Goal: Task Accomplishment & Management: Manage account settings

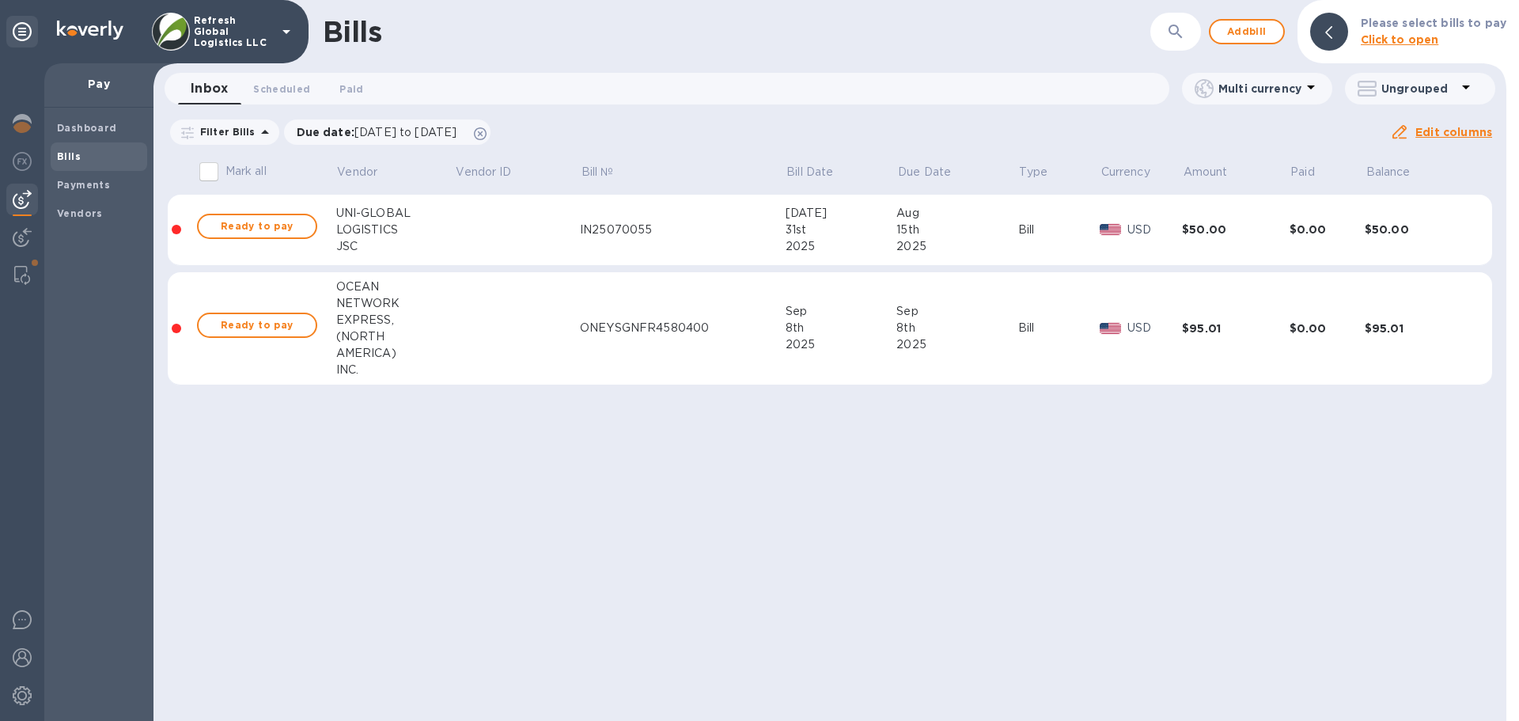
click at [619, 329] on div "ONEYSGNFR4580400" at bounding box center [682, 328] width 205 height 17
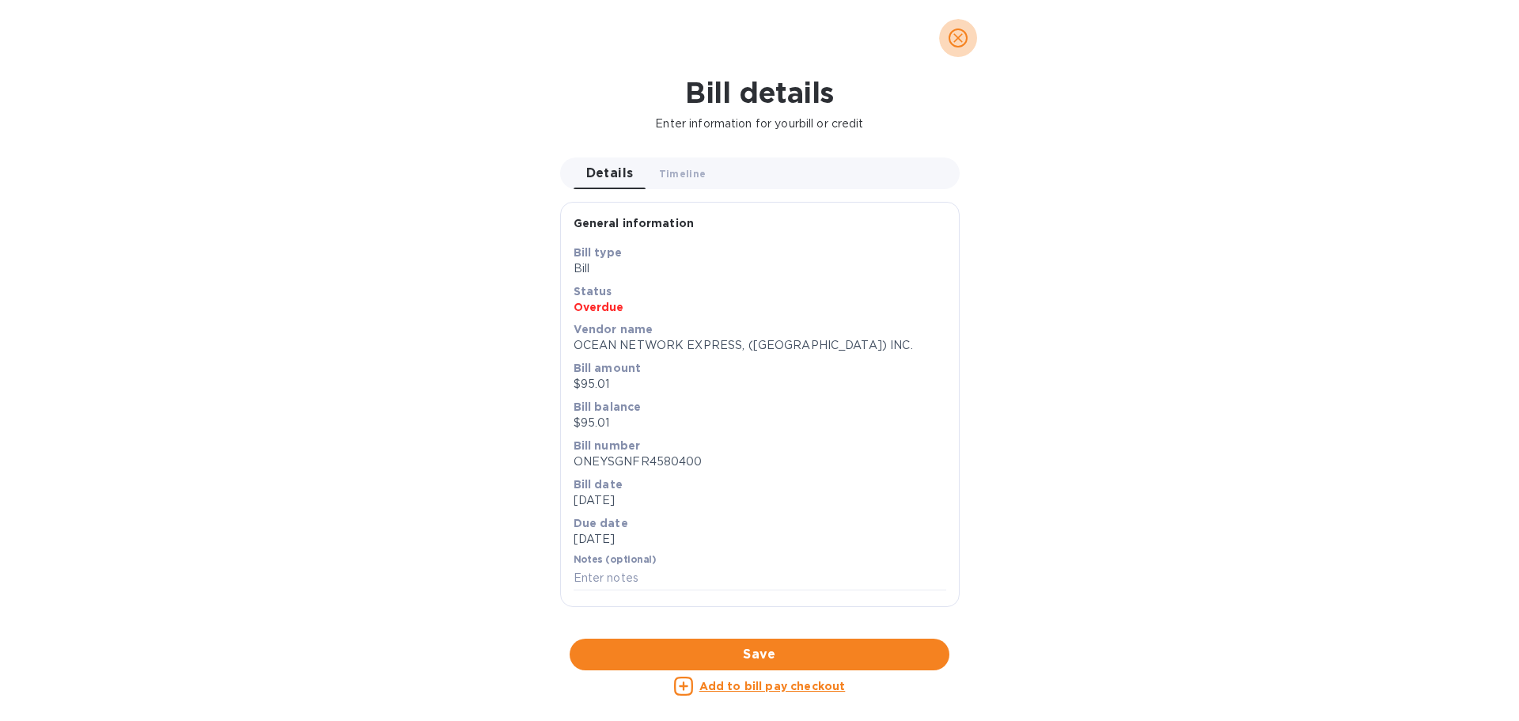
click at [961, 35] on icon "close" at bounding box center [958, 37] width 9 height 9
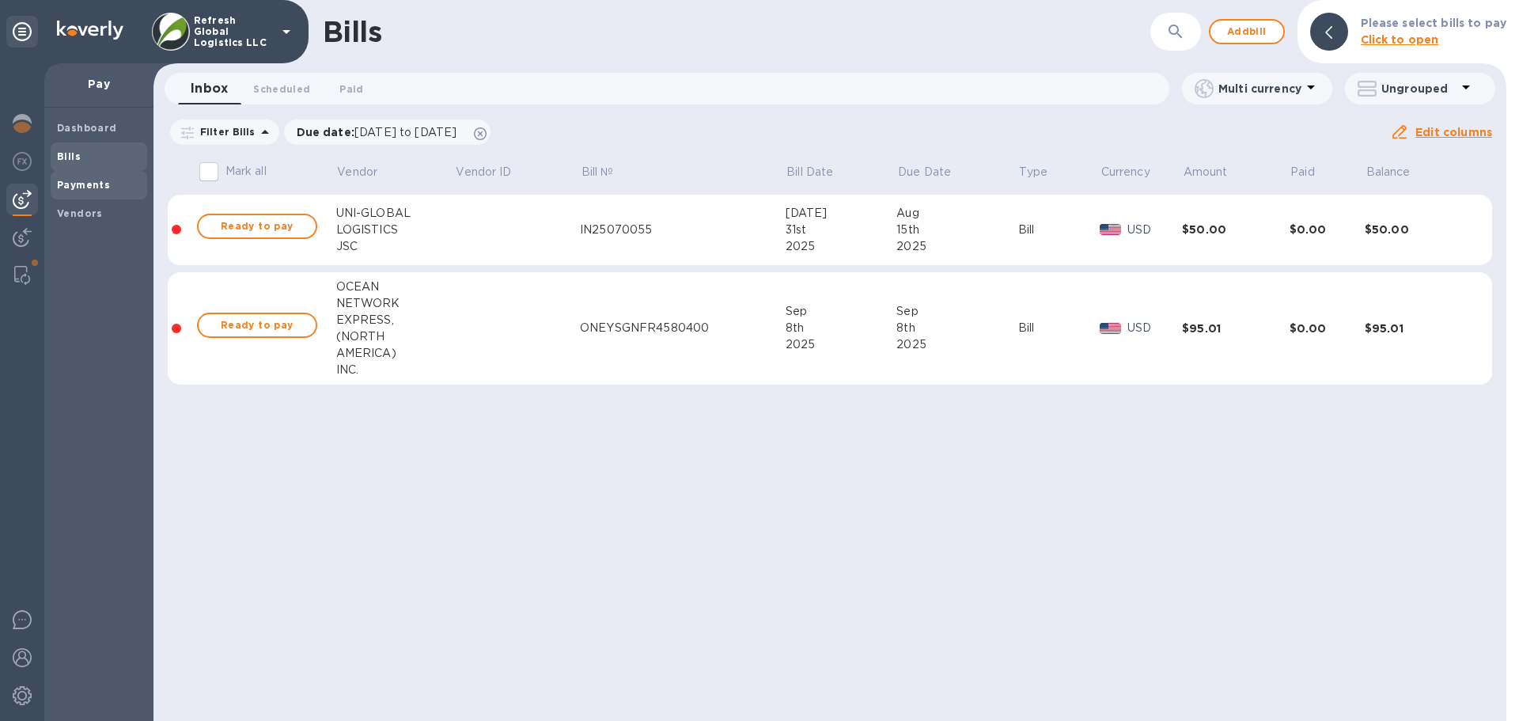
click at [78, 181] on b "Payments" at bounding box center [83, 185] width 53 height 12
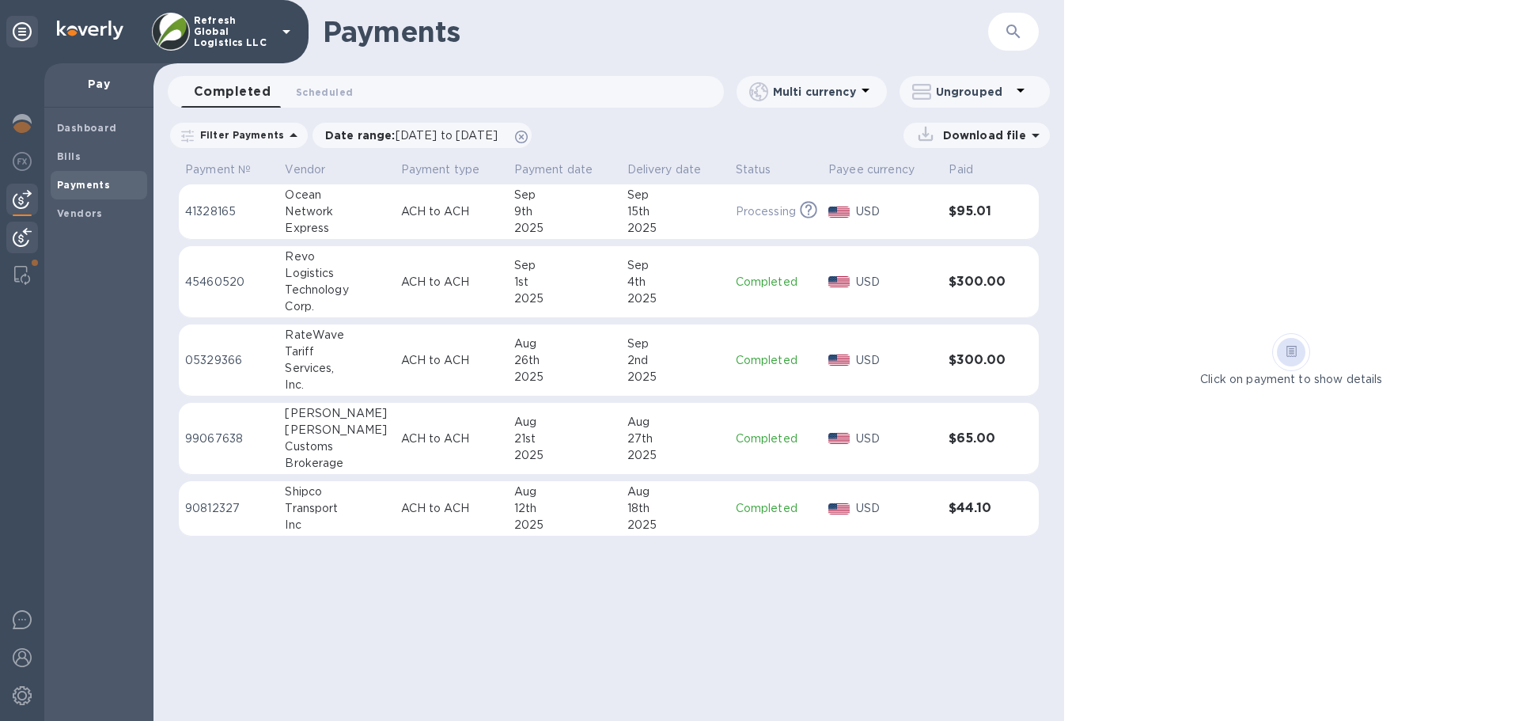
click at [28, 232] on img at bounding box center [22, 237] width 19 height 19
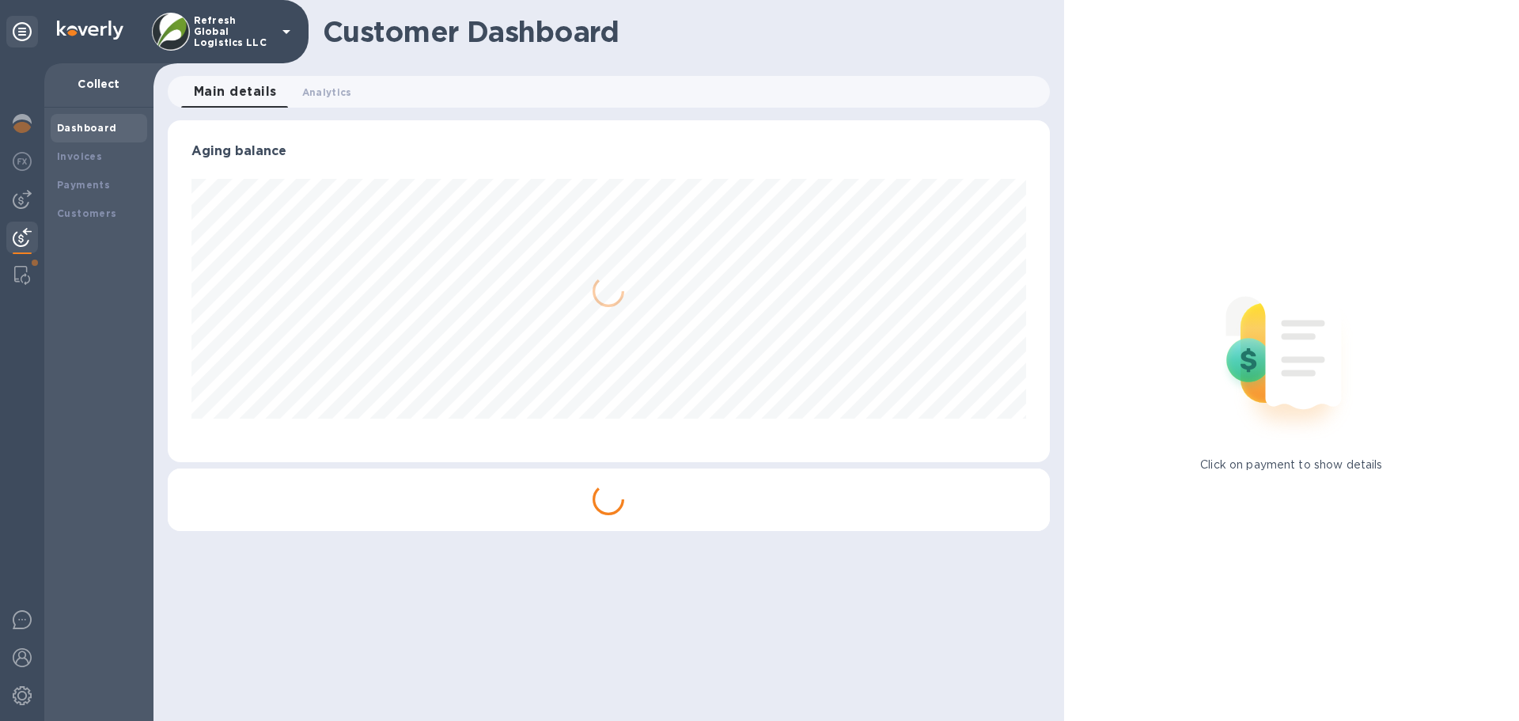
scroll to position [791050, 790516]
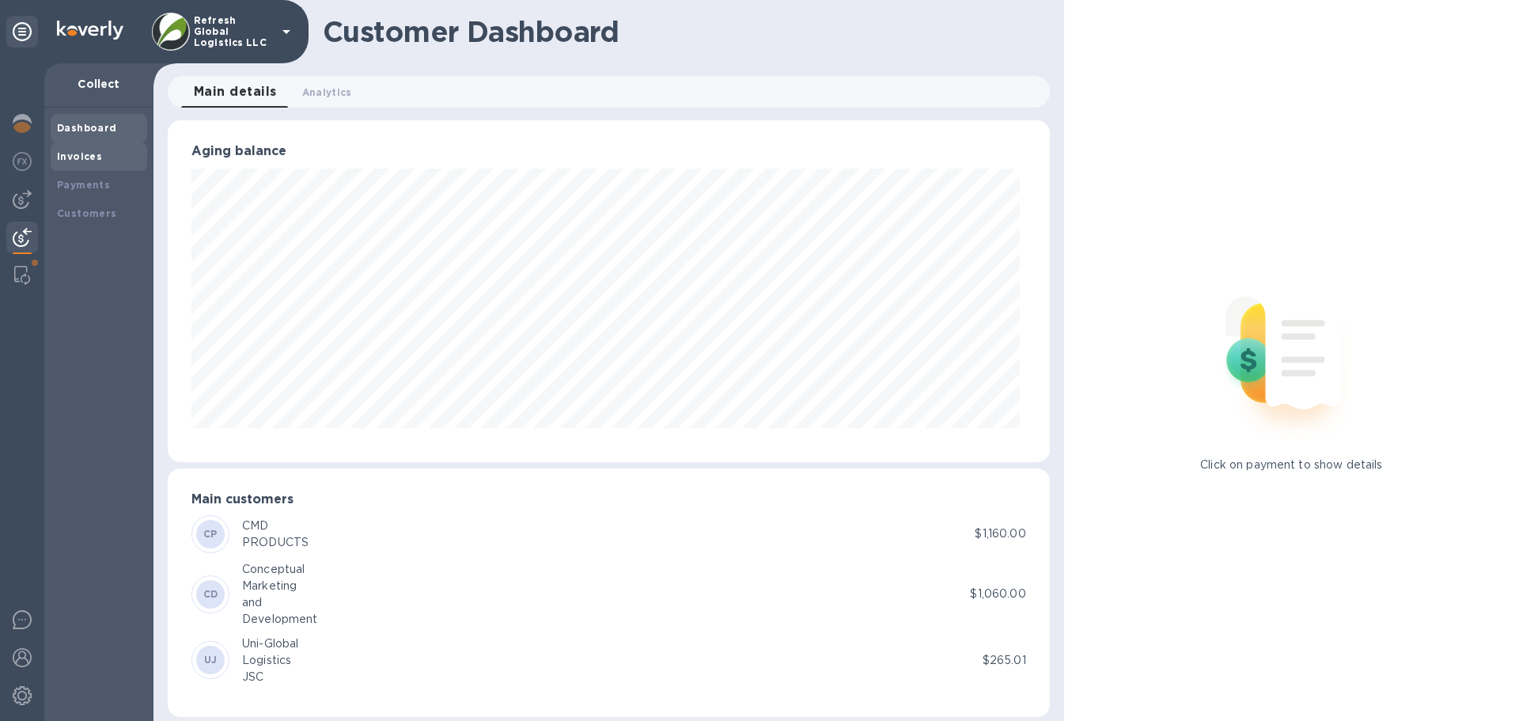
click at [88, 160] on b "Invoices" at bounding box center [79, 156] width 45 height 12
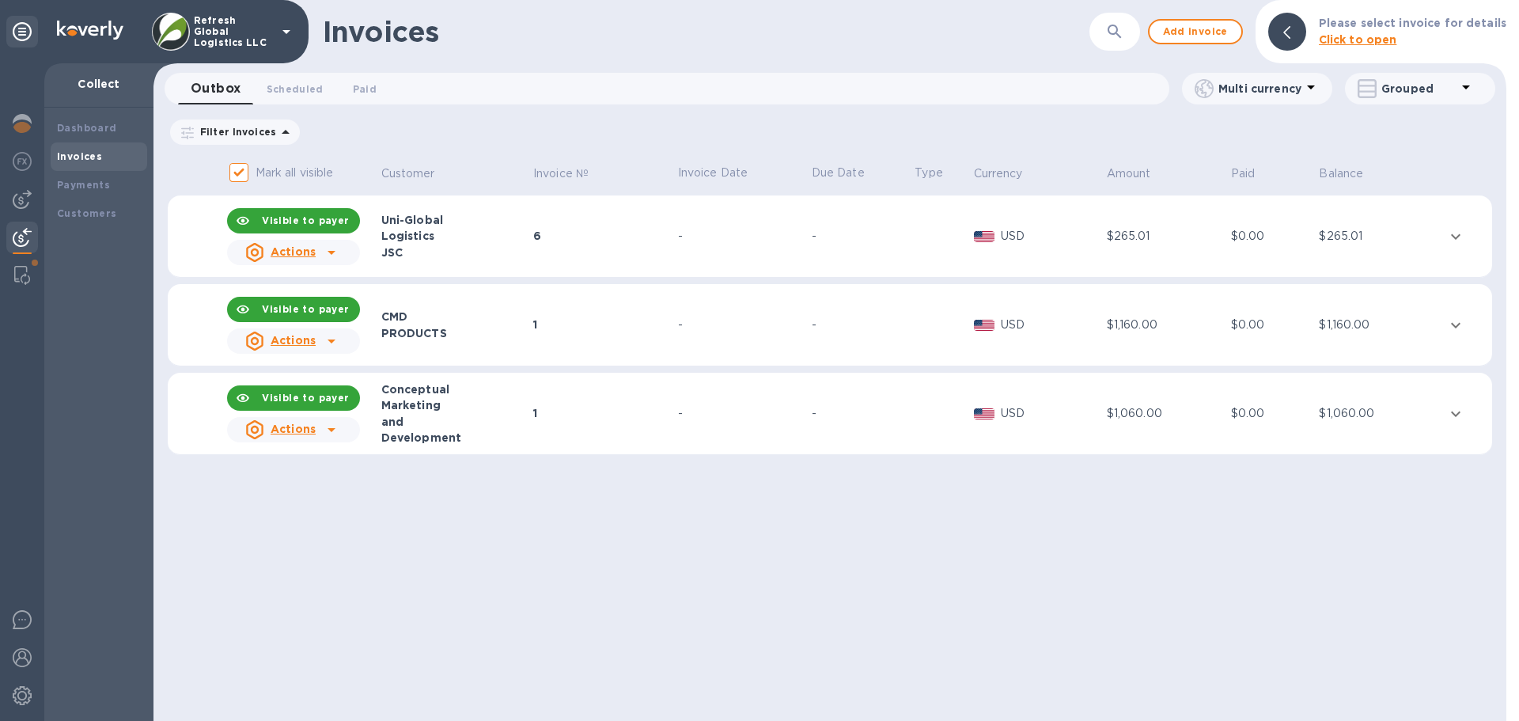
click at [1157, 325] on div "$1,160.00" at bounding box center [1167, 325] width 120 height 17
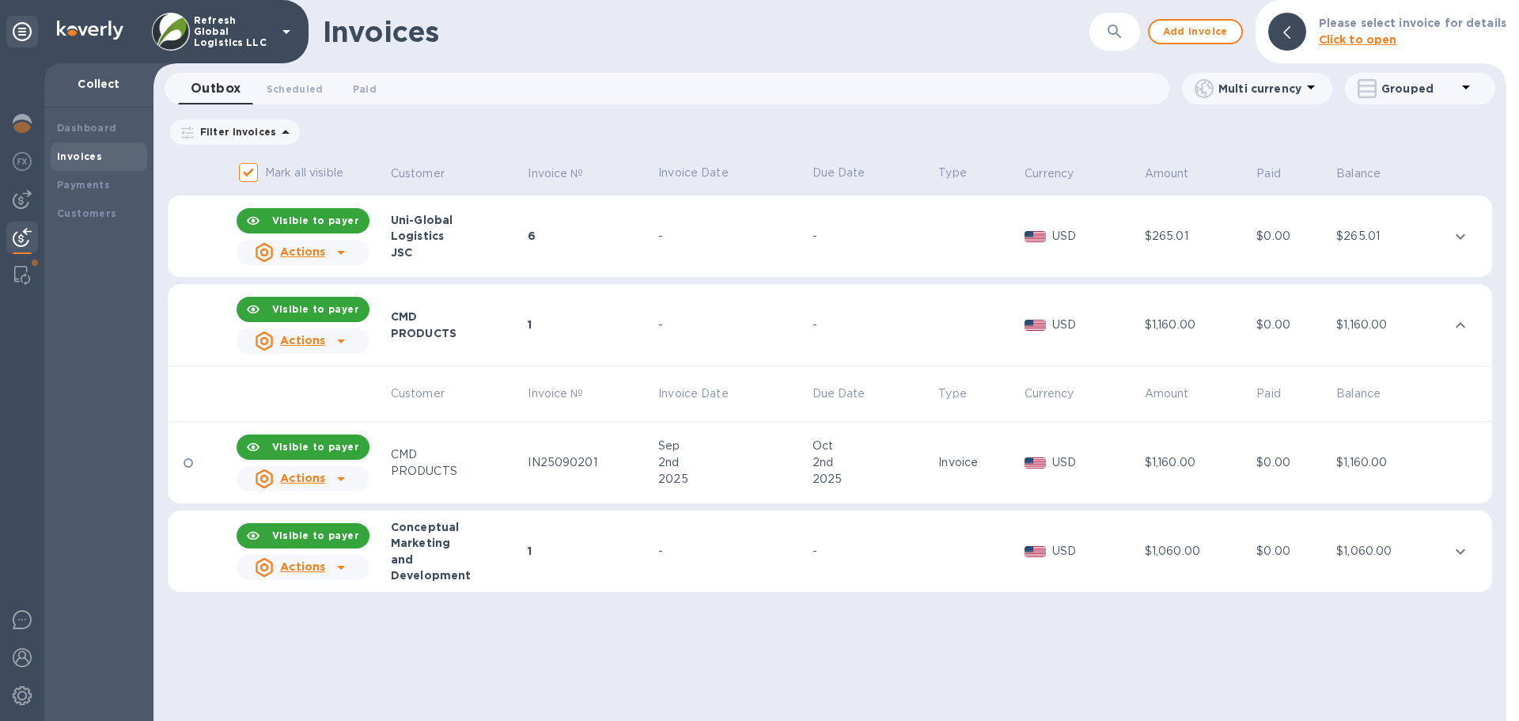
click at [340, 472] on icon at bounding box center [341, 478] width 19 height 19
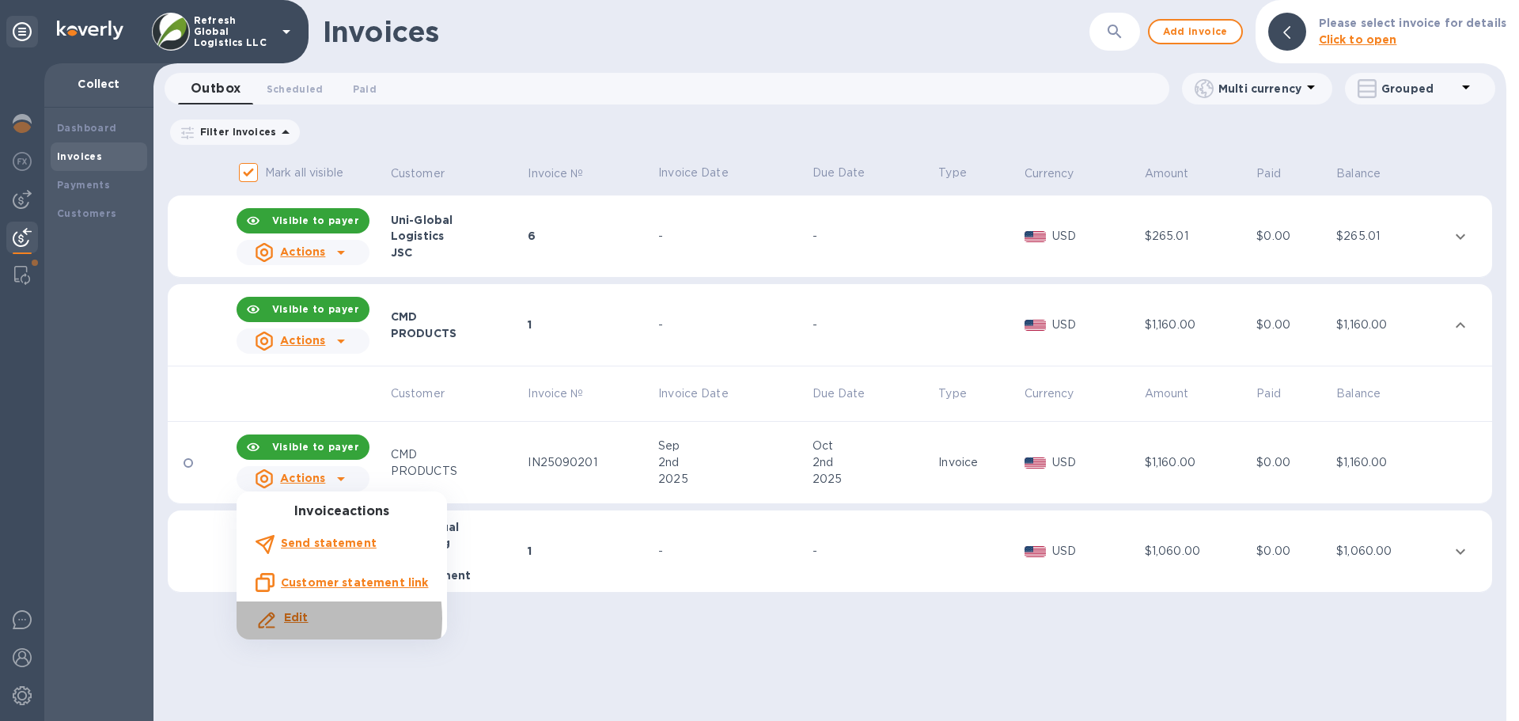
click at [296, 619] on b "Edit" at bounding box center [296, 617] width 25 height 13
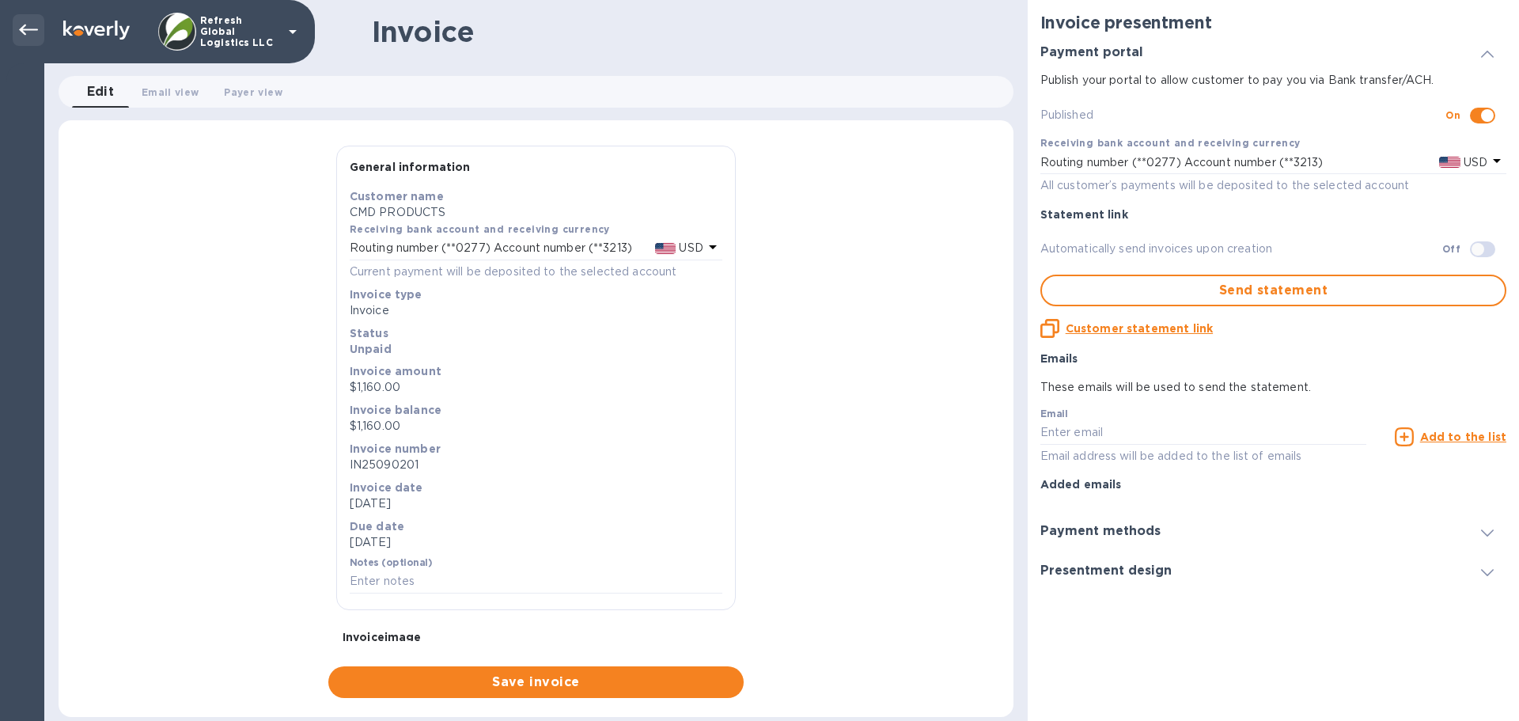
click at [23, 31] on icon at bounding box center [28, 30] width 19 height 19
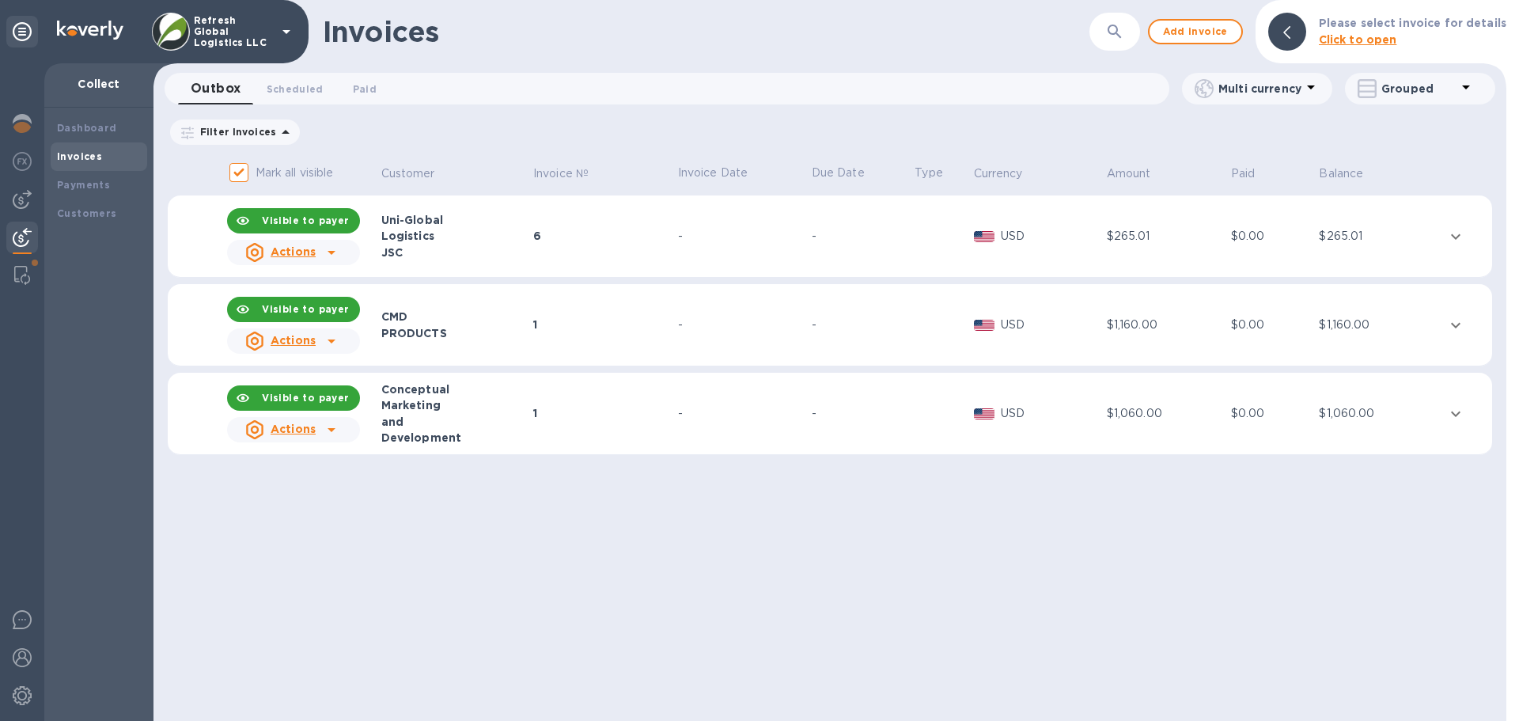
click at [293, 431] on u "Actions" at bounding box center [293, 429] width 45 height 13
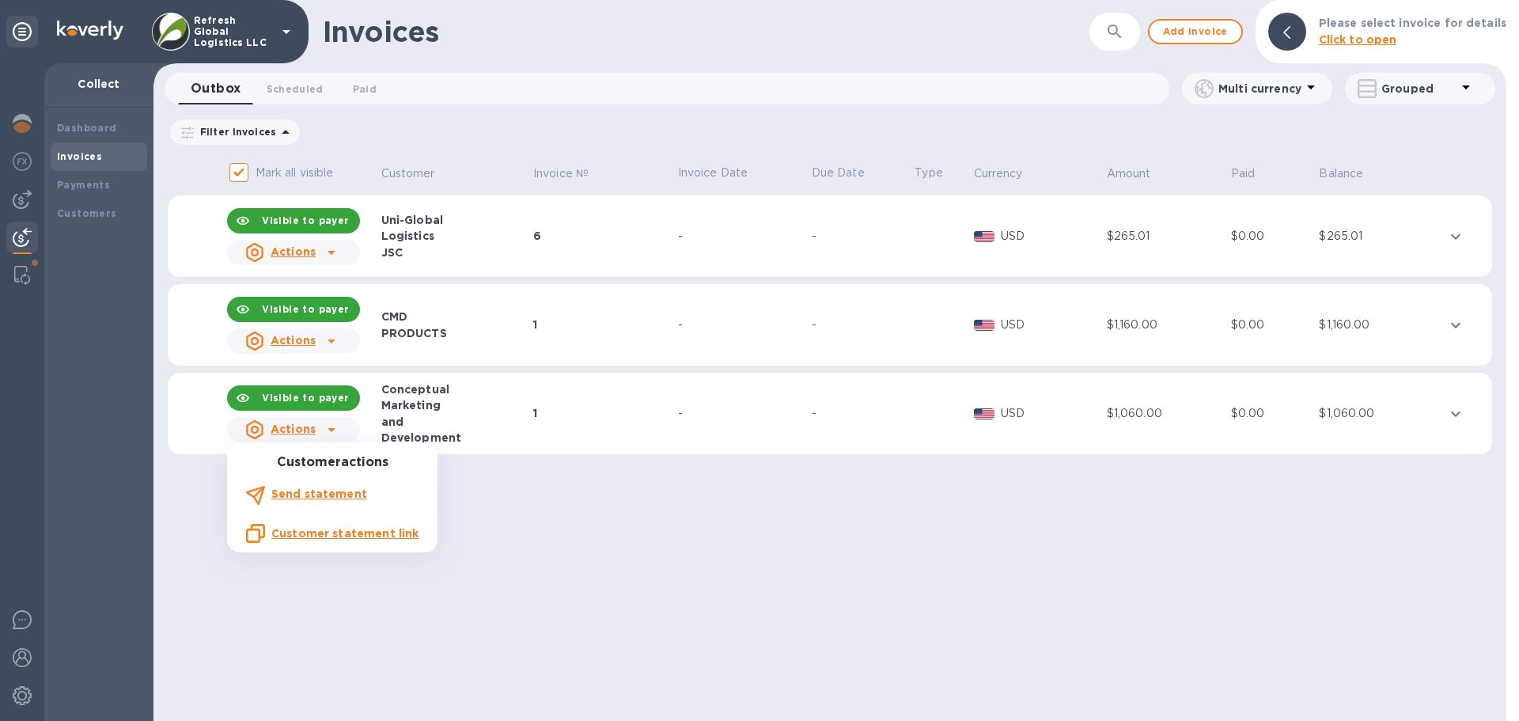
click at [560, 582] on div at bounding box center [759, 360] width 1519 height 721
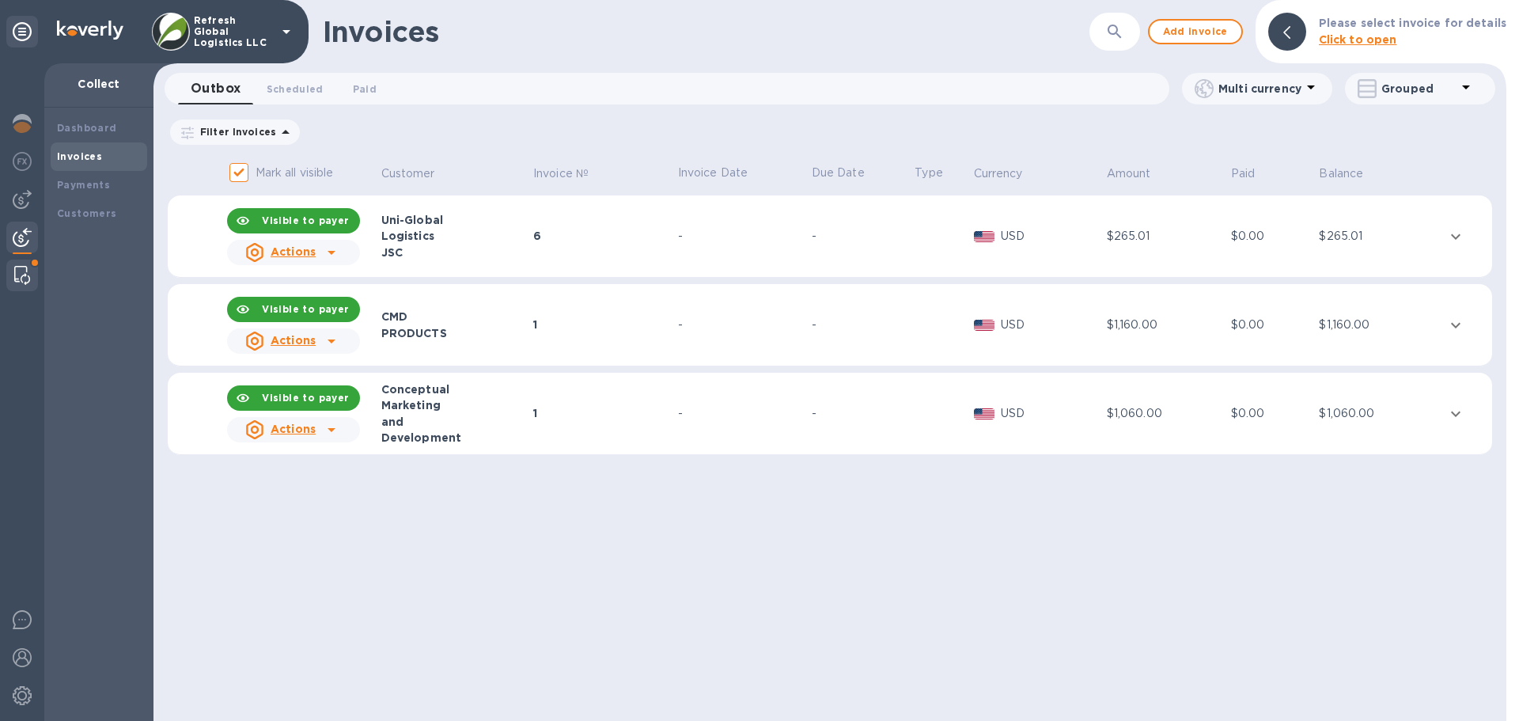
click at [22, 272] on img at bounding box center [22, 275] width 16 height 19
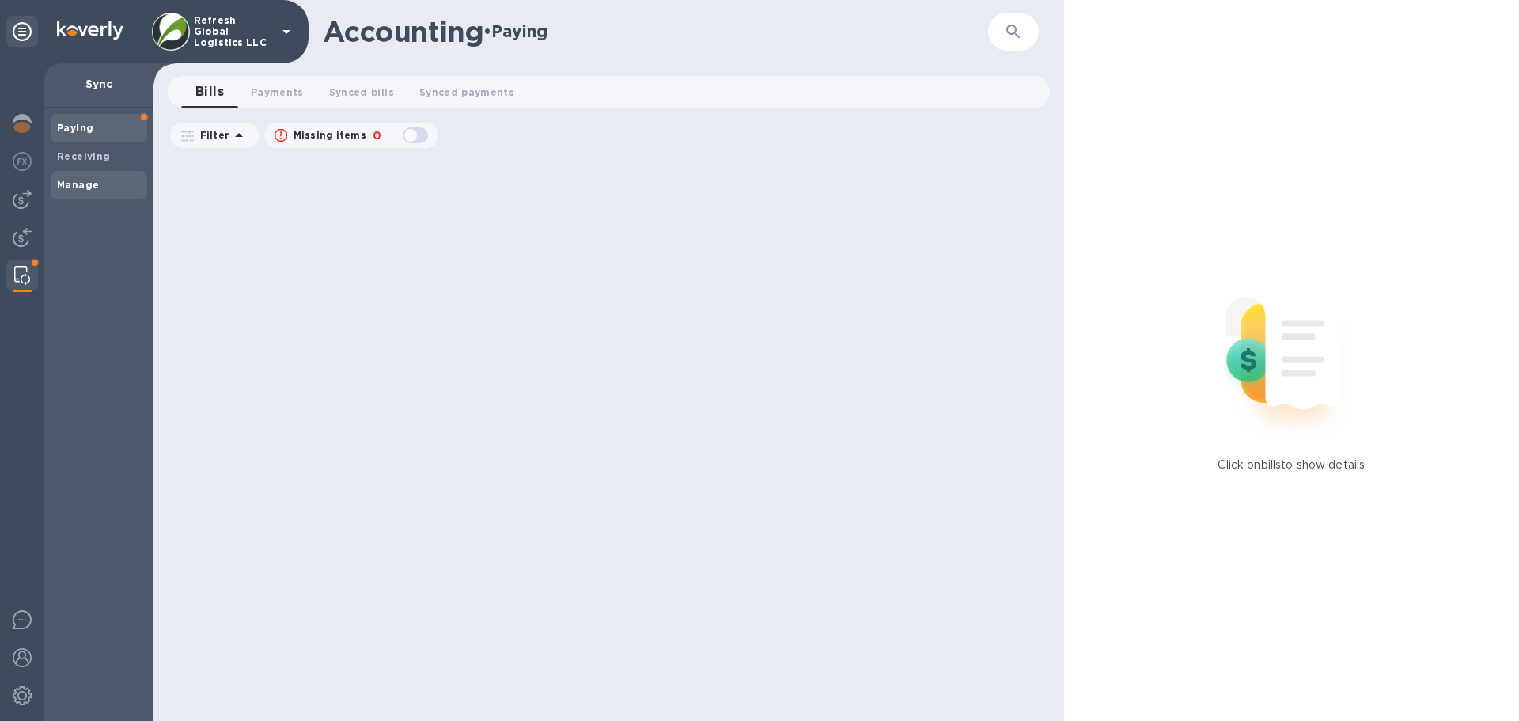
click at [70, 183] on b "Manage" at bounding box center [78, 185] width 42 height 12
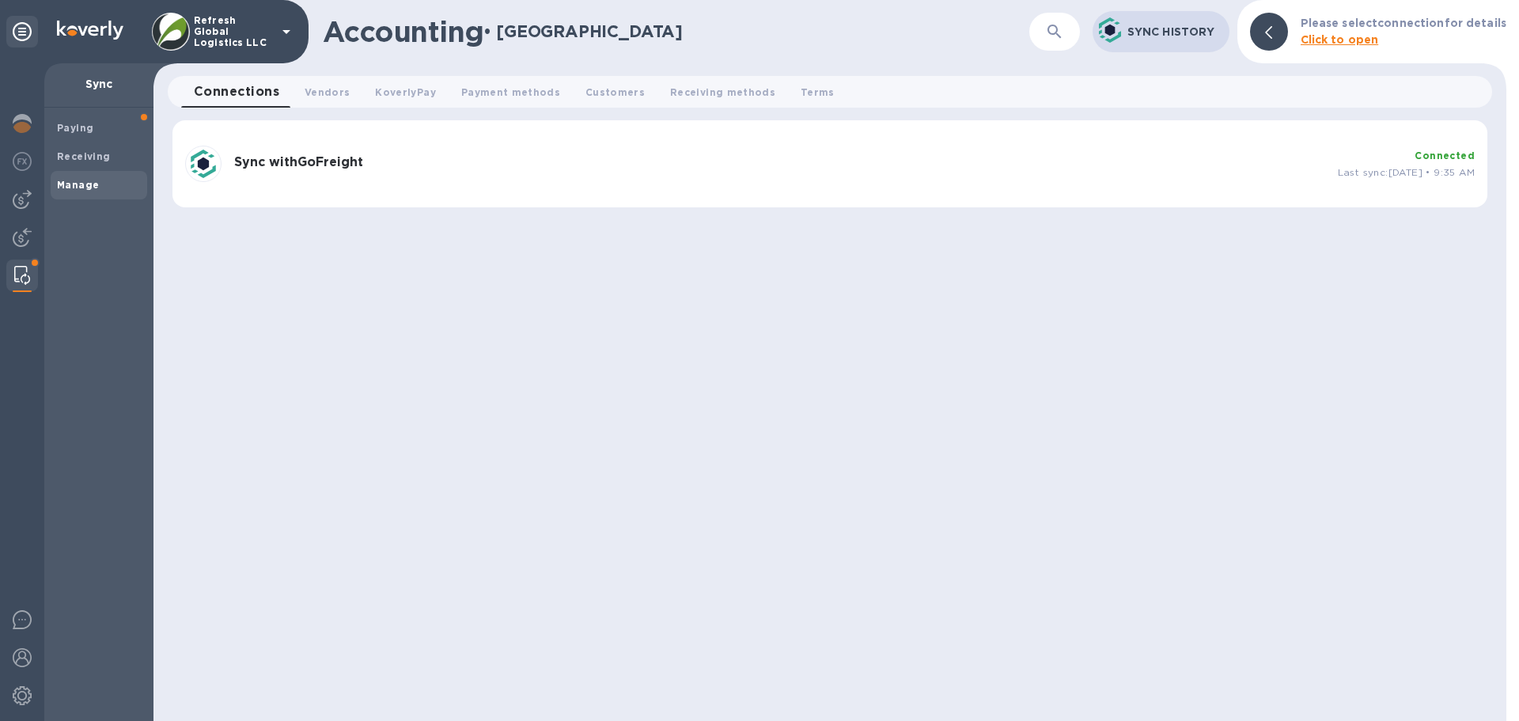
click at [778, 162] on h3 "Sync with GoFreight" at bounding box center [779, 162] width 1091 height 15
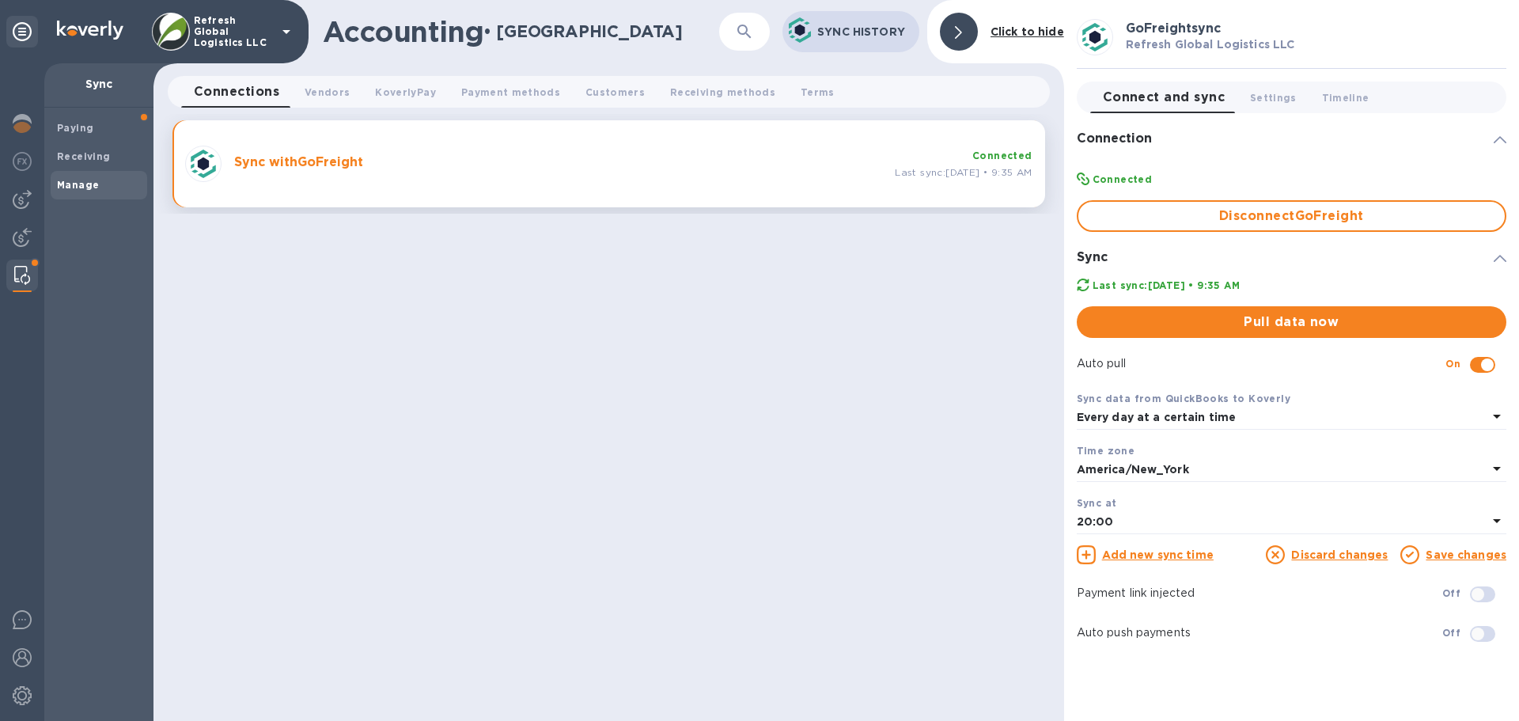
click at [1206, 417] on b "Every day at a certain time" at bounding box center [1157, 417] width 160 height 13
click at [1144, 482] on p "With frequency" at bounding box center [1286, 483] width 392 height 17
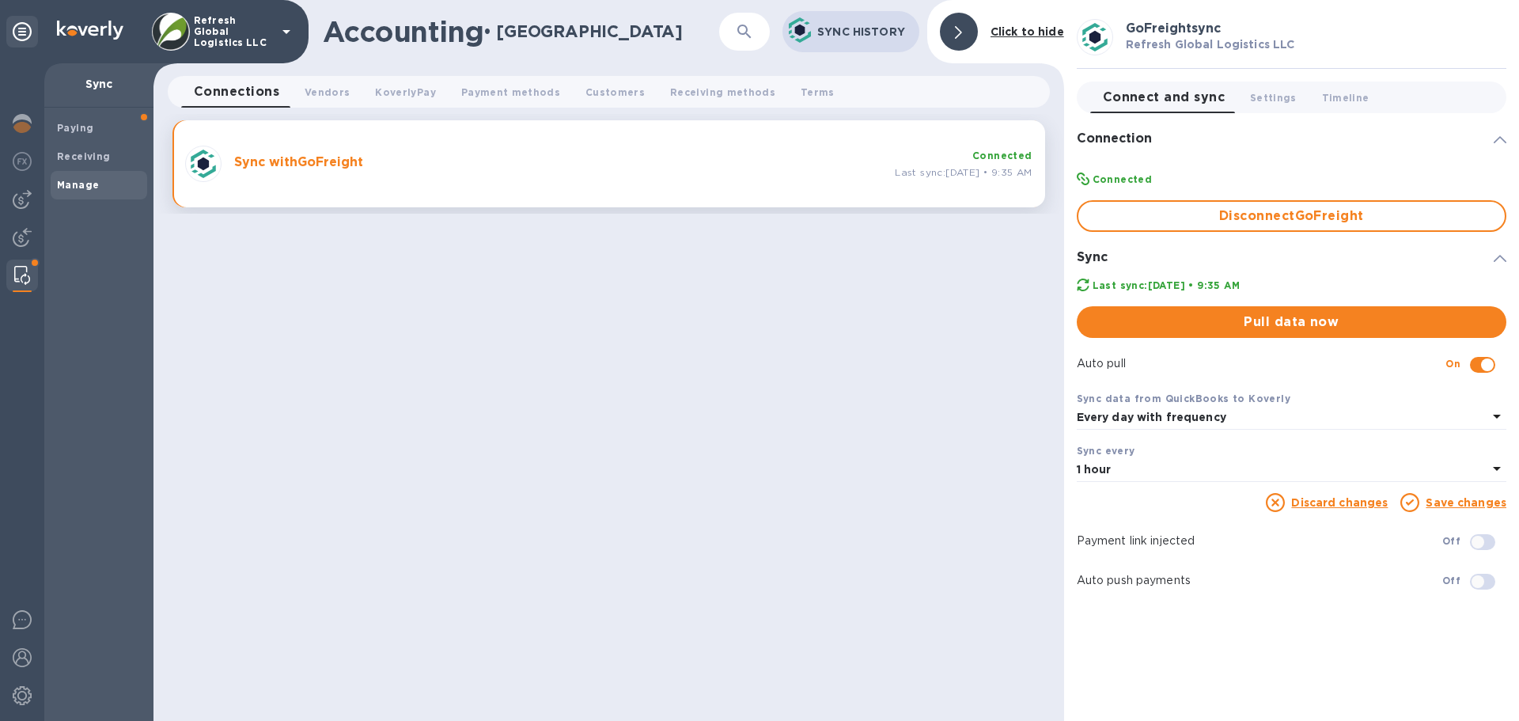
click at [1457, 504] on link "Save changes" at bounding box center [1466, 502] width 81 height 13
click at [497, 89] on span "Payment methods 0" at bounding box center [510, 92] width 99 height 17
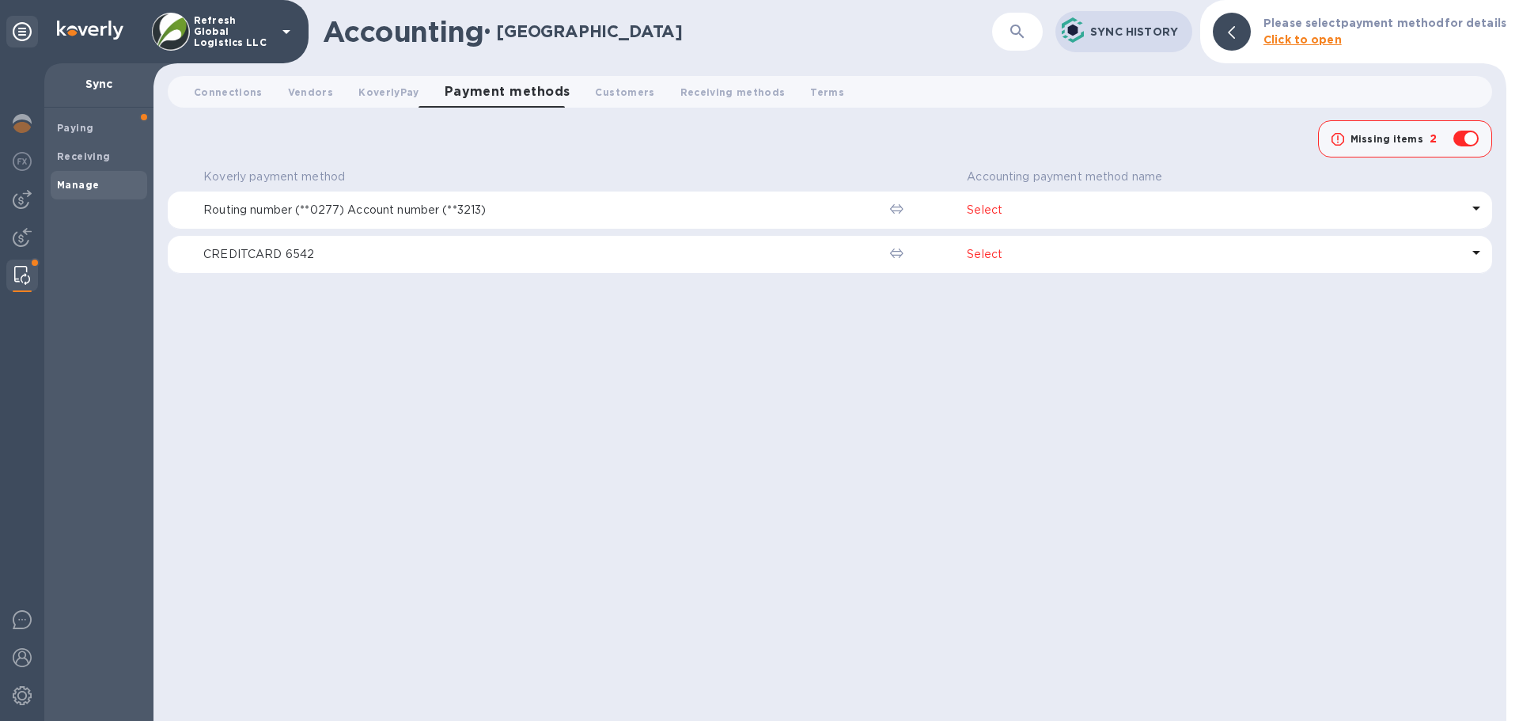
click at [973, 205] on p "Select" at bounding box center [1214, 210] width 494 height 17
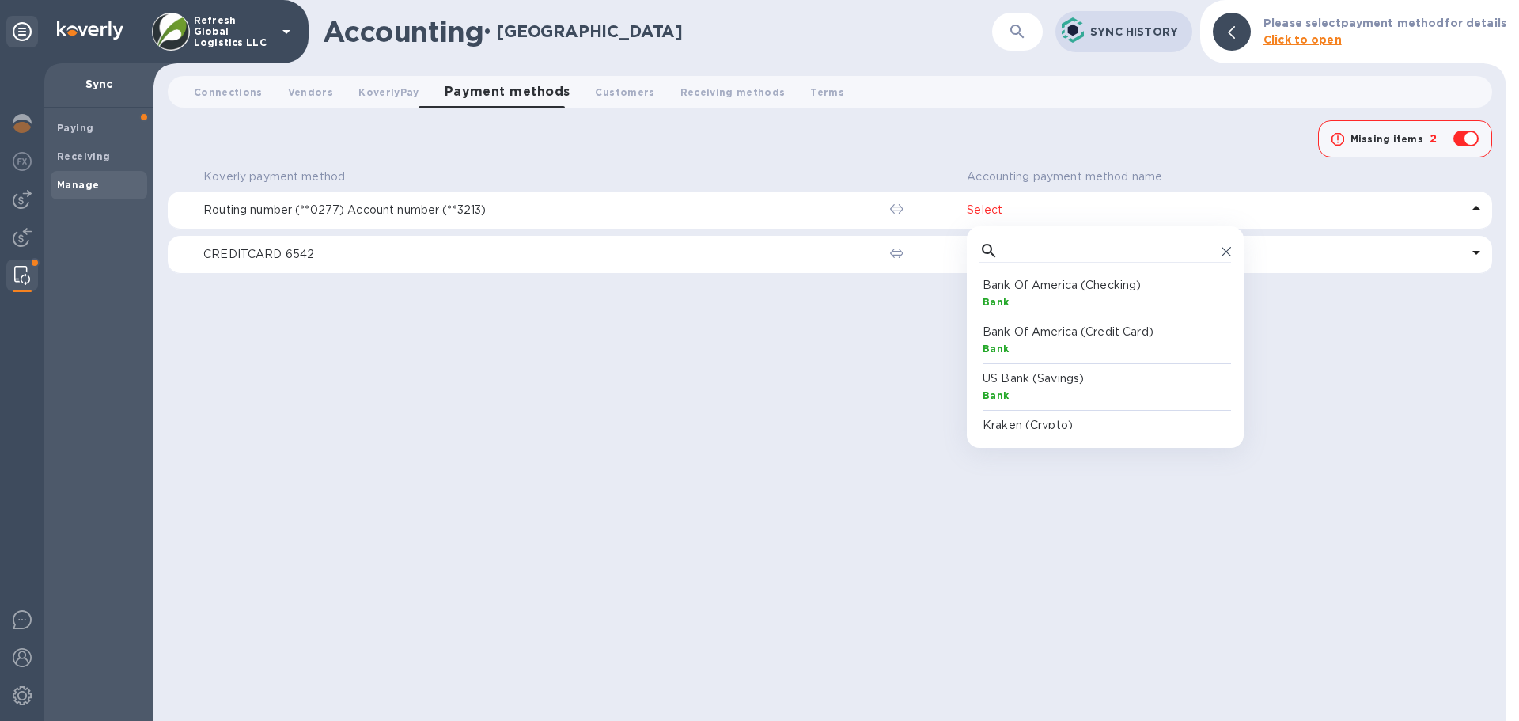
scroll to position [146, 245]
click at [1057, 285] on p "Bank Of America (Checking)" at bounding box center [1109, 285] width 252 height 17
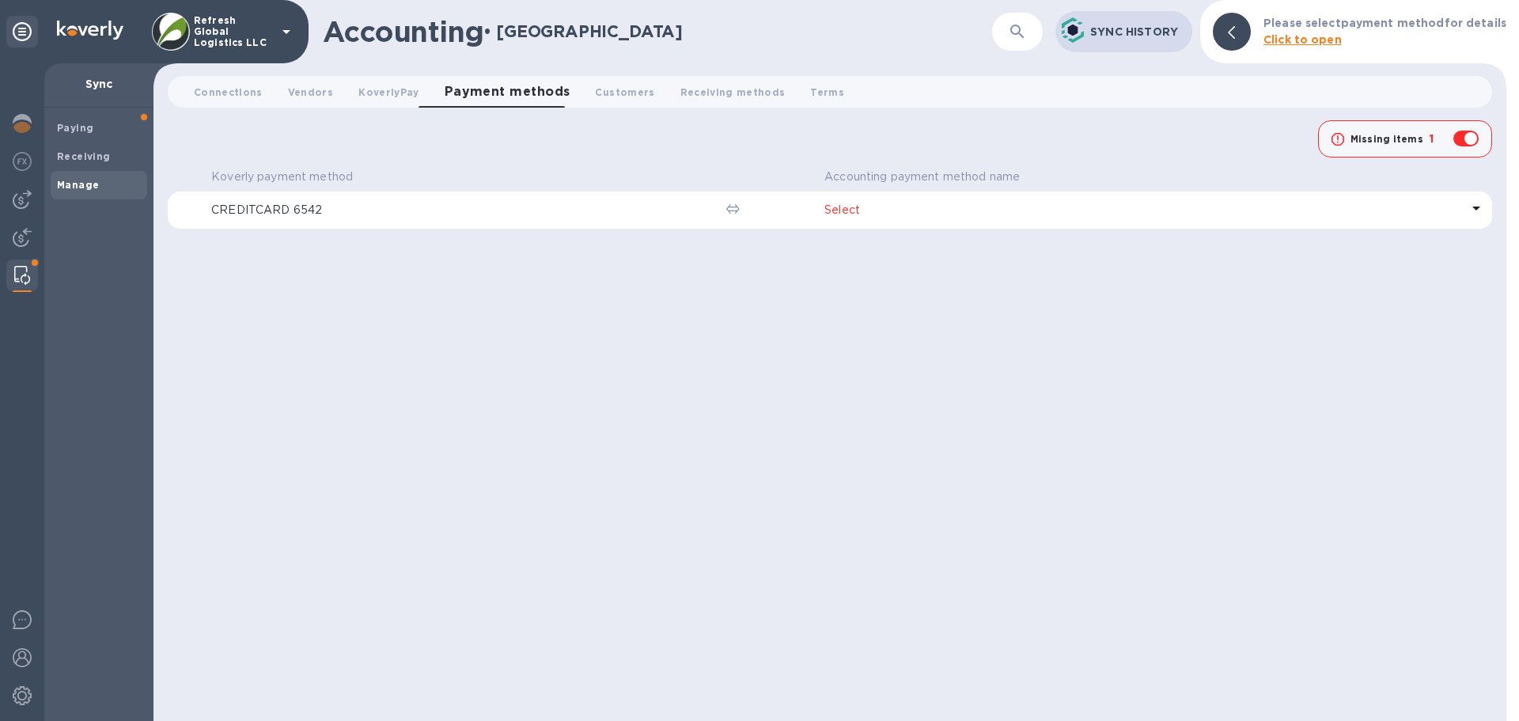
click at [1404, 138] on p "Missing items" at bounding box center [1387, 139] width 73 height 14
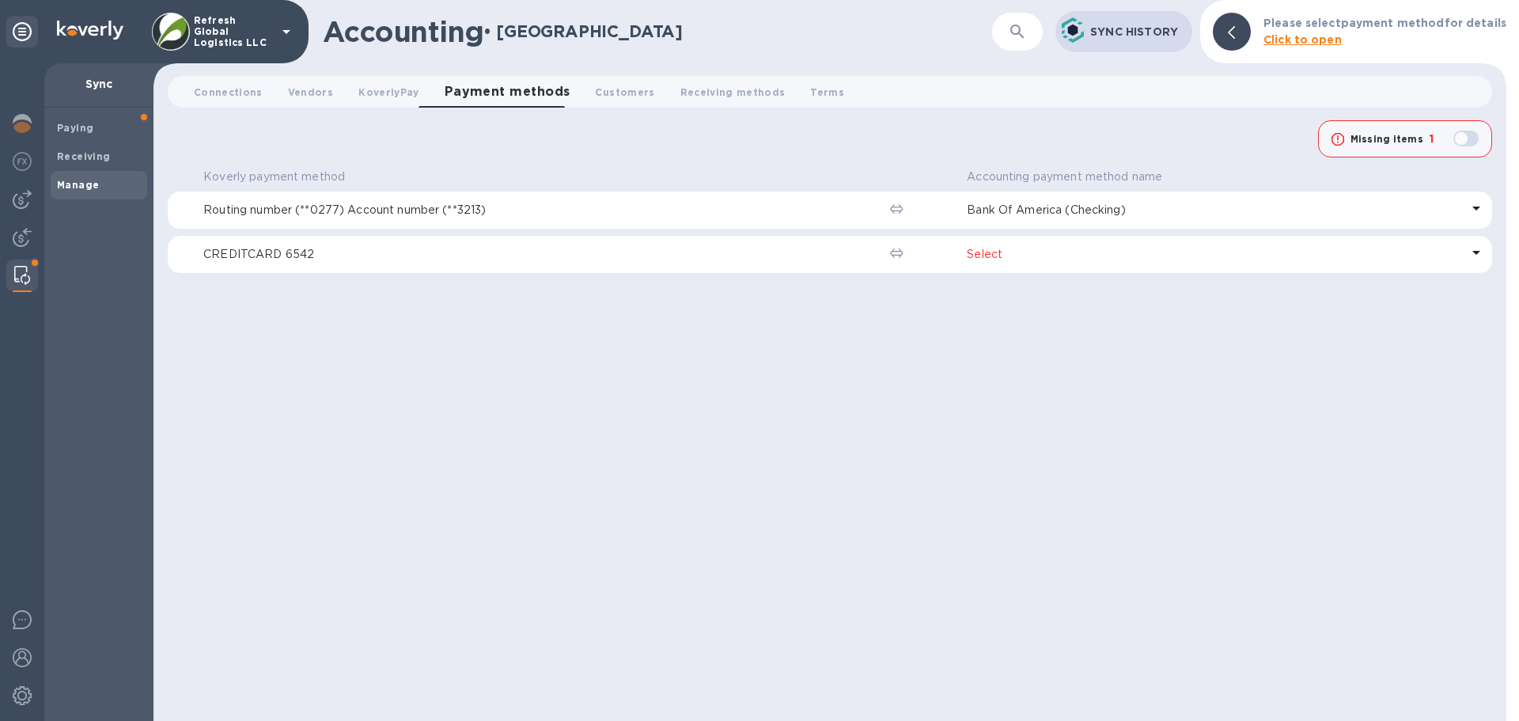
click at [999, 252] on p "Select" at bounding box center [1214, 254] width 494 height 17
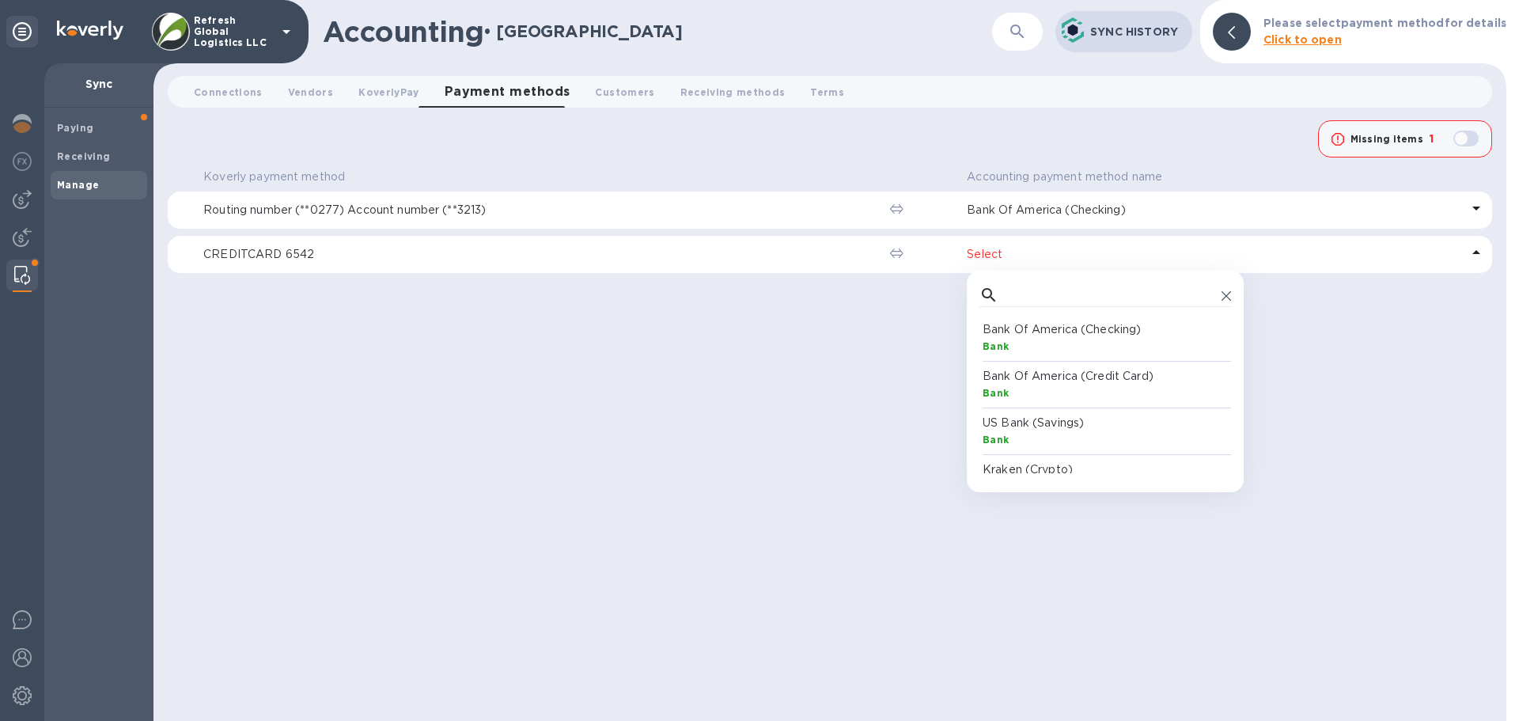
click at [1042, 377] on p "Bank Of America (Credit Card)" at bounding box center [1109, 376] width 252 height 17
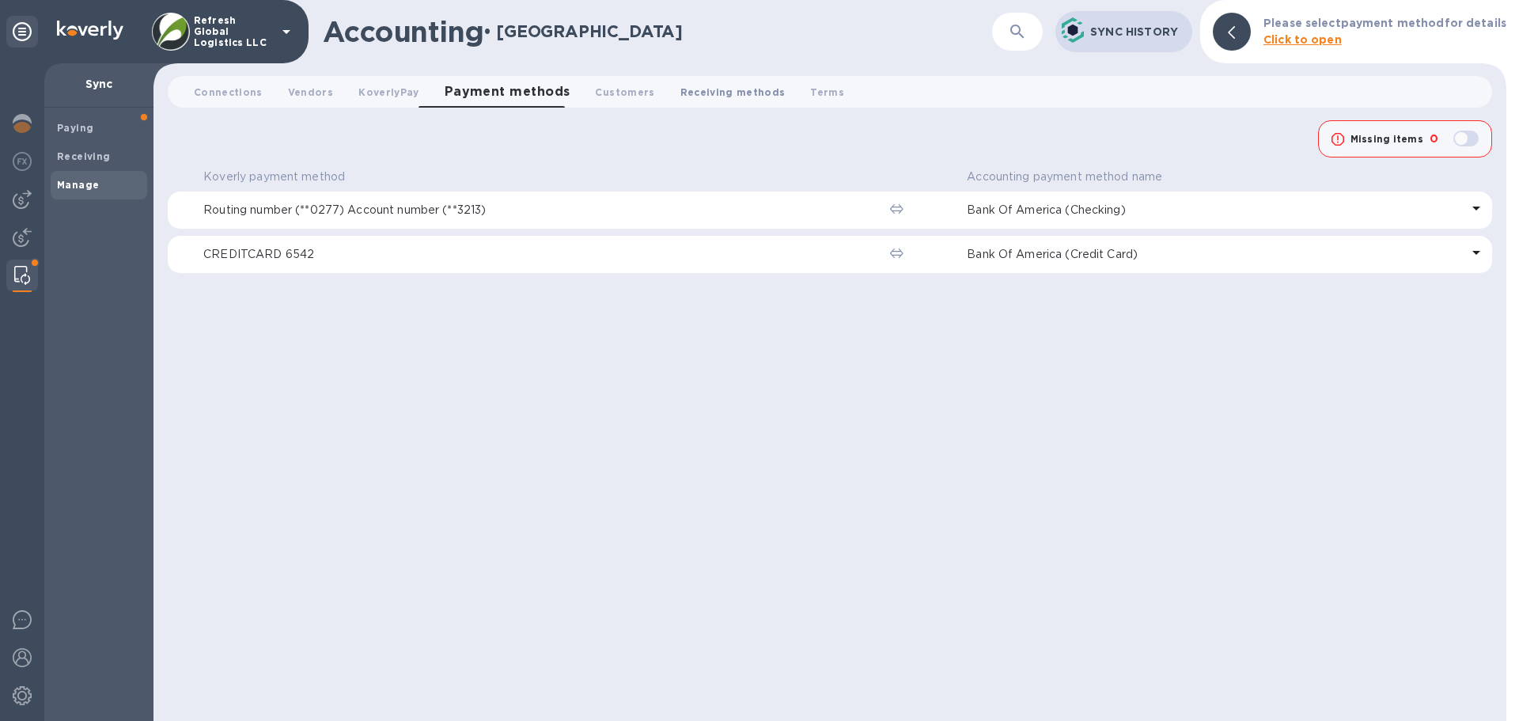
click at [686, 91] on span "Receiving methods 0" at bounding box center [733, 92] width 105 height 17
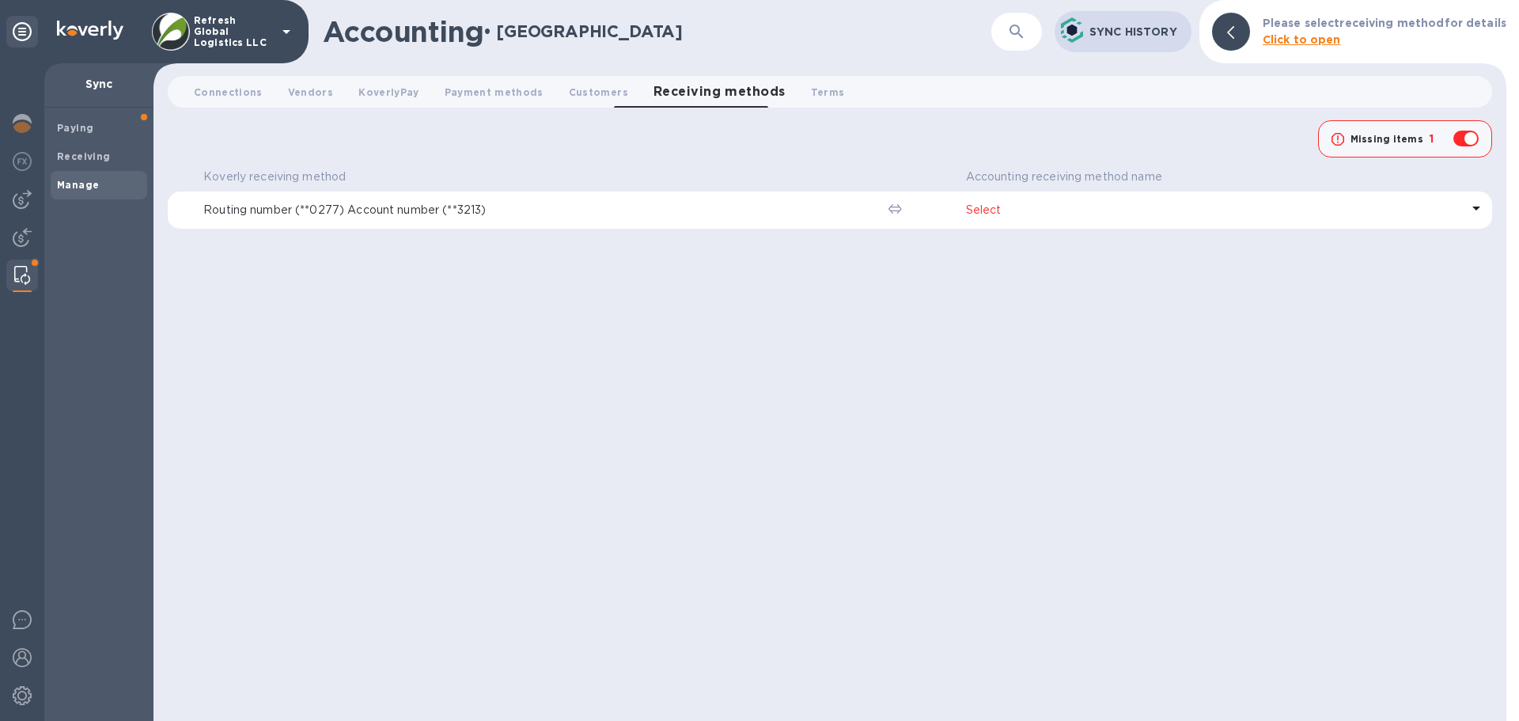
click at [991, 207] on p "Select" at bounding box center [1213, 210] width 495 height 17
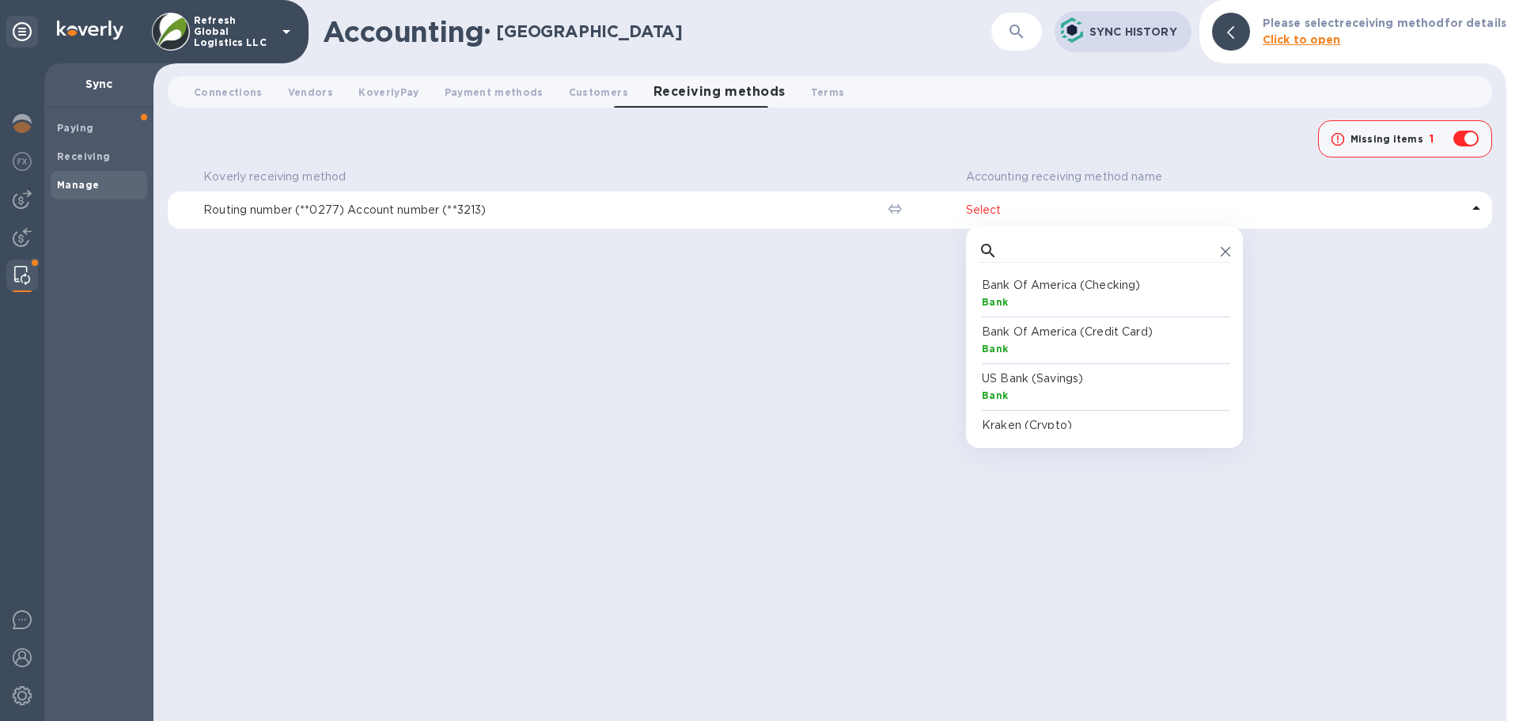
scroll to position [146, 245]
click at [1041, 290] on p "Bank Of America (Checking)" at bounding box center [1108, 285] width 252 height 17
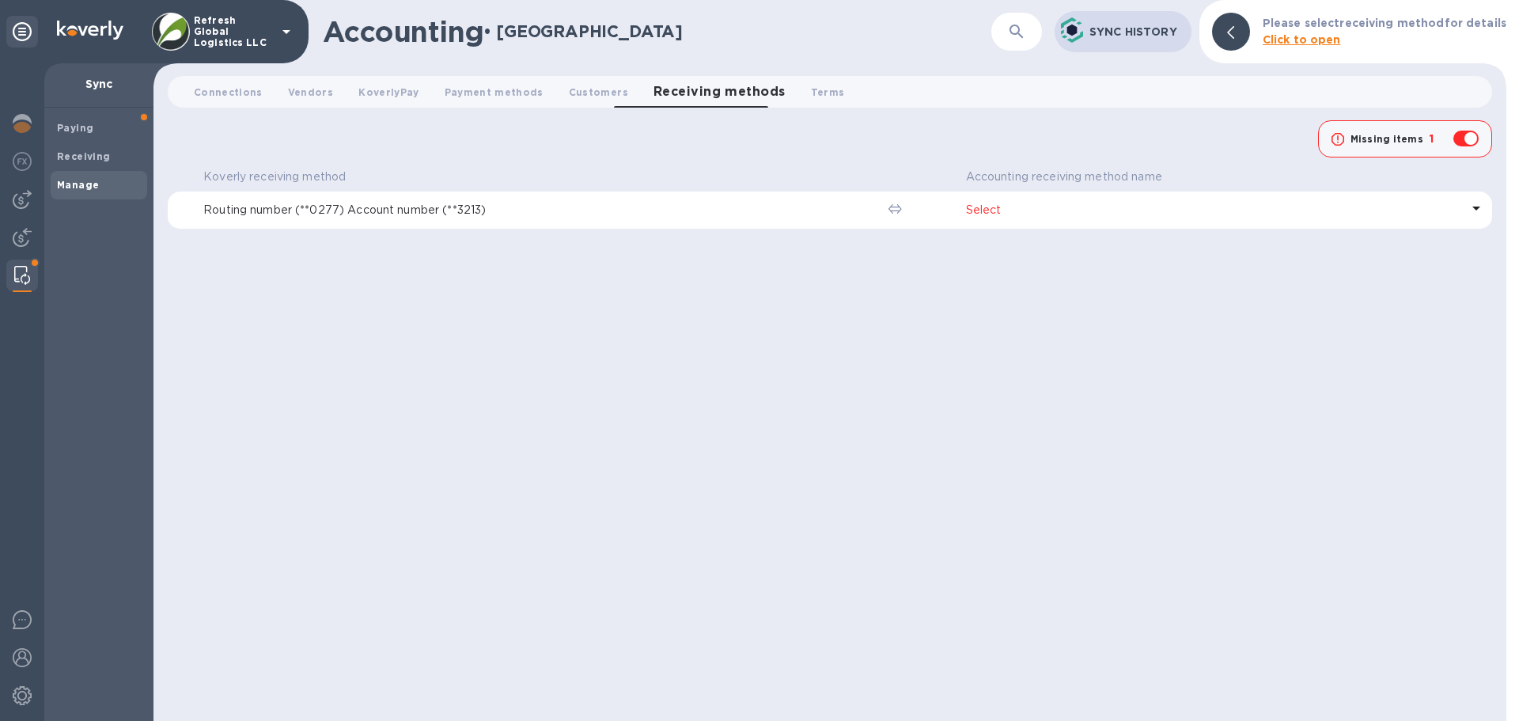
checkbox input "false"
click at [301, 87] on span "Vendors 0" at bounding box center [310, 92] width 45 height 17
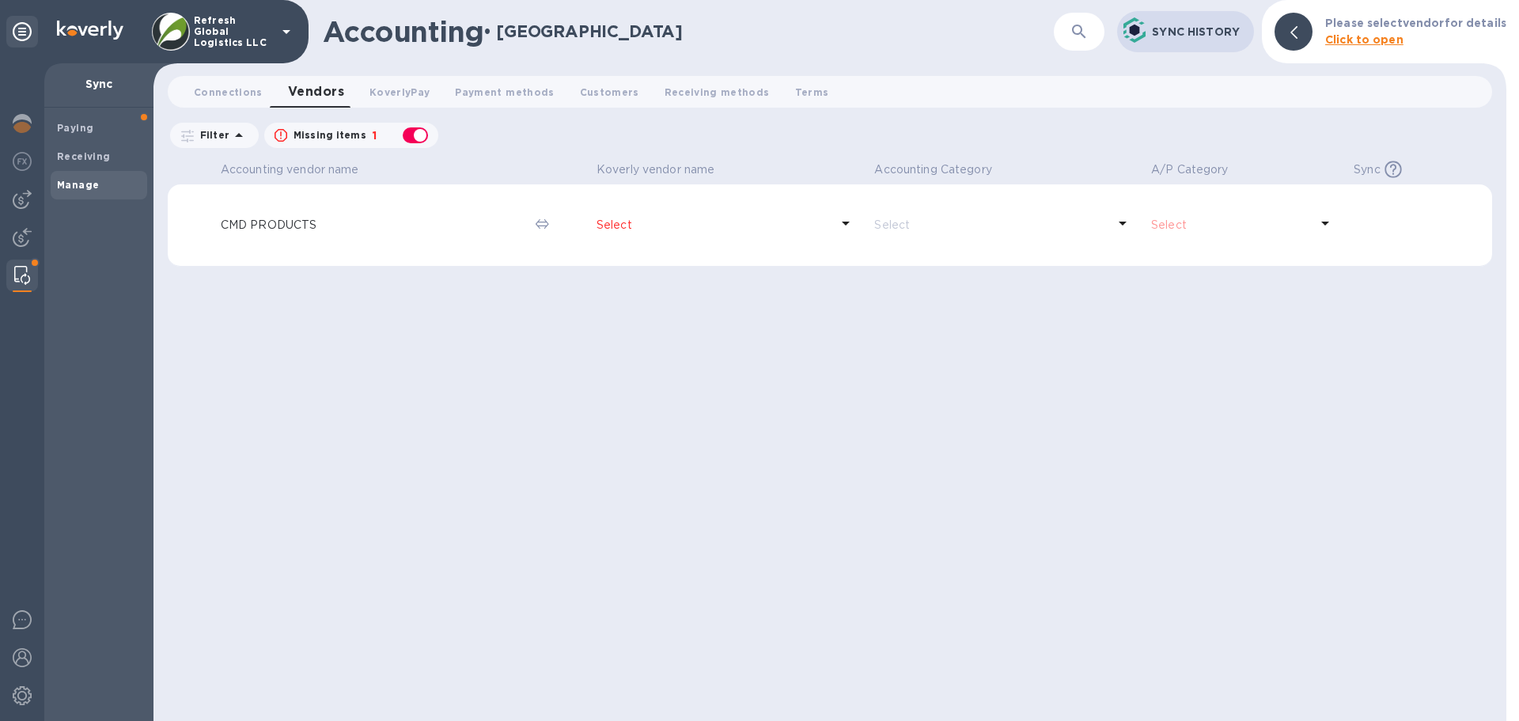
click at [407, 136] on div "button" at bounding box center [416, 135] width 32 height 22
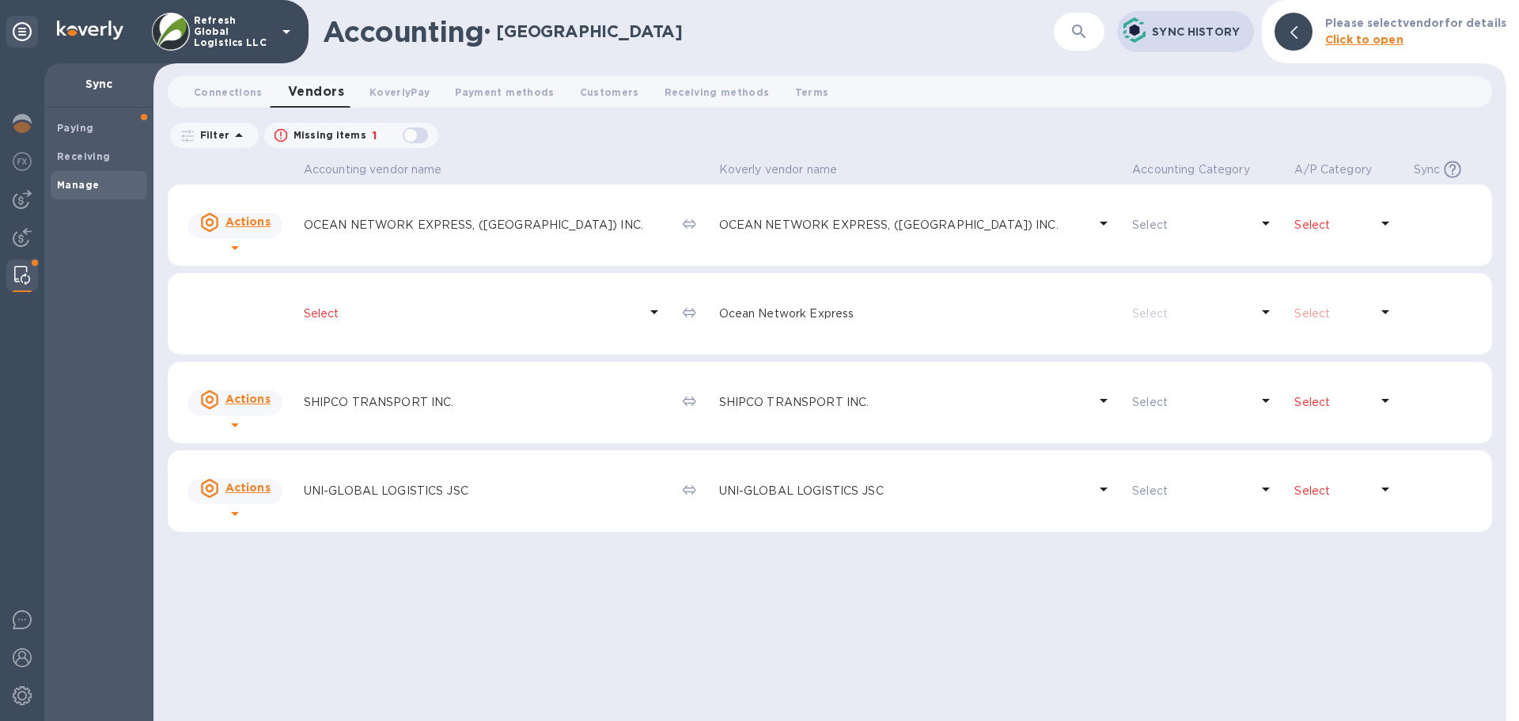
click at [324, 313] on p "Select" at bounding box center [472, 313] width 336 height 17
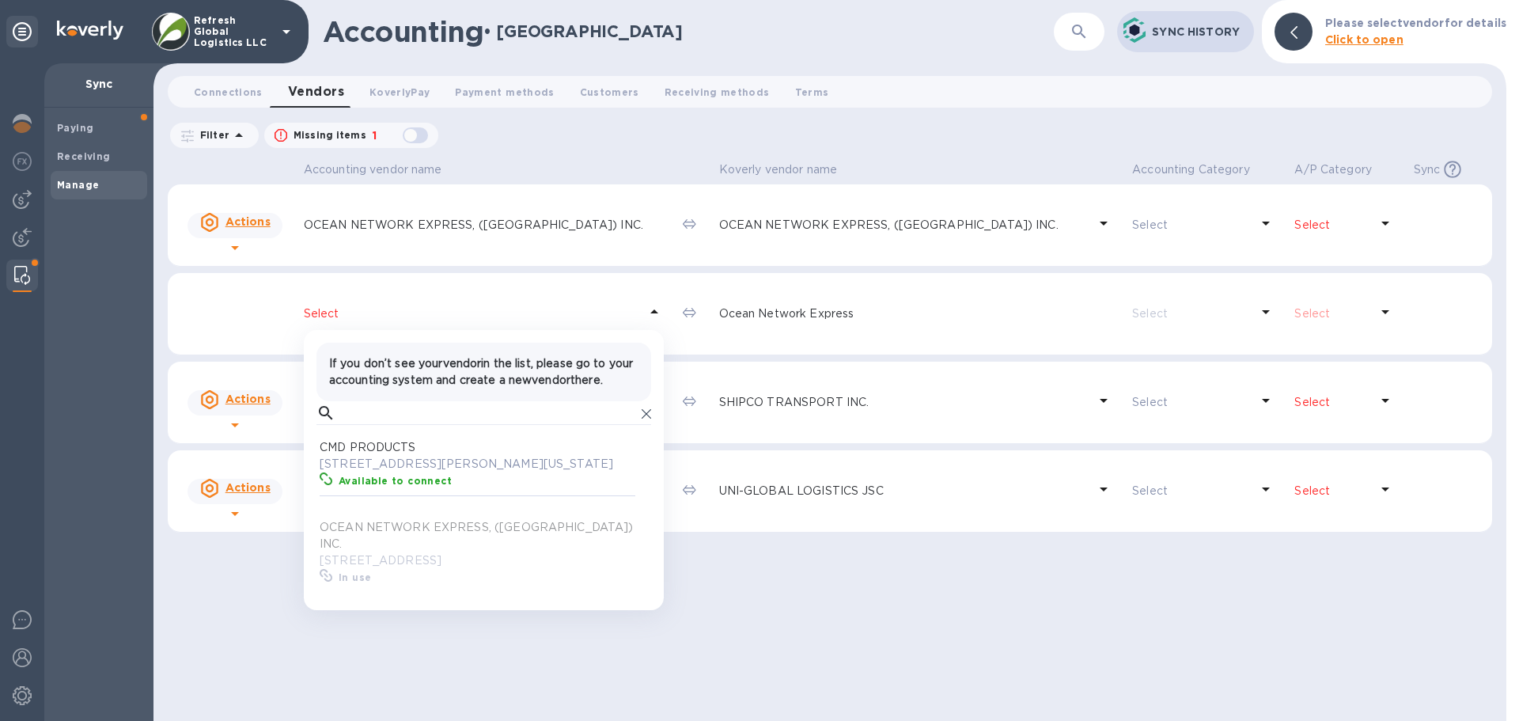
click at [420, 552] on p "[STREET_ADDRESS]" at bounding box center [479, 560] width 319 height 17
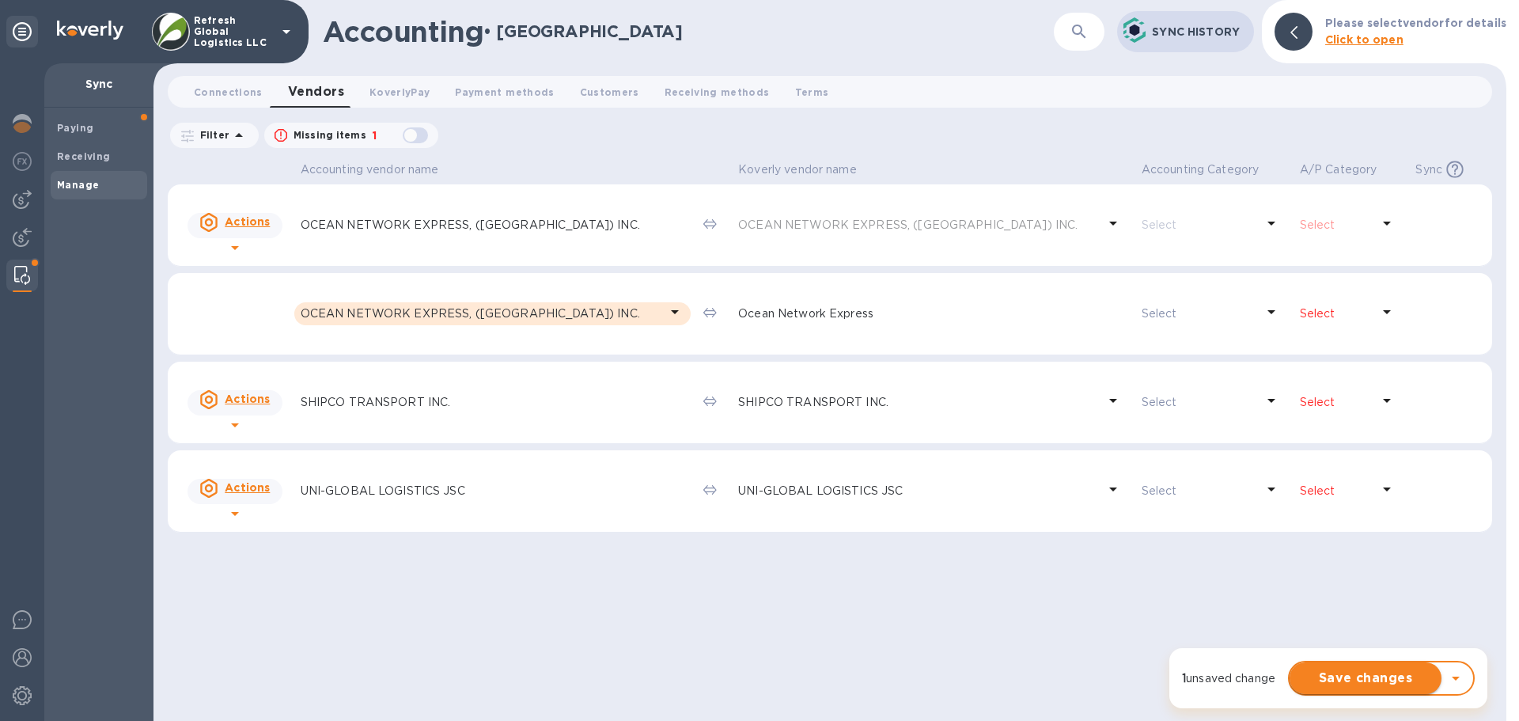
click at [1376, 681] on span "Save changes" at bounding box center [1366, 678] width 127 height 19
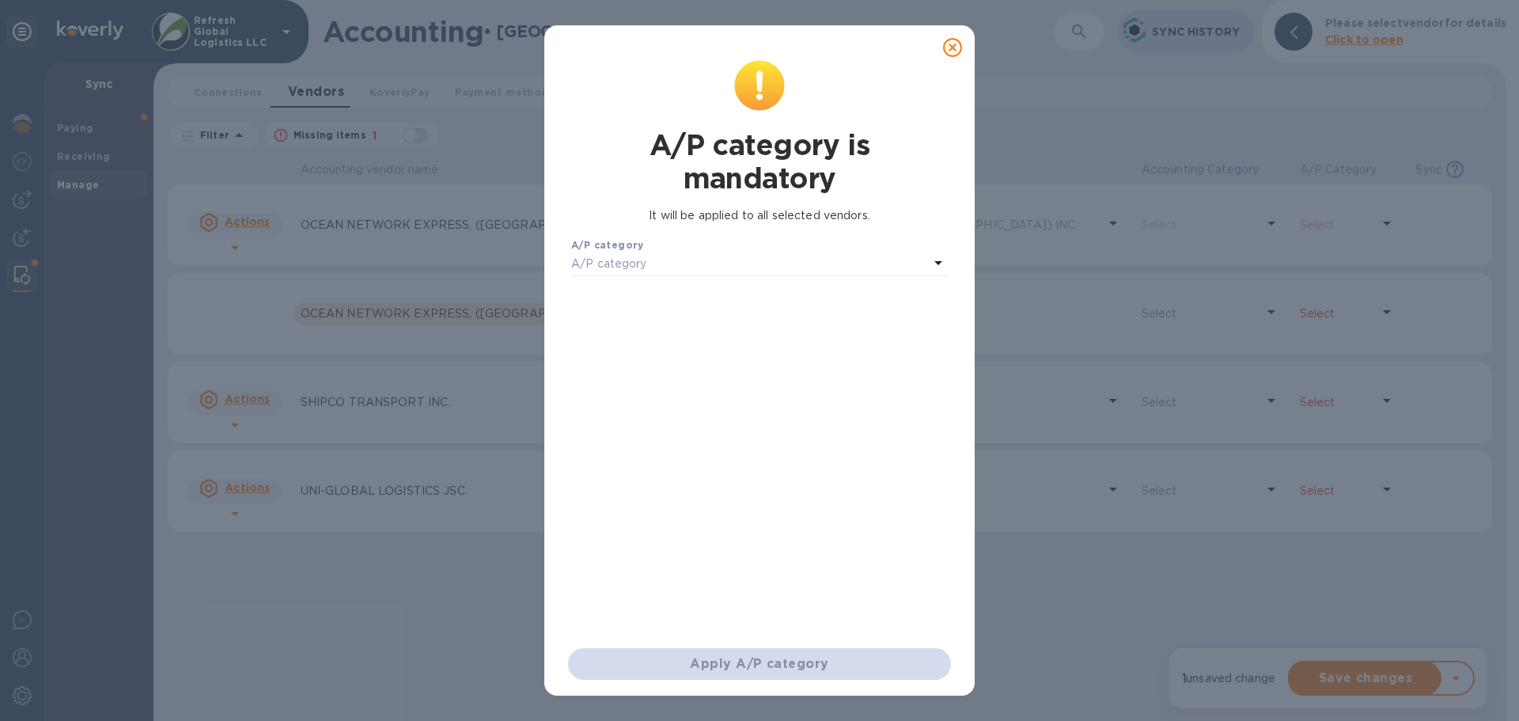
click at [643, 269] on p "A/P category" at bounding box center [609, 264] width 76 height 17
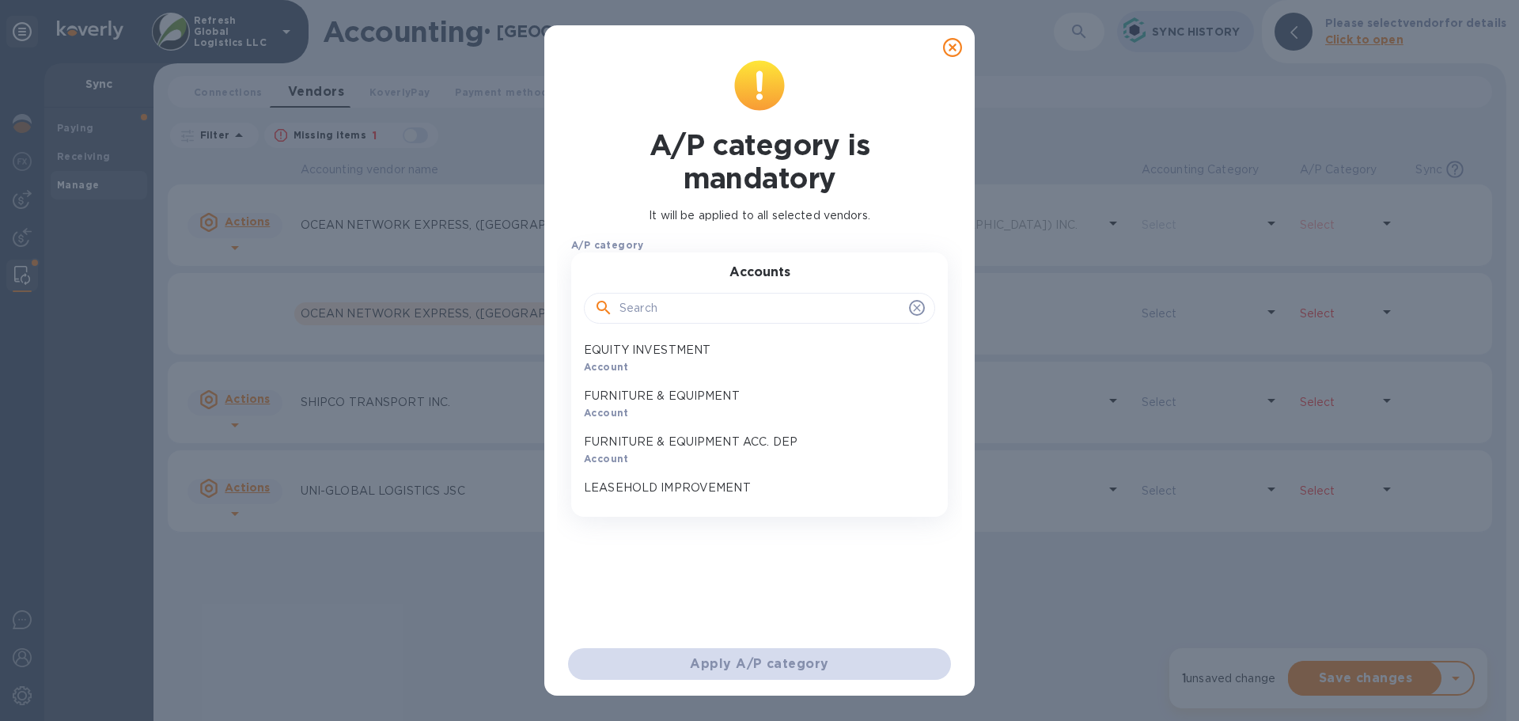
scroll to position [554, 0]
click at [957, 48] on icon at bounding box center [952, 47] width 19 height 19
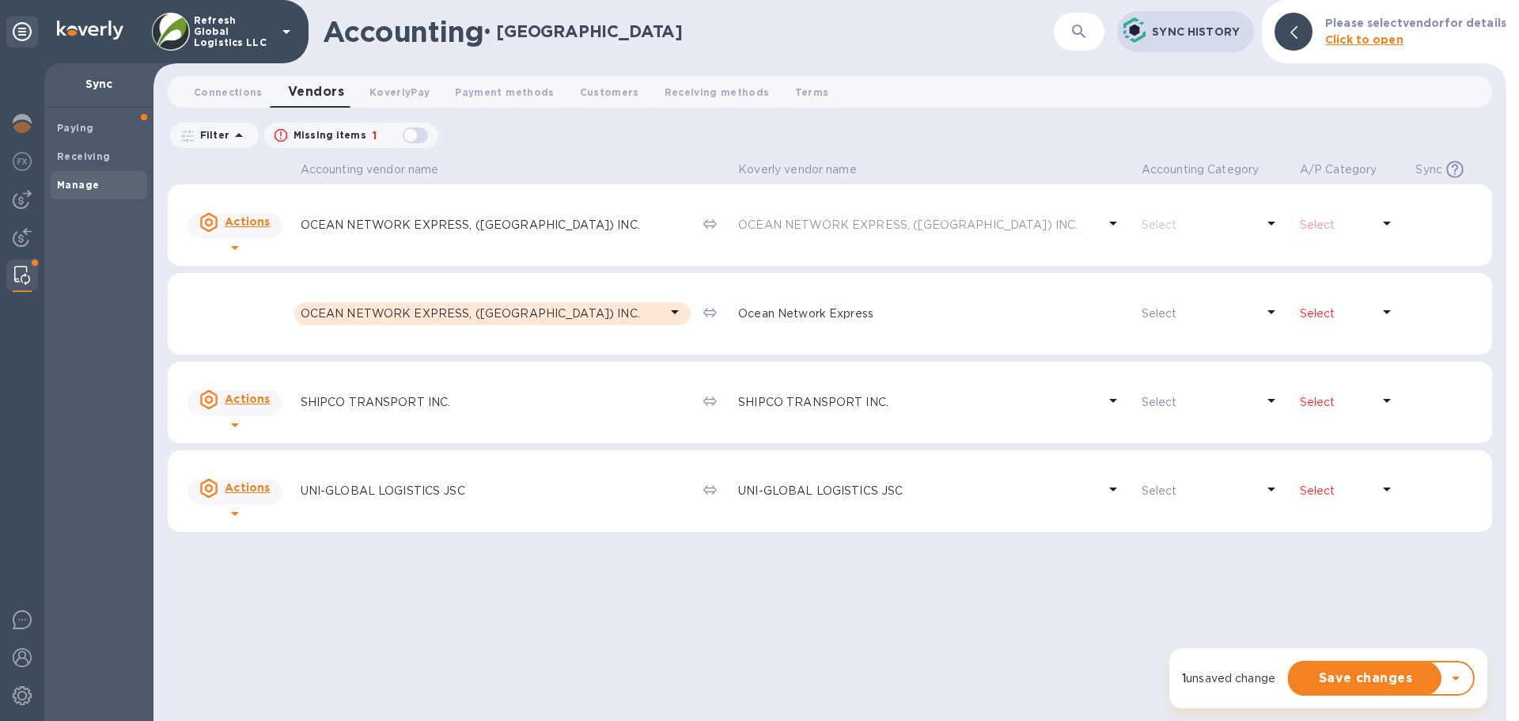
click at [414, 135] on div "button" at bounding box center [416, 135] width 32 height 22
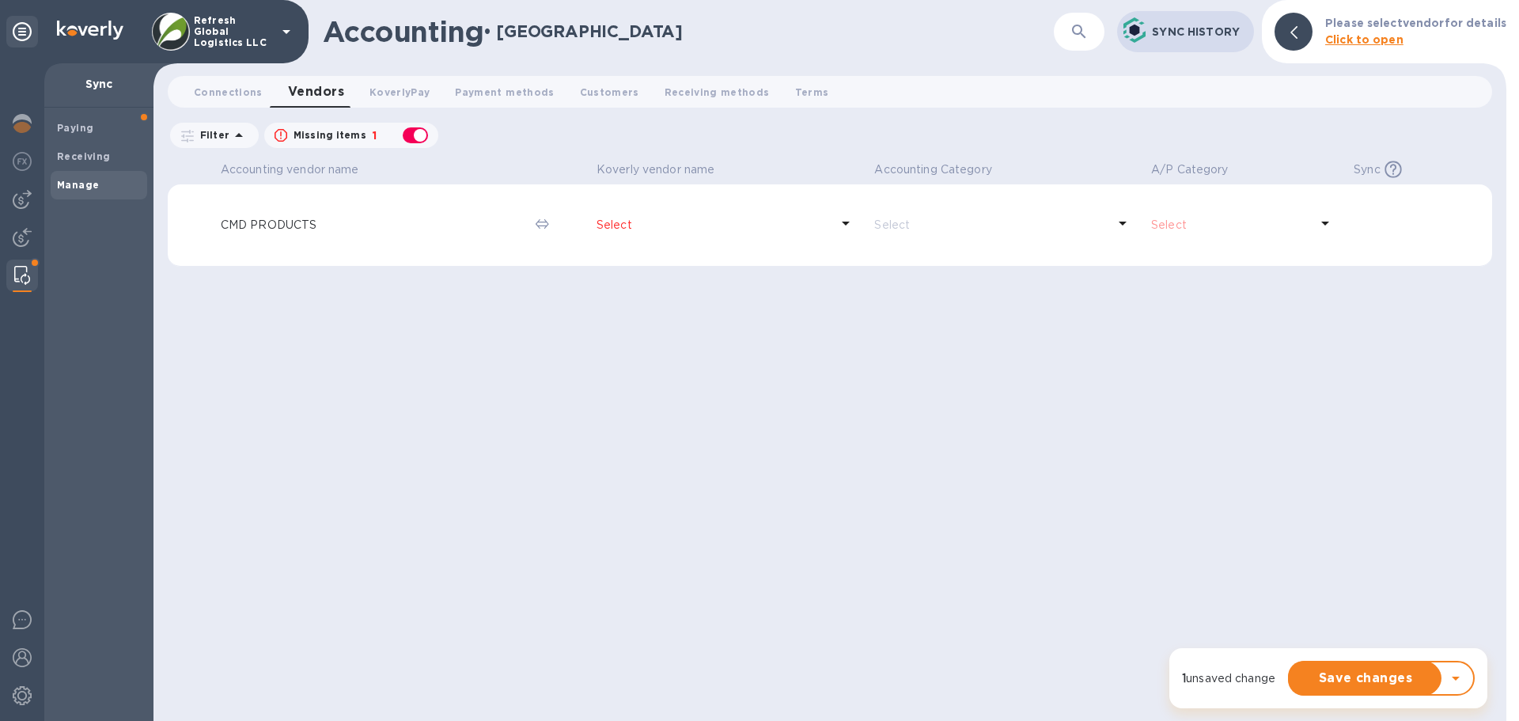
click at [611, 223] on p "Select" at bounding box center [714, 225] width 234 height 17
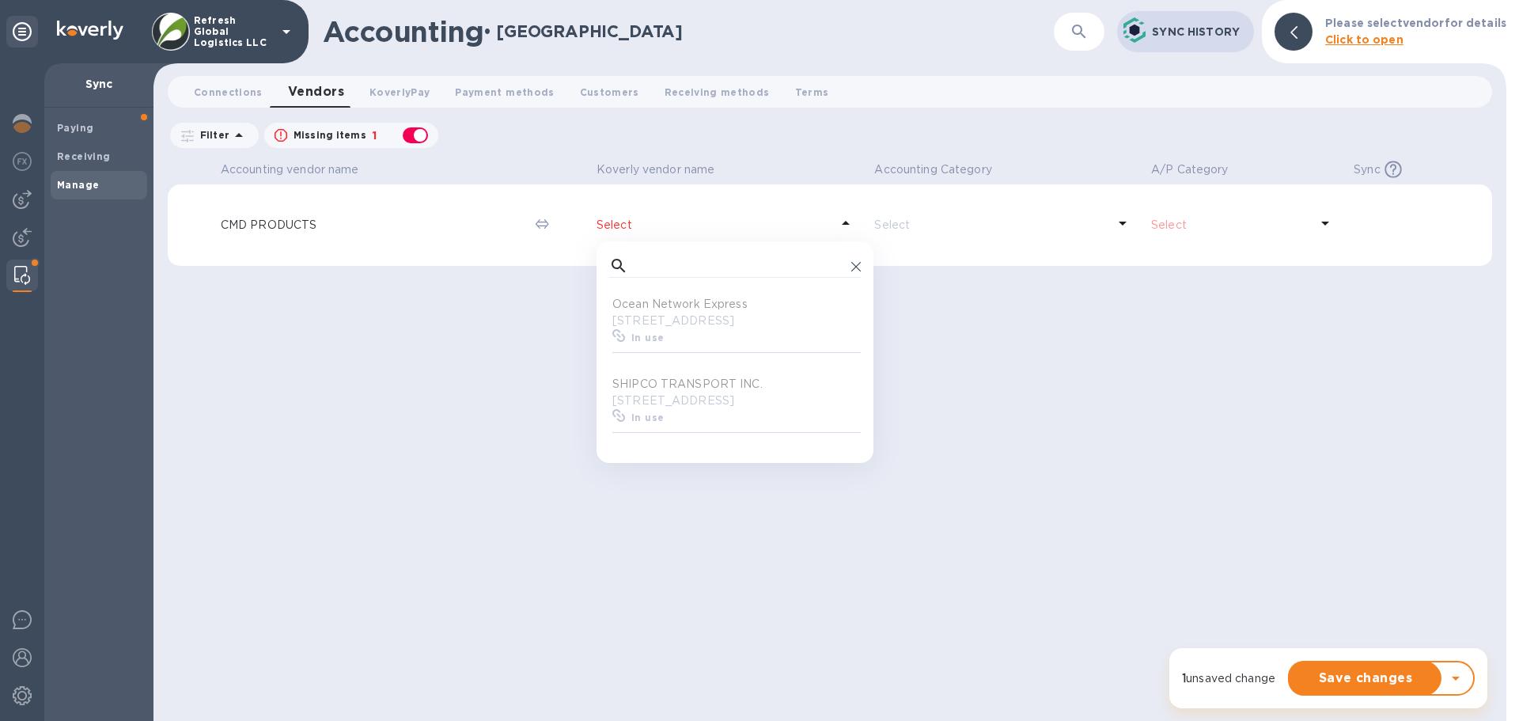
scroll to position [0, 0]
click at [457, 380] on div "Accounting vendor name [PERSON_NAME] vendor name Accounting Category A/P Catego…" at bounding box center [830, 439] width 1325 height 564
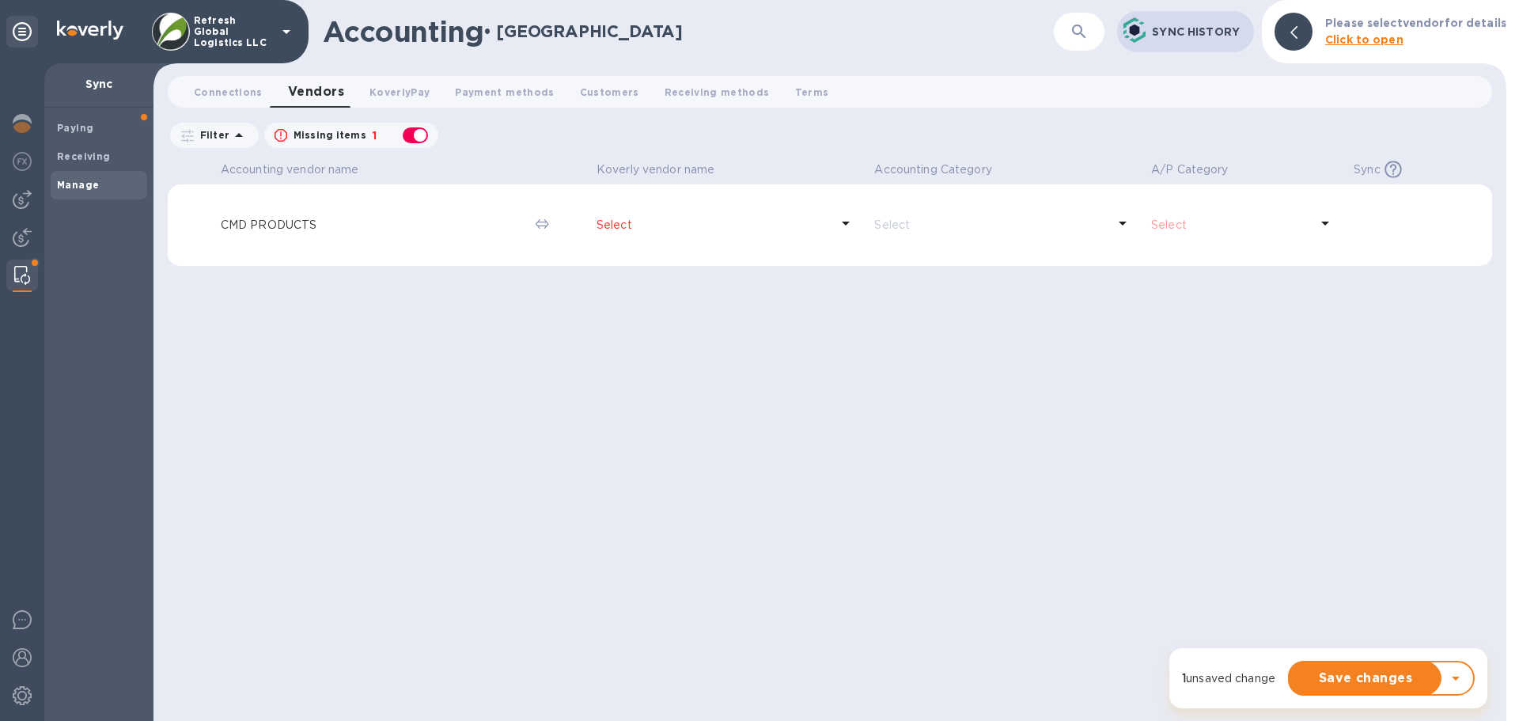
click at [422, 124] on div "button" at bounding box center [416, 135] width 32 height 22
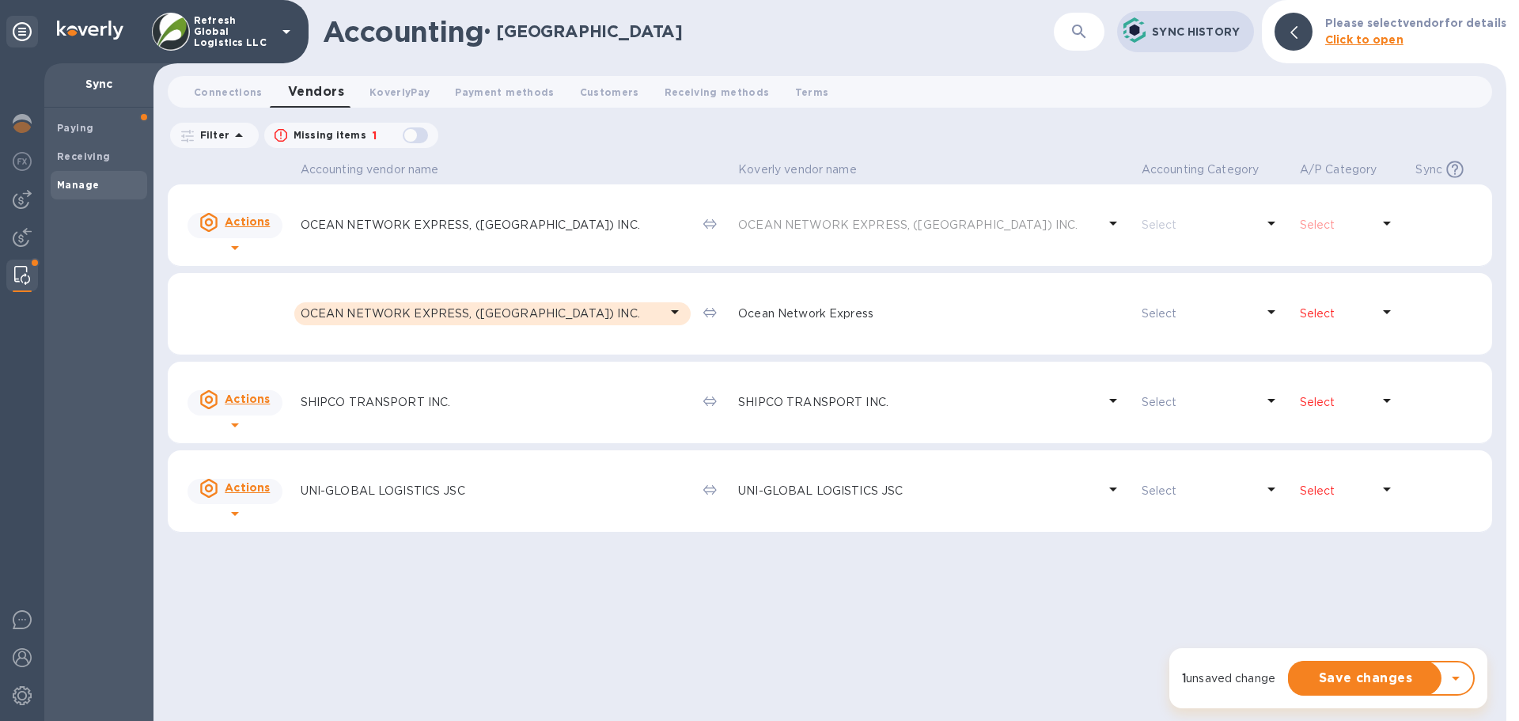
click at [1310, 311] on p "Select" at bounding box center [1336, 313] width 72 height 17
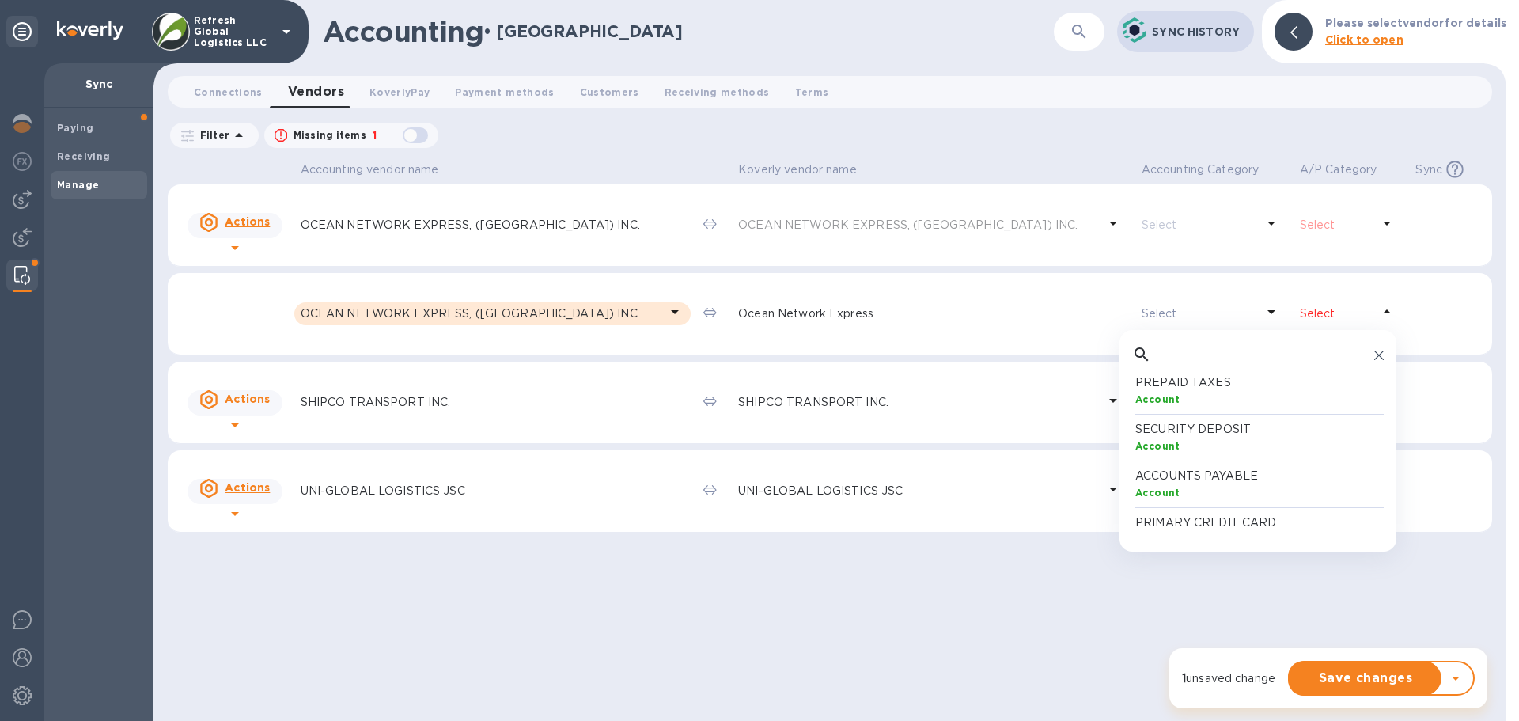
scroll to position [1108, 0]
click at [1180, 466] on p "ACCOUNTS PAYABLE" at bounding box center [1262, 465] width 252 height 17
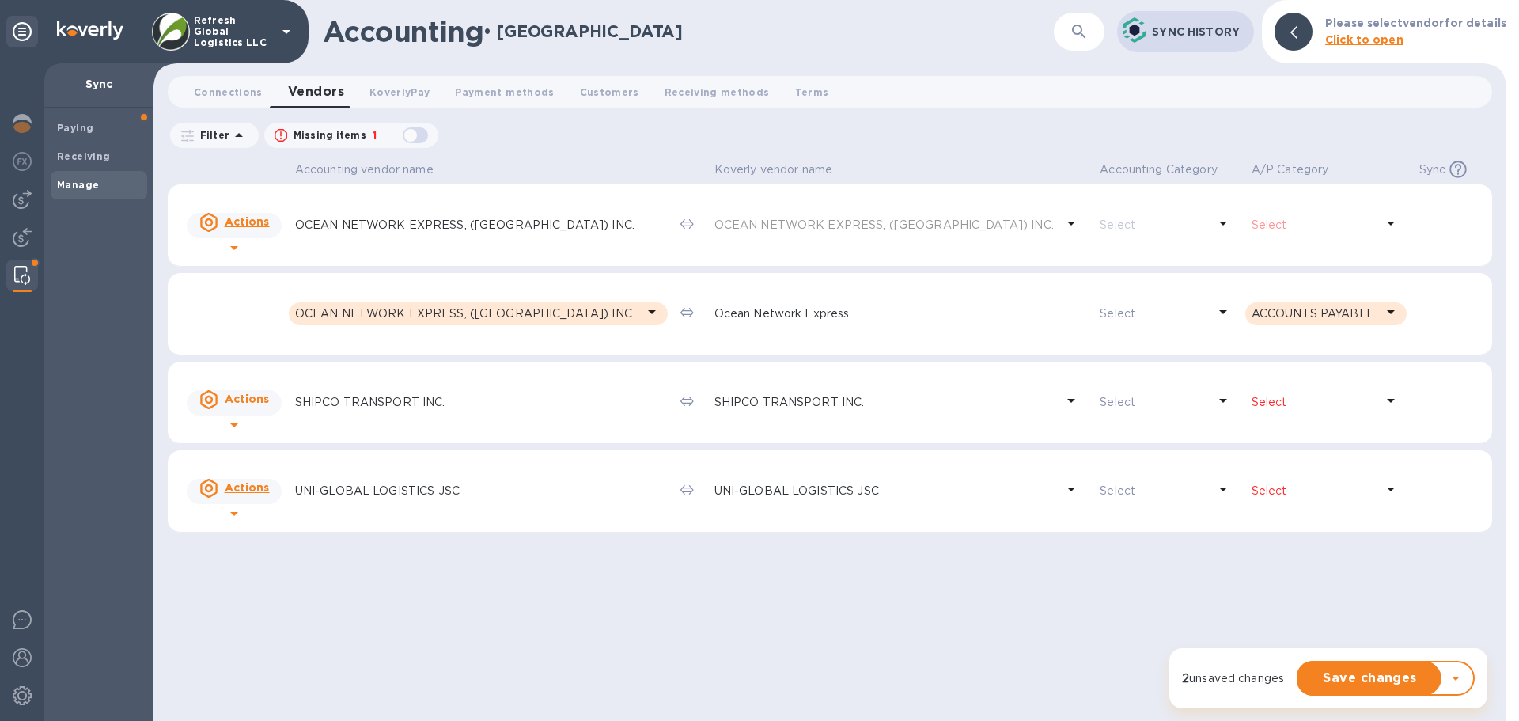
click at [1286, 394] on p "Select" at bounding box center [1313, 402] width 123 height 17
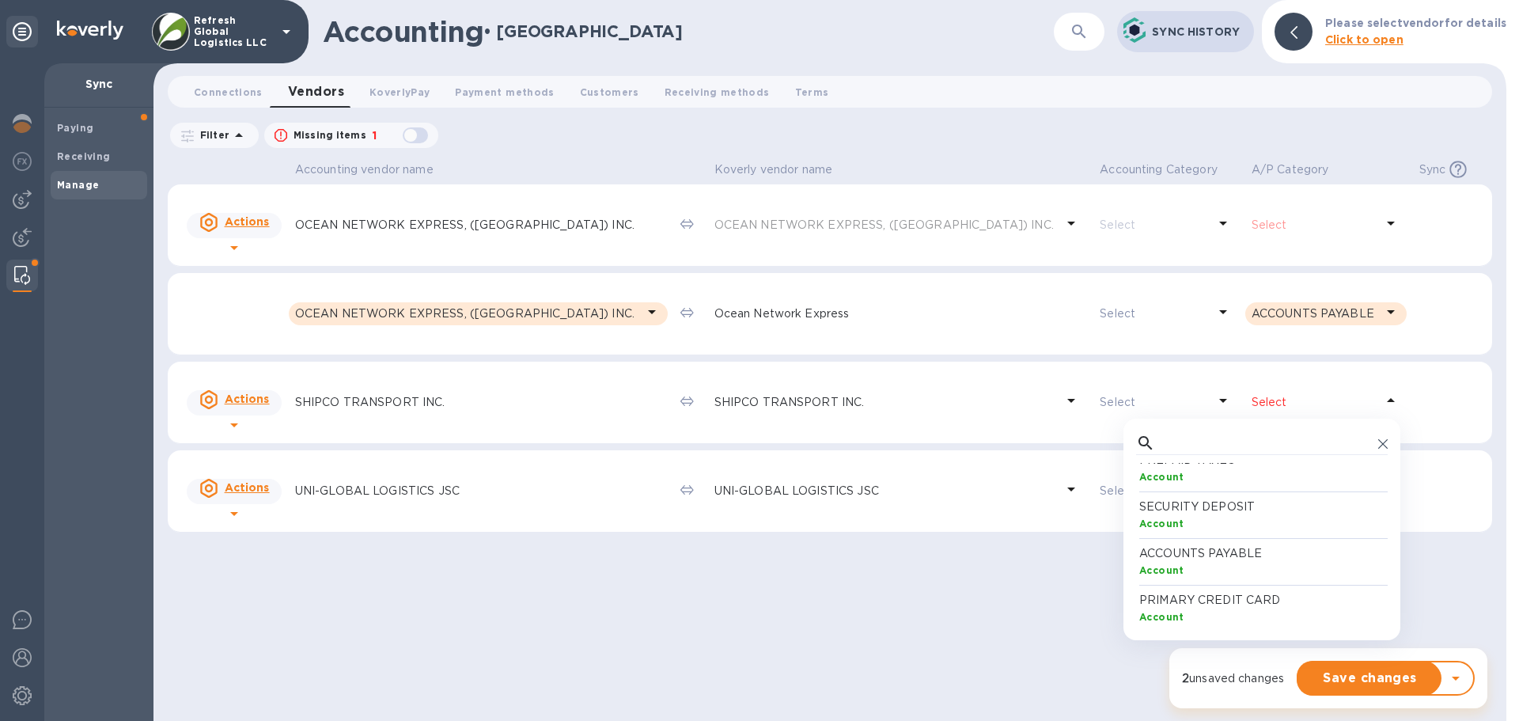
click at [1220, 552] on p "ACCOUNTS PAYABLE" at bounding box center [1266, 553] width 252 height 17
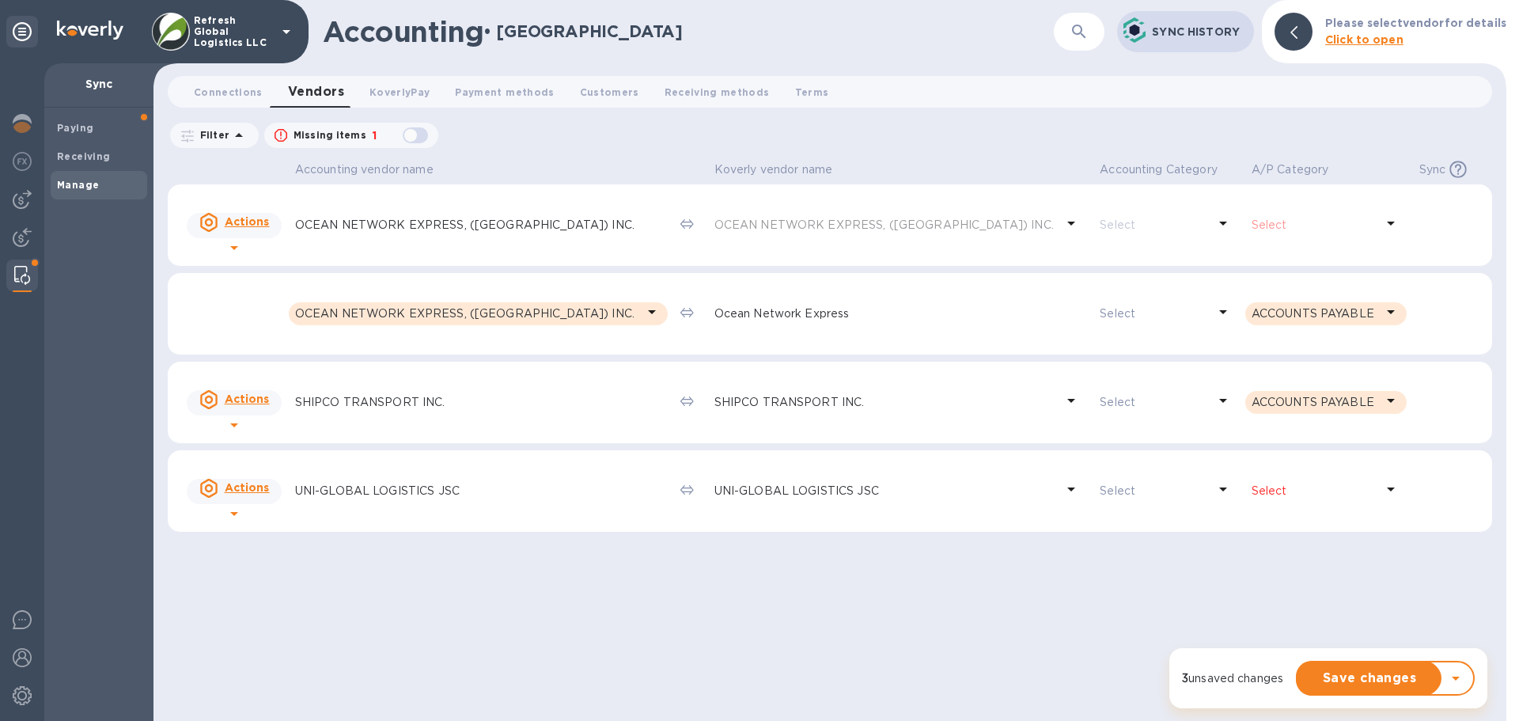
click at [1265, 487] on p "Select" at bounding box center [1313, 491] width 123 height 17
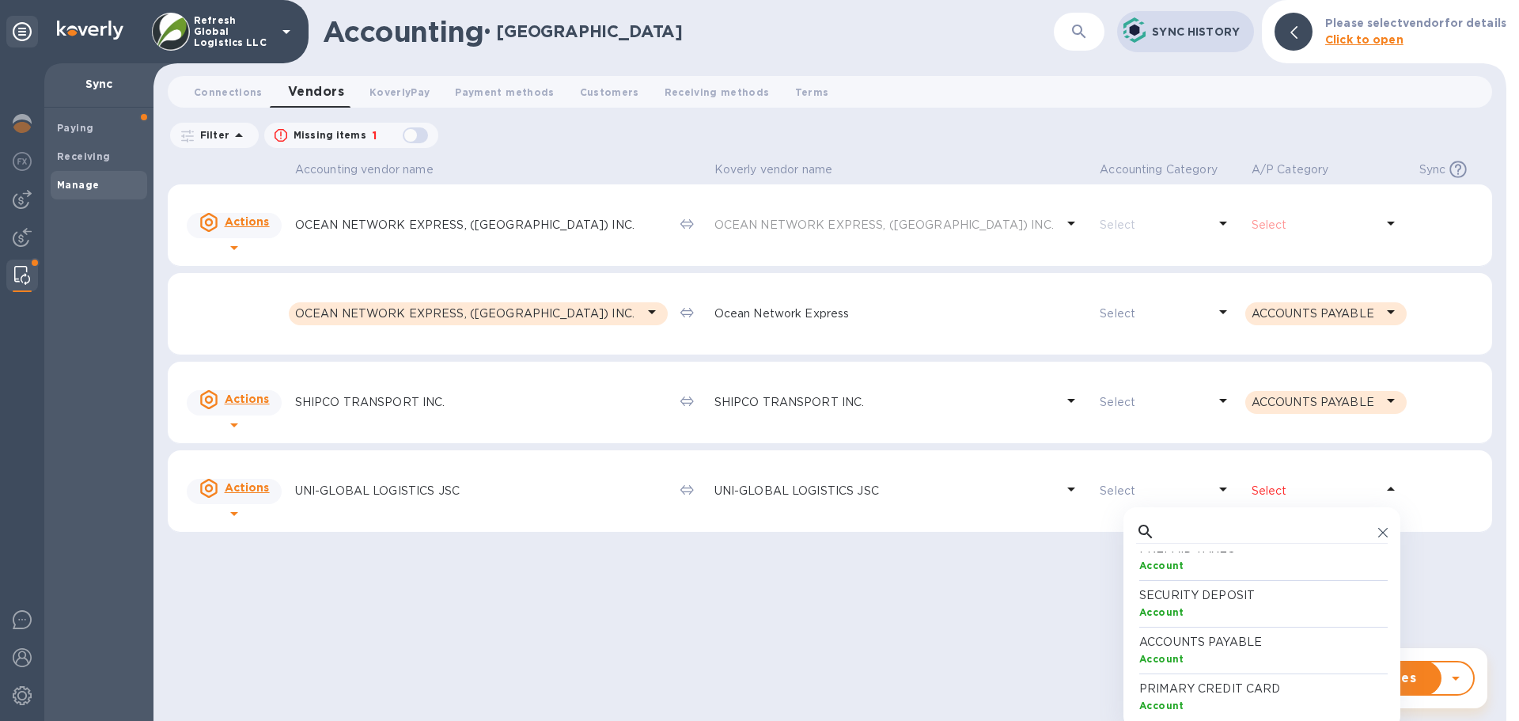
click at [1208, 638] on p "ACCOUNTS PAYABLE" at bounding box center [1266, 642] width 252 height 17
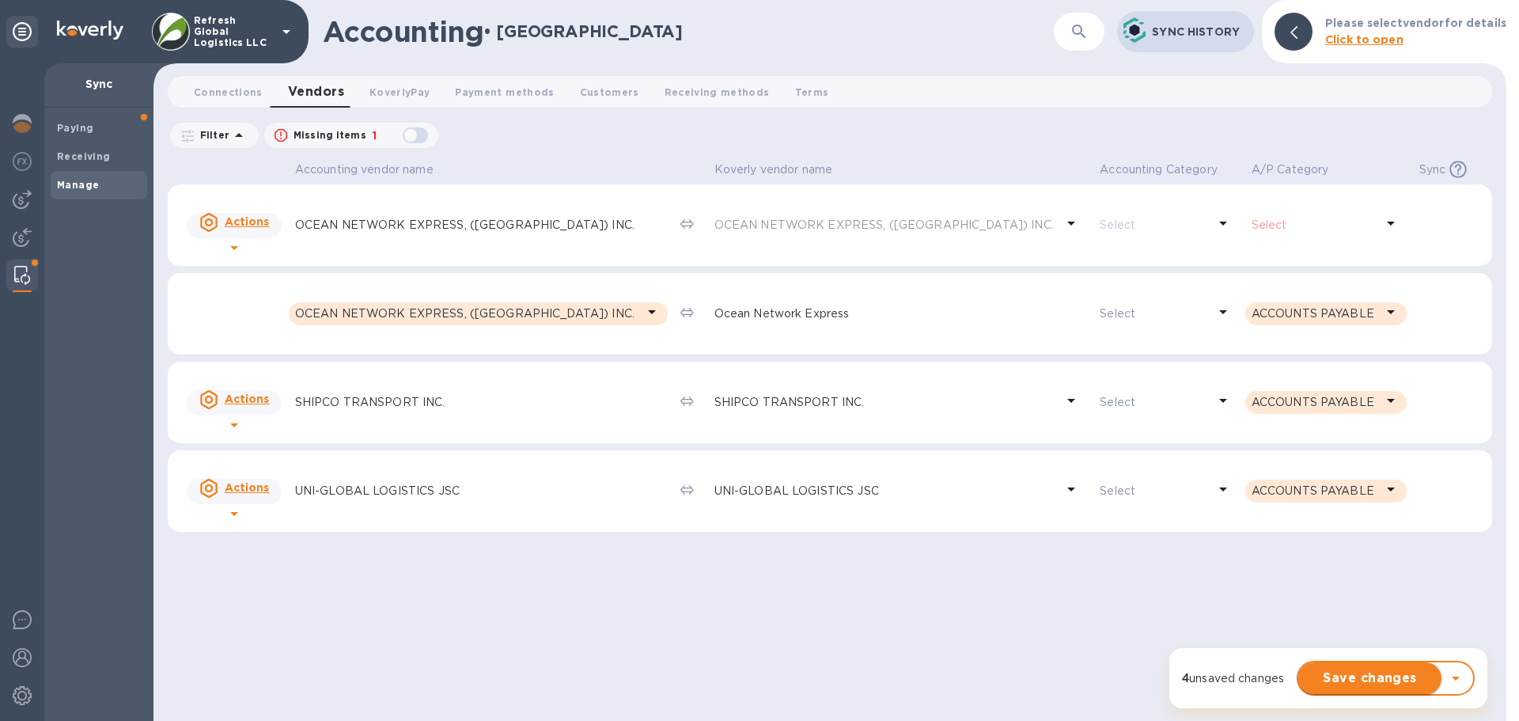
click at [1382, 676] on span "Save changes" at bounding box center [1370, 678] width 118 height 19
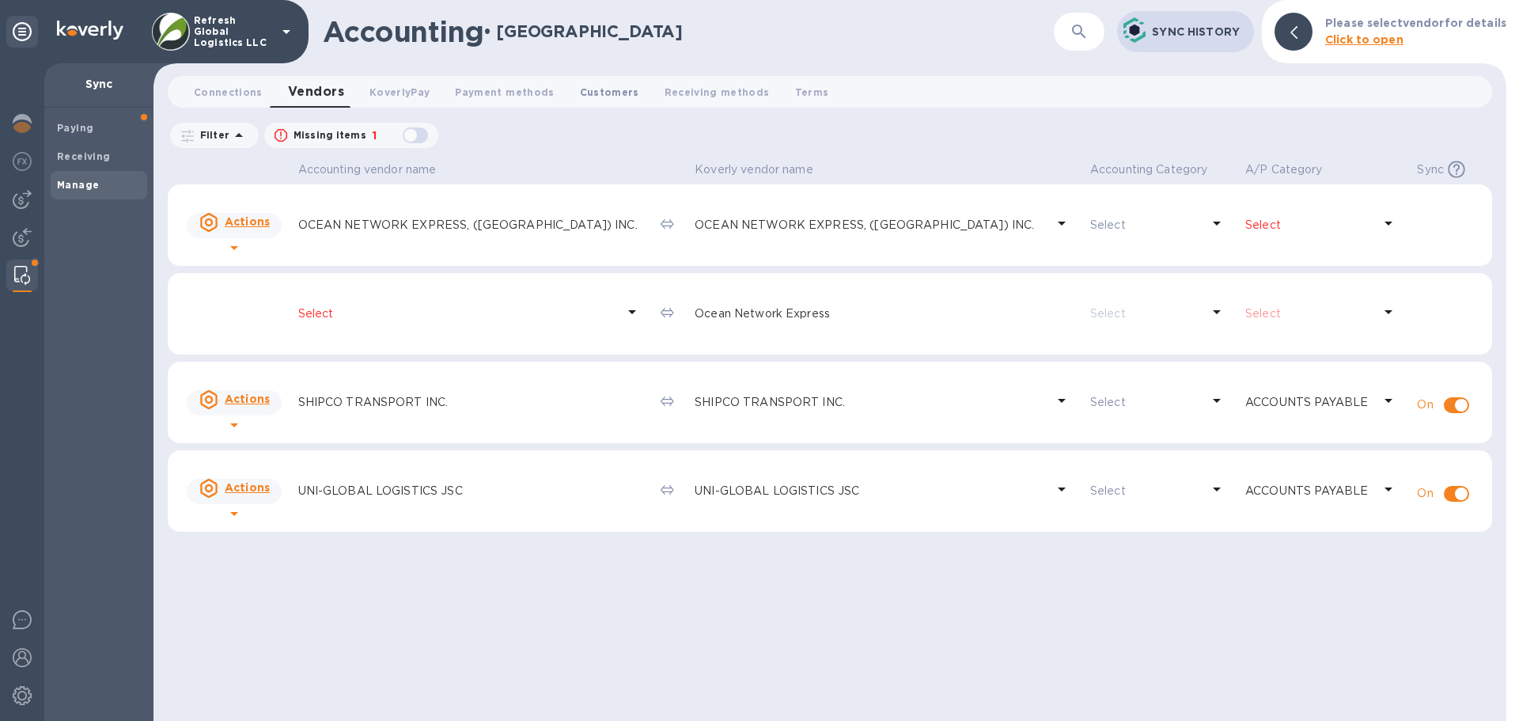
click at [591, 91] on span "Customers 0" at bounding box center [609, 92] width 59 height 17
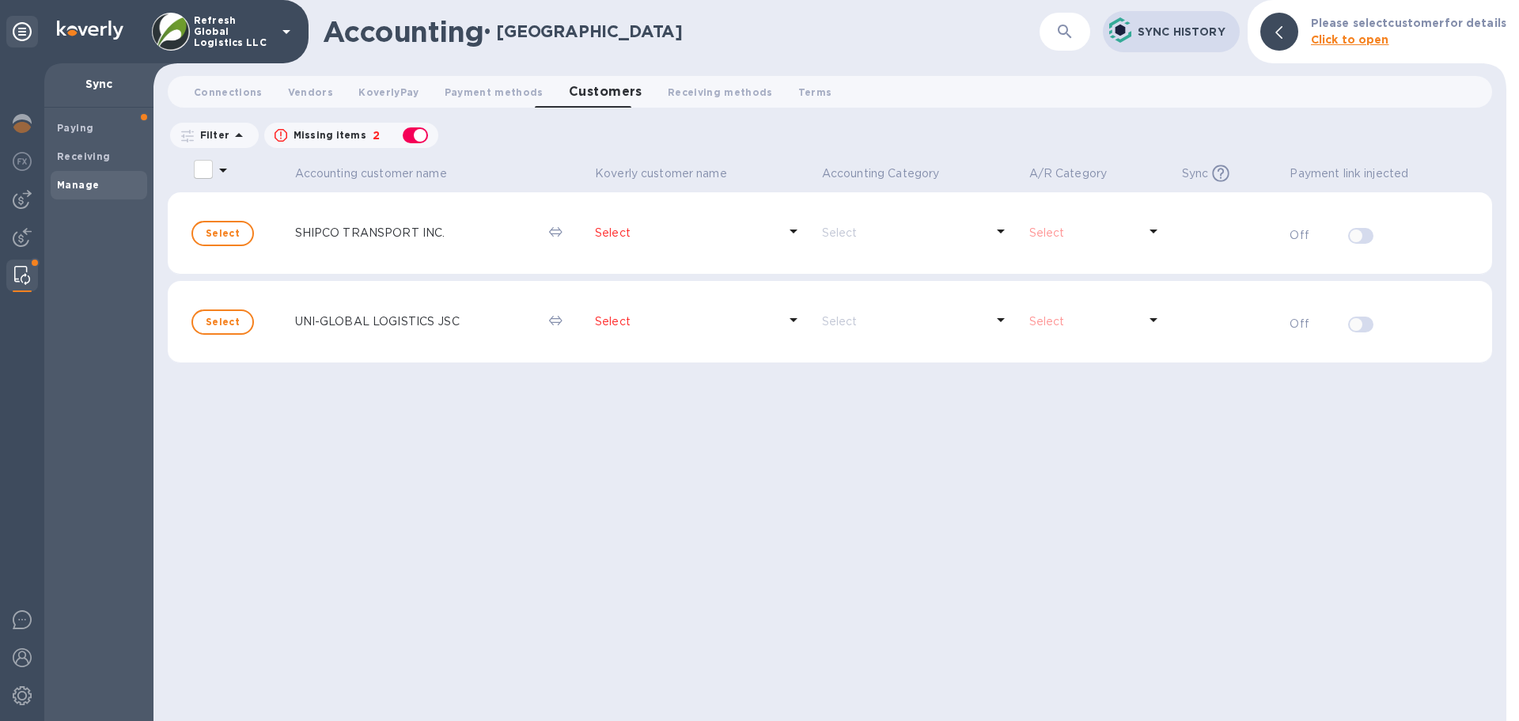
click at [415, 134] on div "button" at bounding box center [416, 135] width 32 height 22
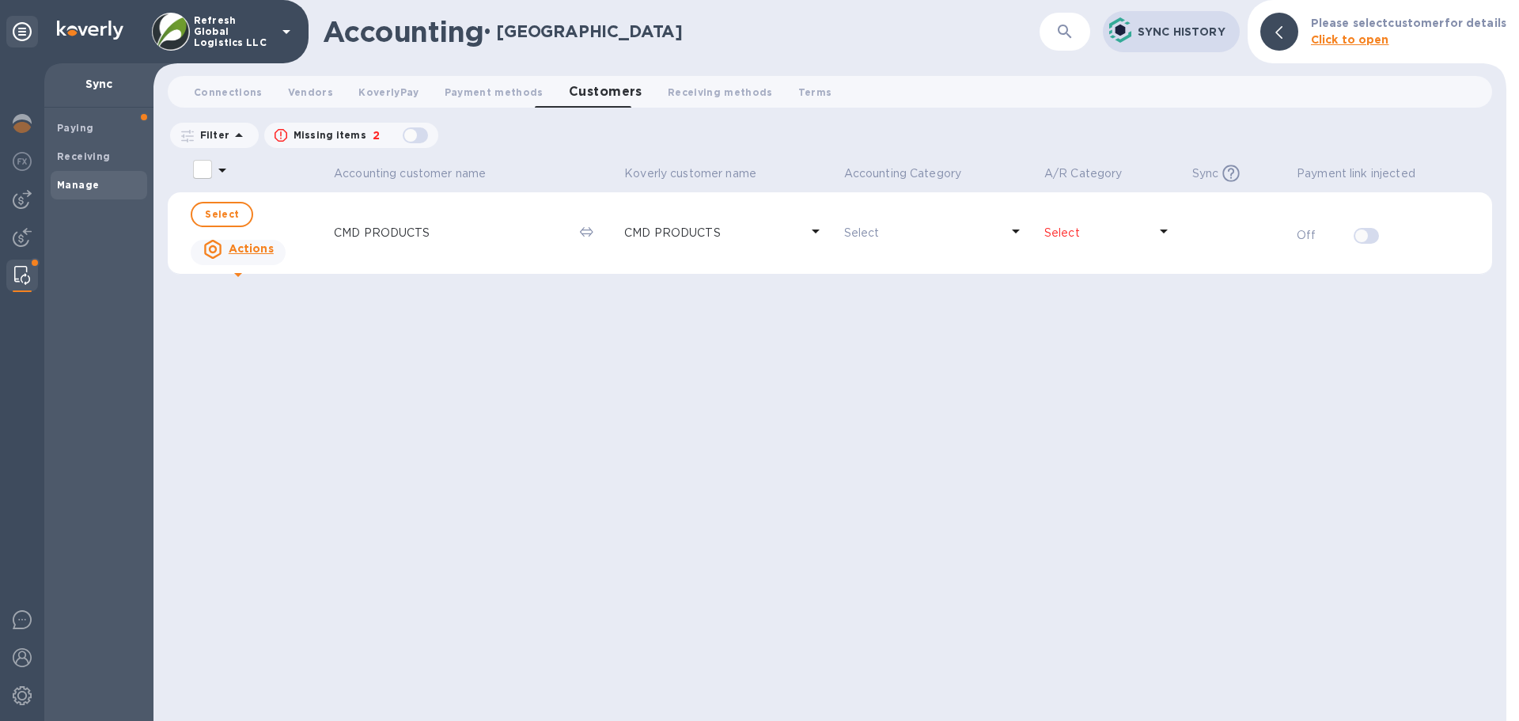
click at [1063, 232] on p "Select" at bounding box center [1097, 233] width 104 height 17
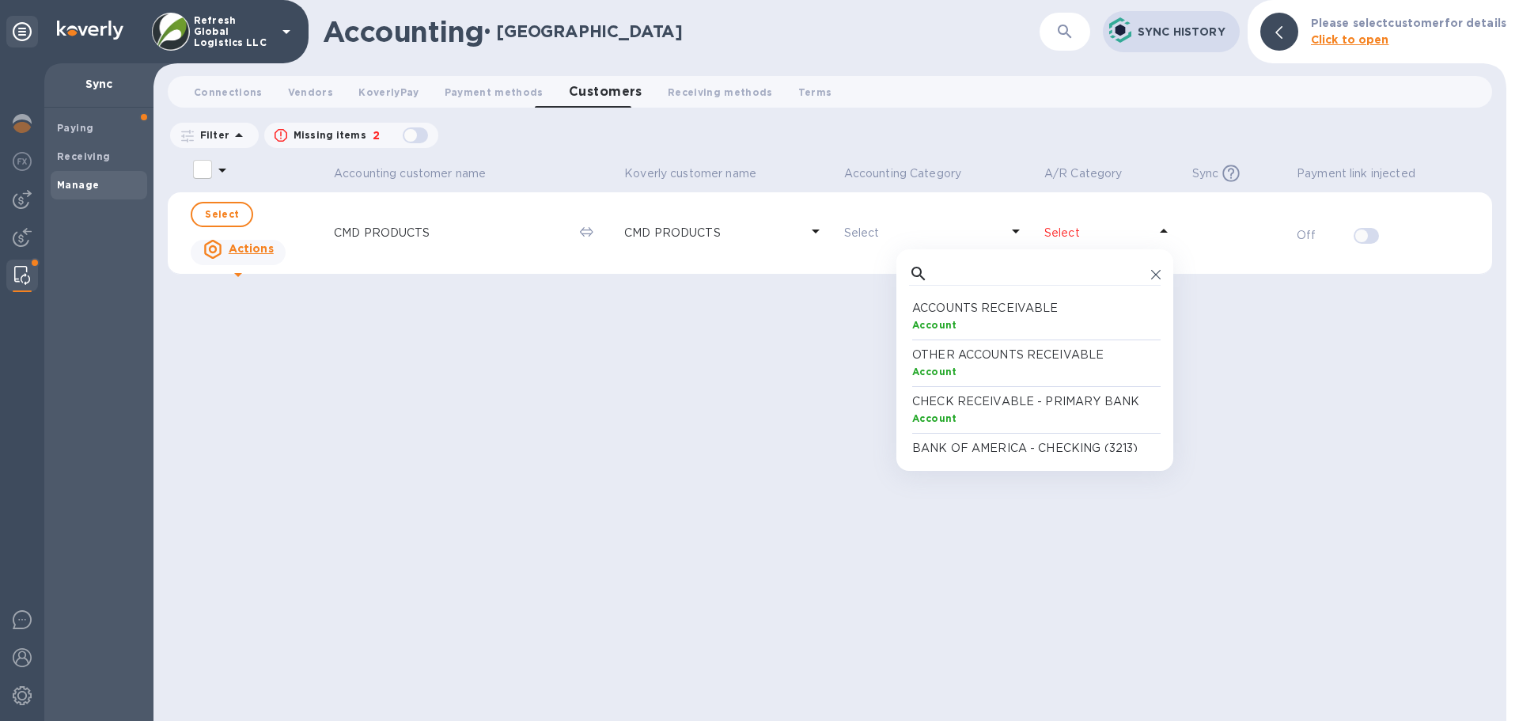
scroll to position [146, 245]
click at [969, 312] on p "ACCOUNTS RECEIVABLE" at bounding box center [1038, 308] width 252 height 17
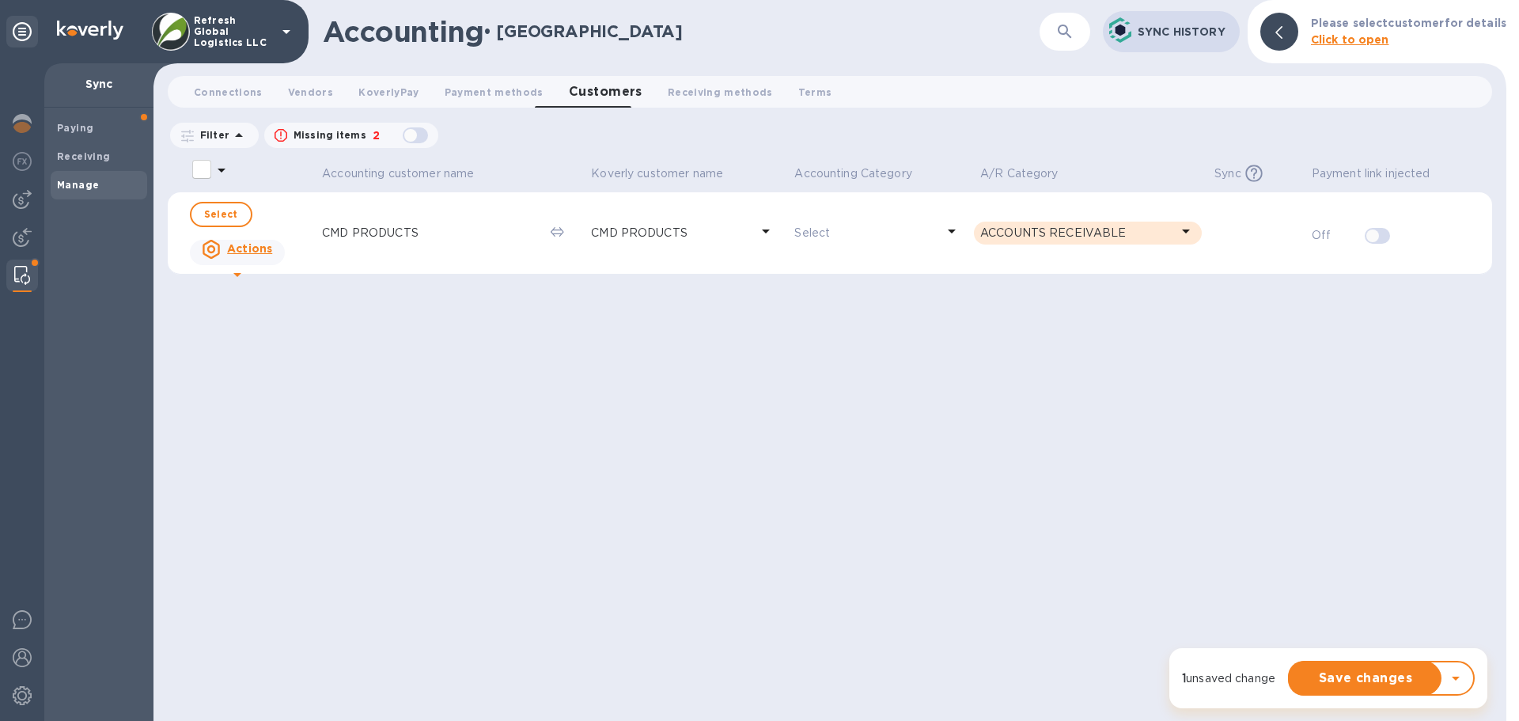
click at [855, 230] on p "Select" at bounding box center [866, 233] width 142 height 17
click at [1203, 361] on div "Accounting customer name [PERSON_NAME] customer name Accounting Category A/R Ca…" at bounding box center [830, 439] width 1325 height 564
click at [1378, 676] on span "Save changes" at bounding box center [1366, 678] width 127 height 19
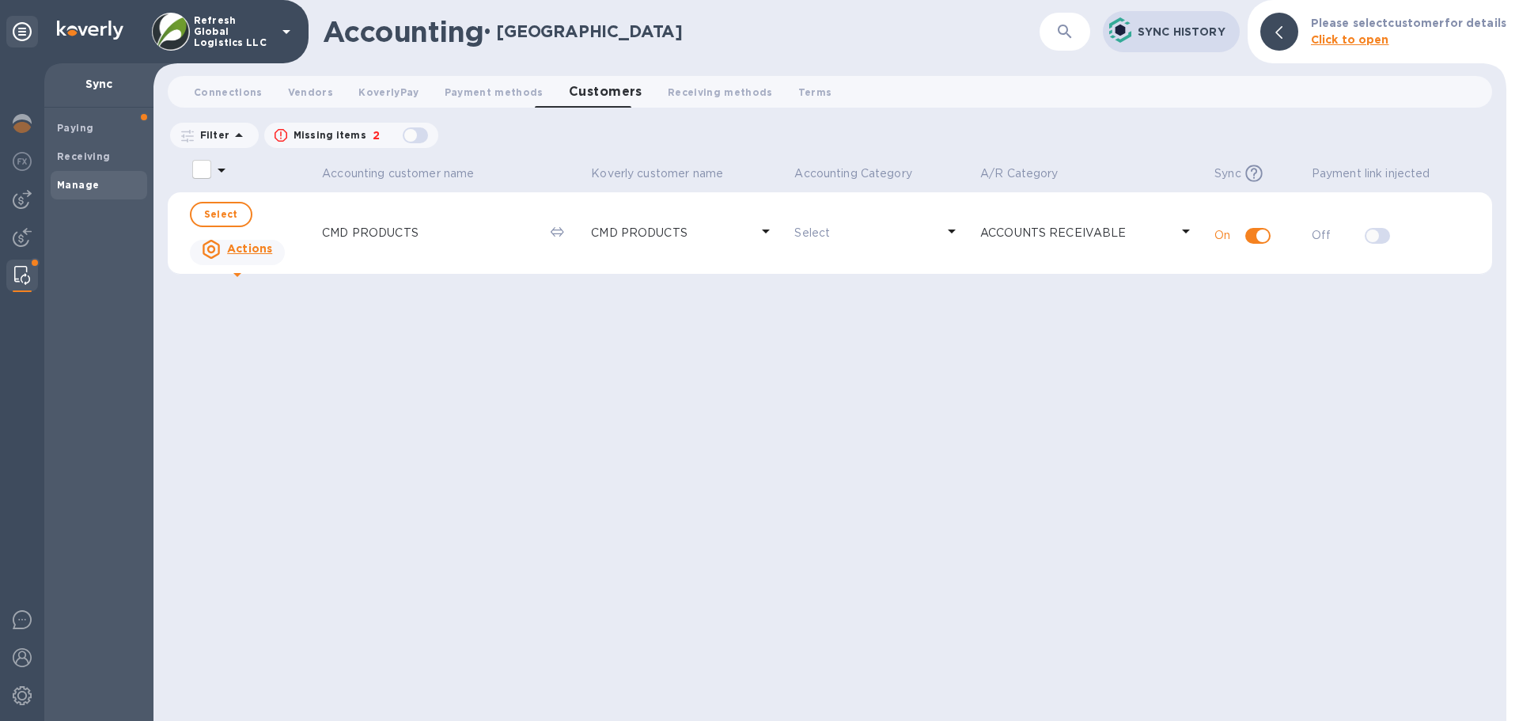
click at [412, 135] on div "button" at bounding box center [416, 135] width 32 height 22
checkbox input "true"
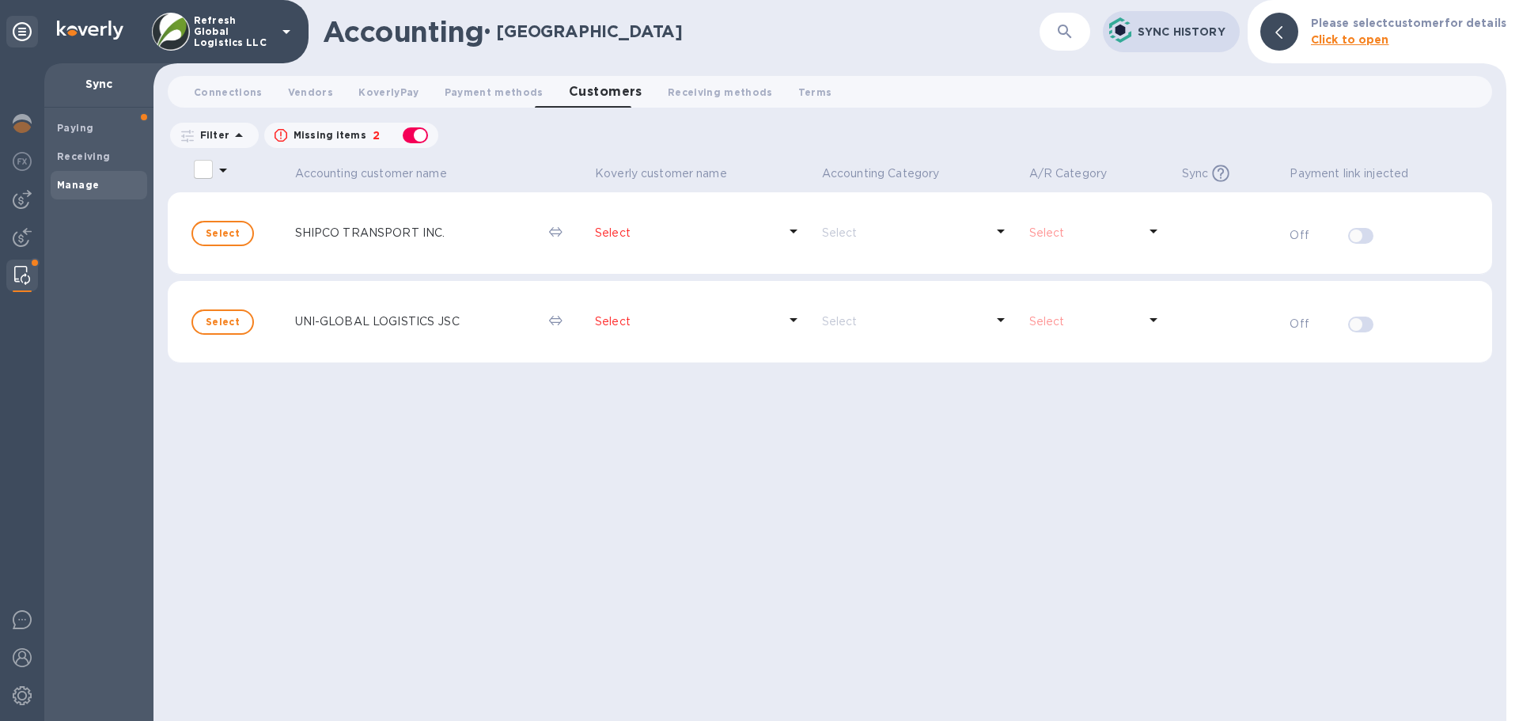
click at [614, 323] on p "Select" at bounding box center [686, 321] width 183 height 17
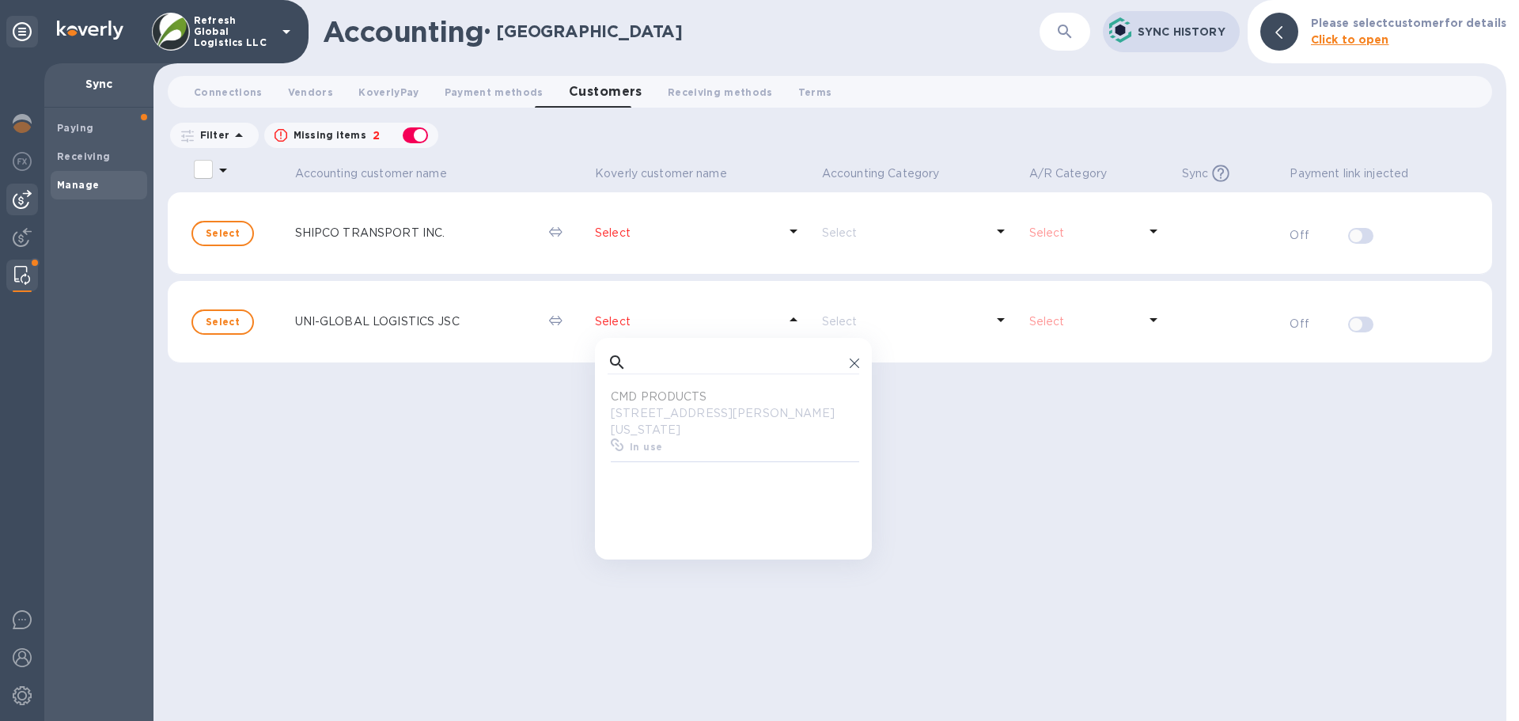
click at [26, 195] on img at bounding box center [22, 199] width 19 height 19
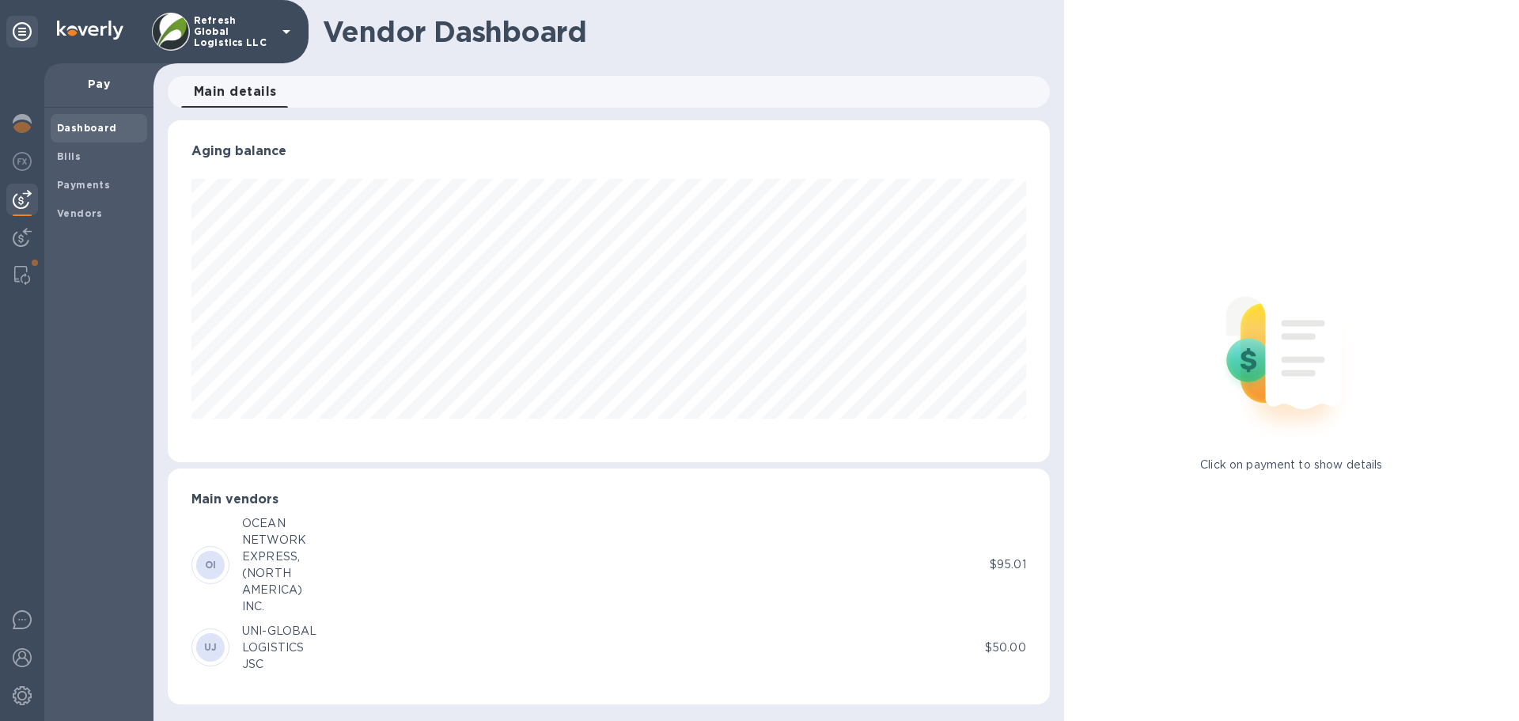
scroll to position [342, 882]
click at [25, 230] on img at bounding box center [22, 237] width 19 height 19
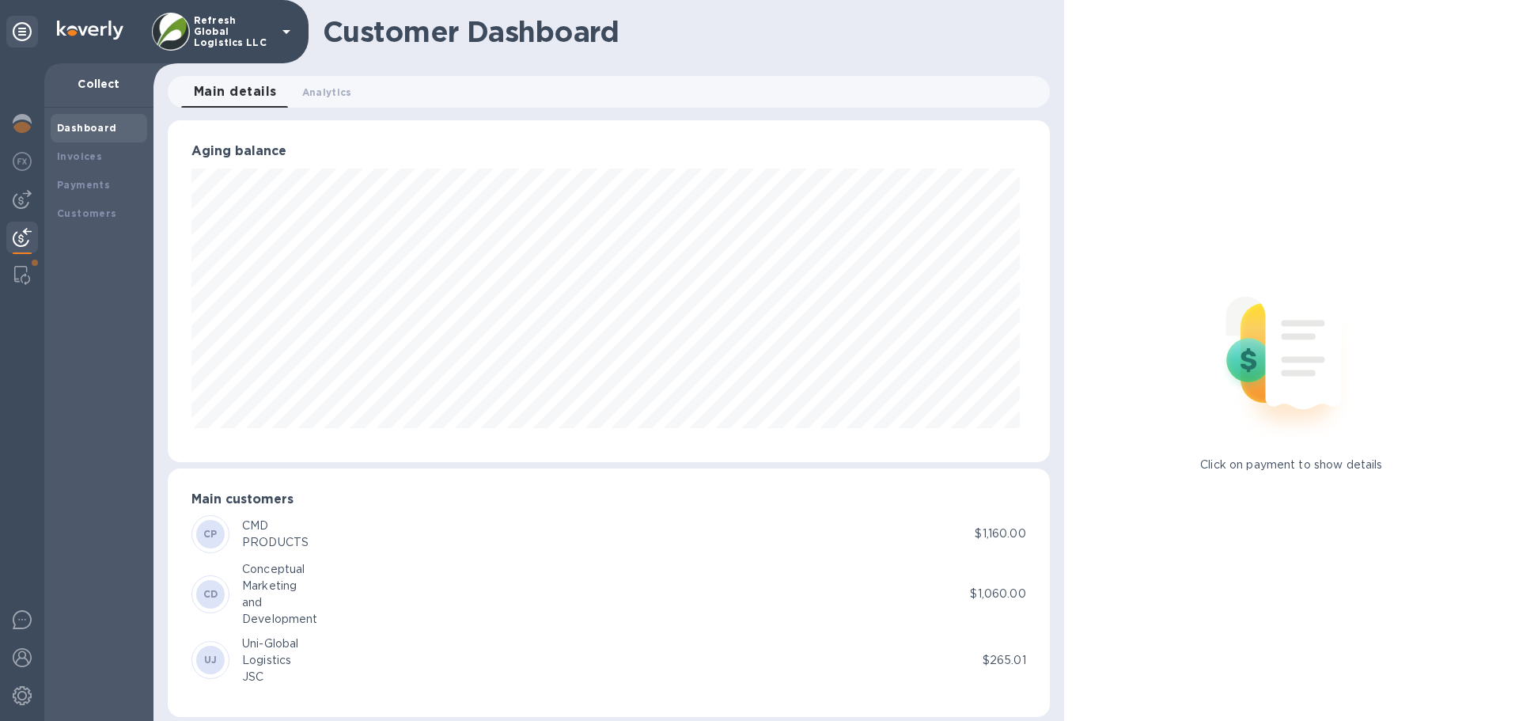
scroll to position [342, 875]
click at [80, 211] on b "Customers" at bounding box center [87, 213] width 60 height 12
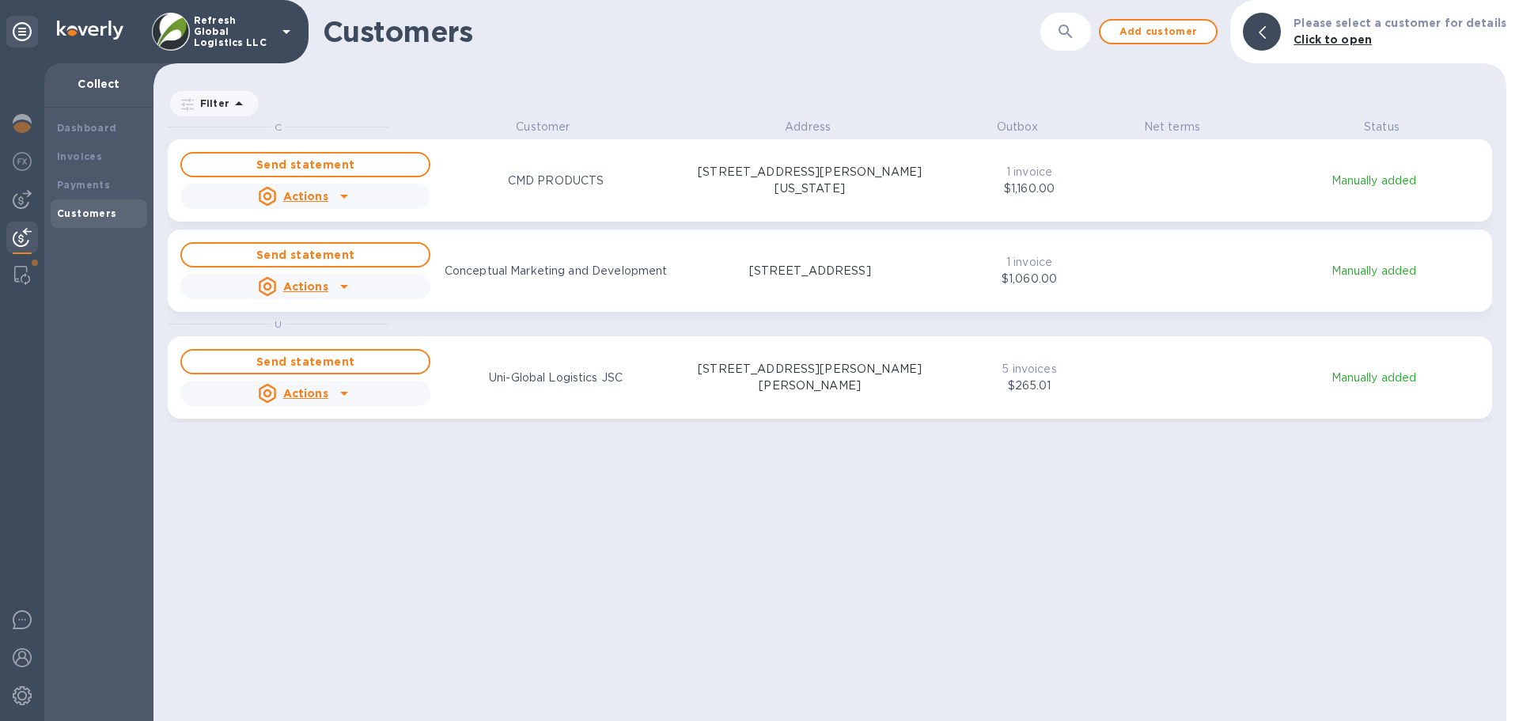
scroll to position [590, 1347]
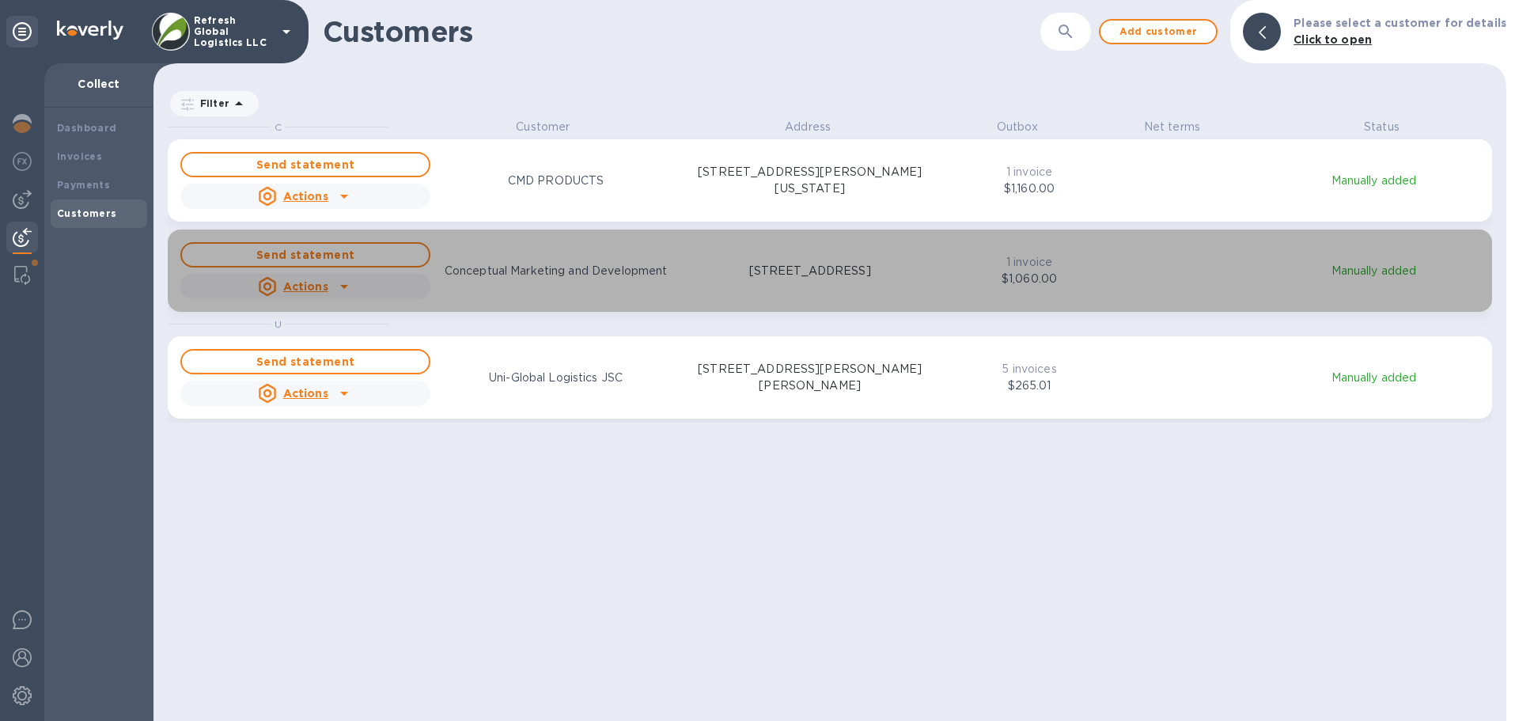
click at [332, 289] on div "grid" at bounding box center [344, 286] width 25 height 25
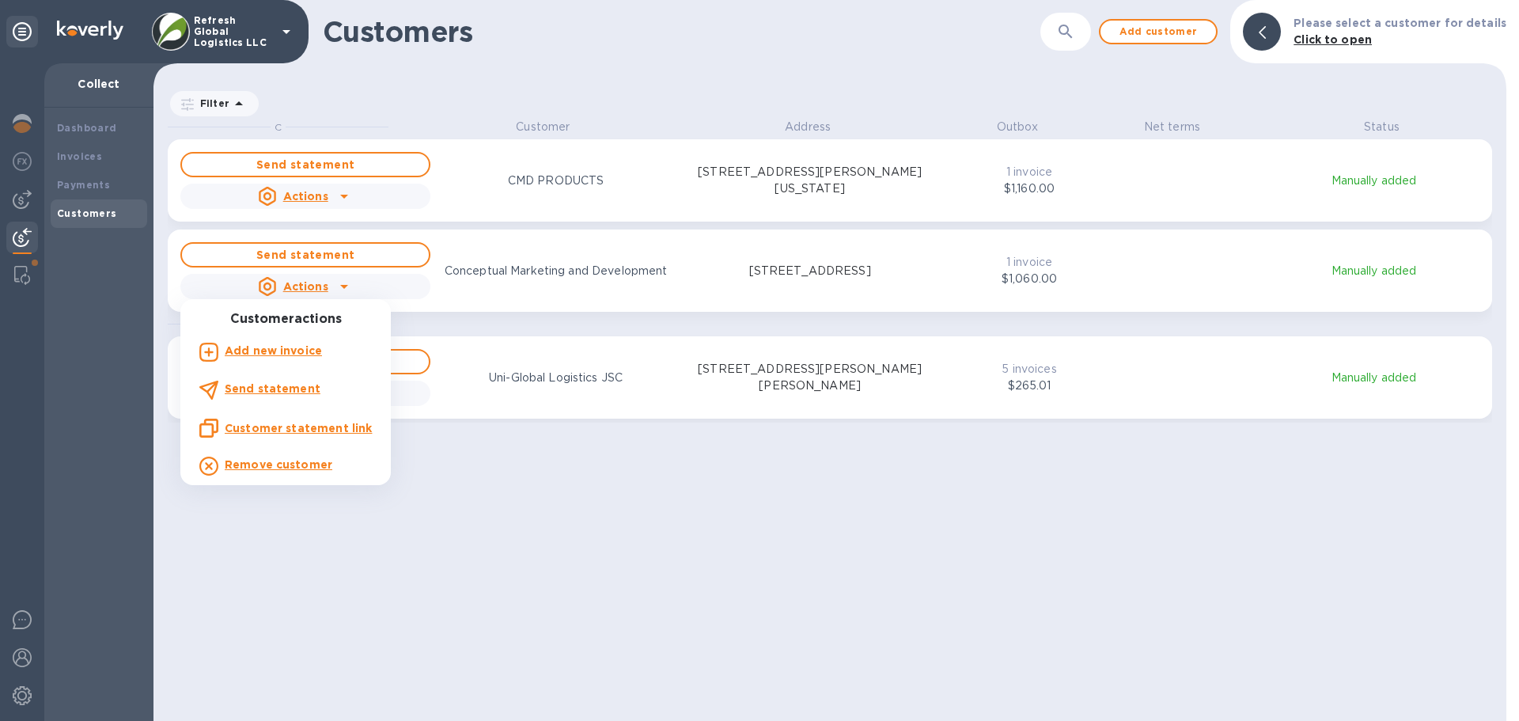
click at [531, 485] on div at bounding box center [759, 360] width 1519 height 721
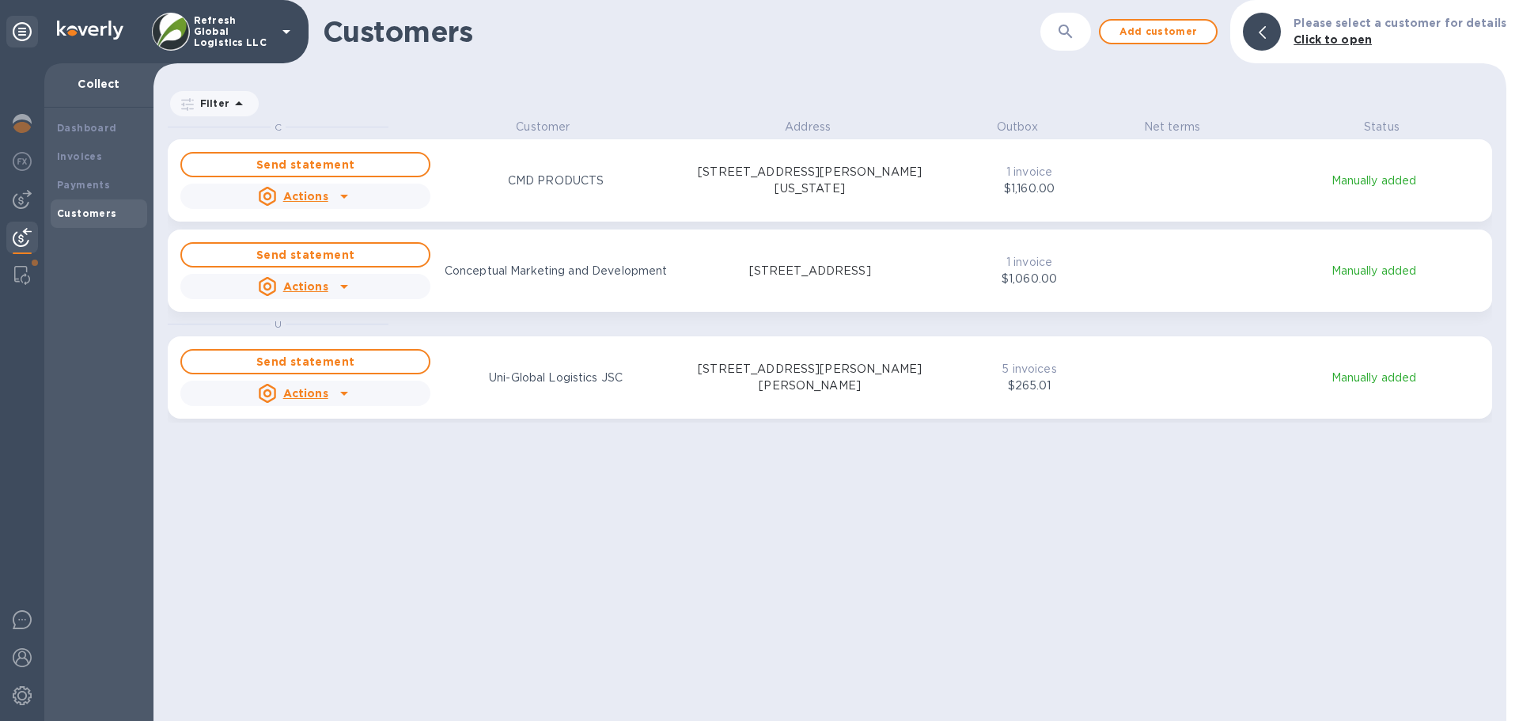
click at [351, 194] on icon "grid" at bounding box center [344, 196] width 19 height 19
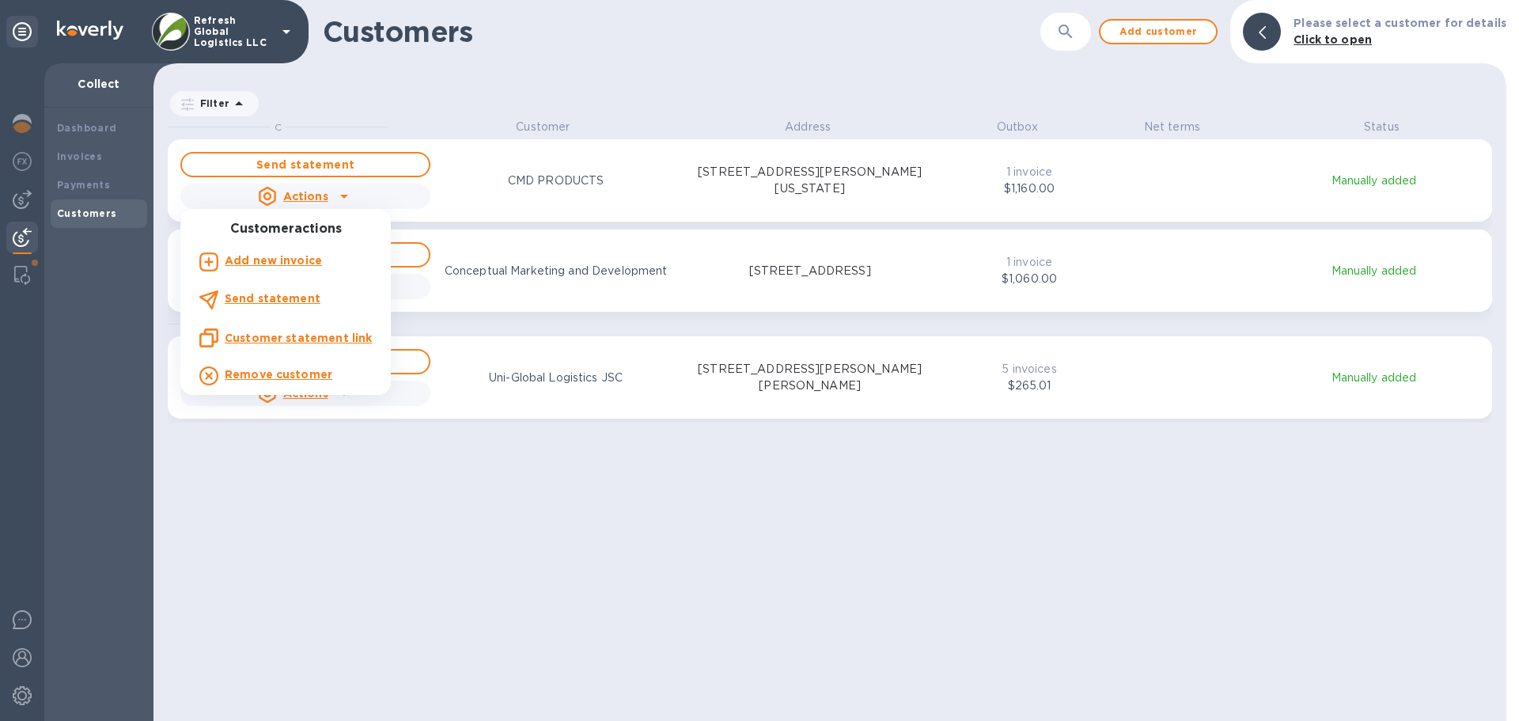
click at [501, 68] on div at bounding box center [759, 360] width 1519 height 721
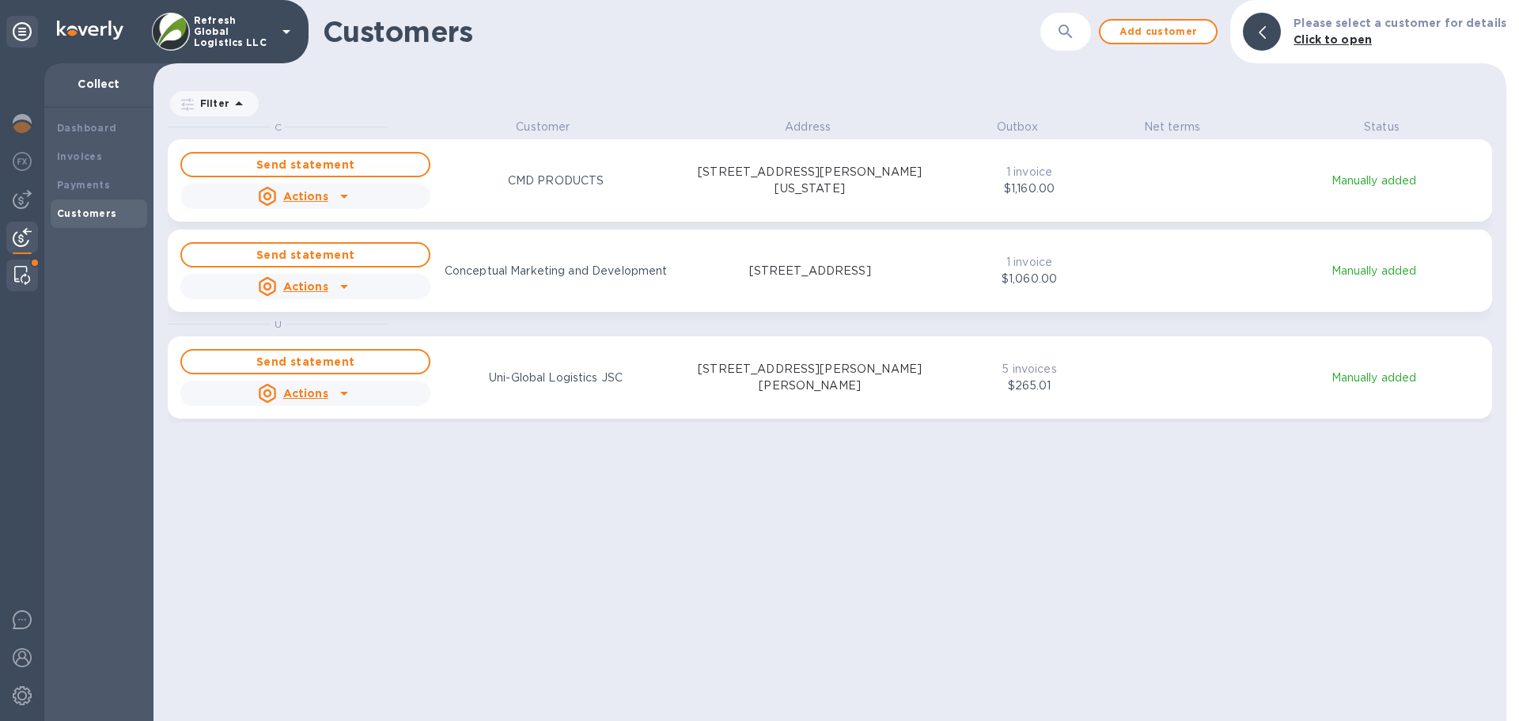
click at [20, 275] on img at bounding box center [22, 275] width 16 height 19
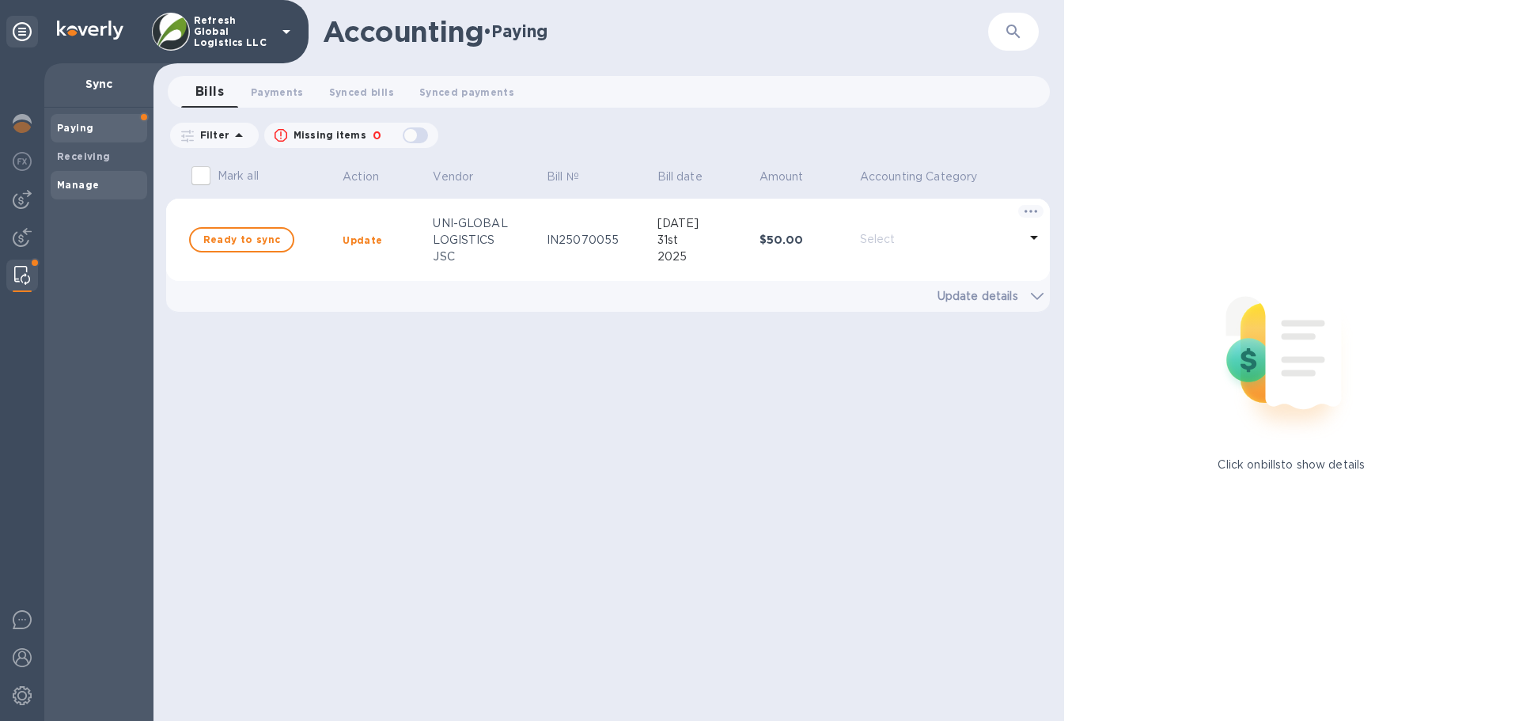
click at [77, 184] on b "Manage" at bounding box center [78, 185] width 42 height 12
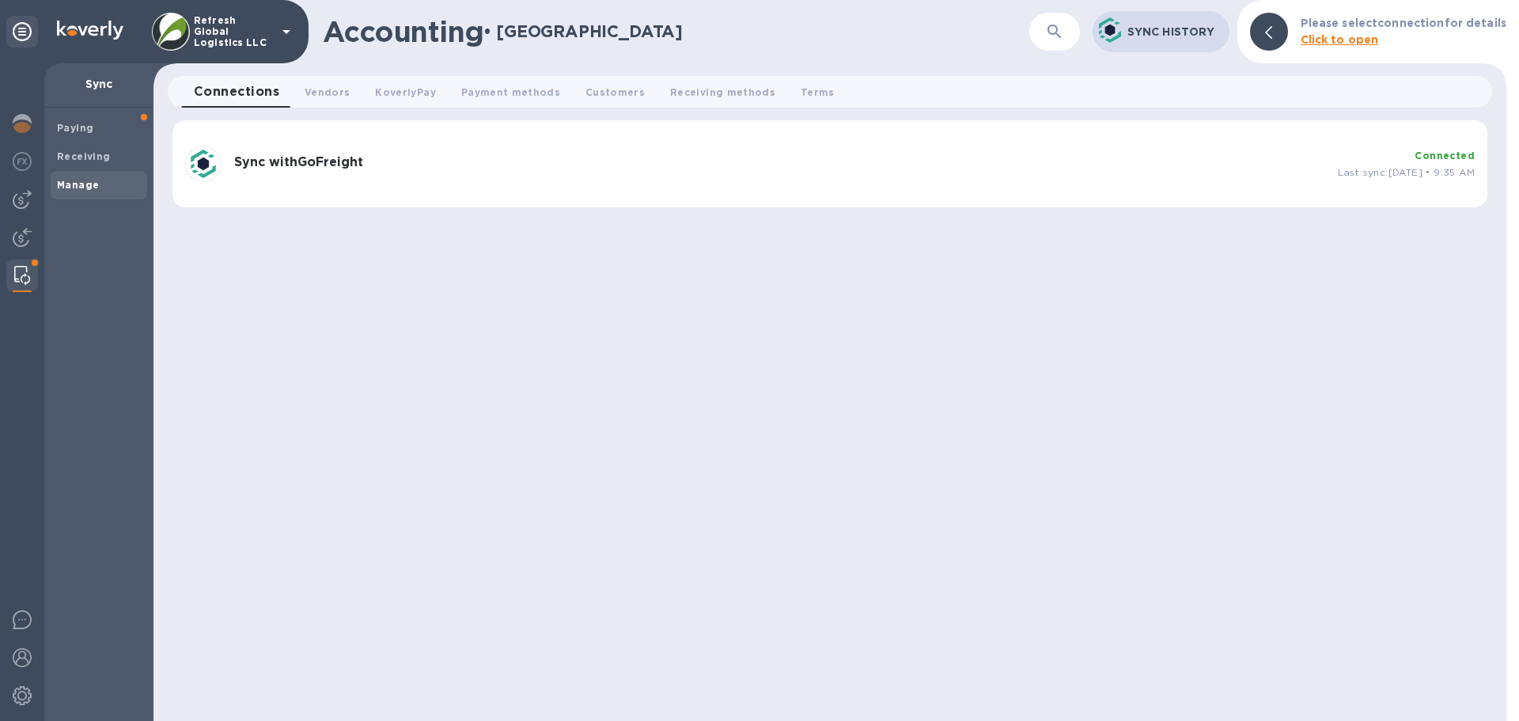
click at [515, 169] on h3 "Sync with GoFreight" at bounding box center [779, 162] width 1091 height 15
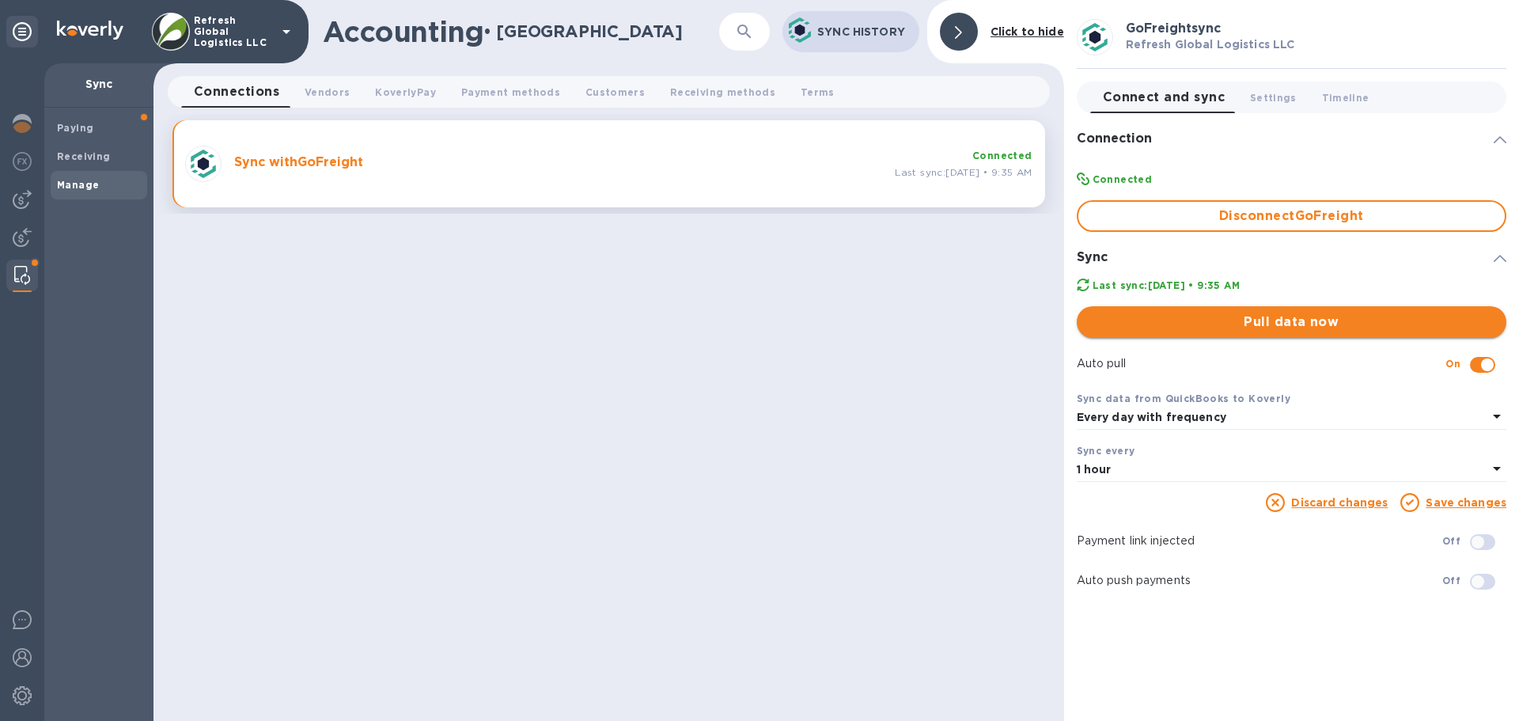
click at [1311, 324] on span "Pull data now" at bounding box center [1292, 322] width 404 height 19
click at [324, 89] on span "Vendors 0" at bounding box center [327, 92] width 45 height 17
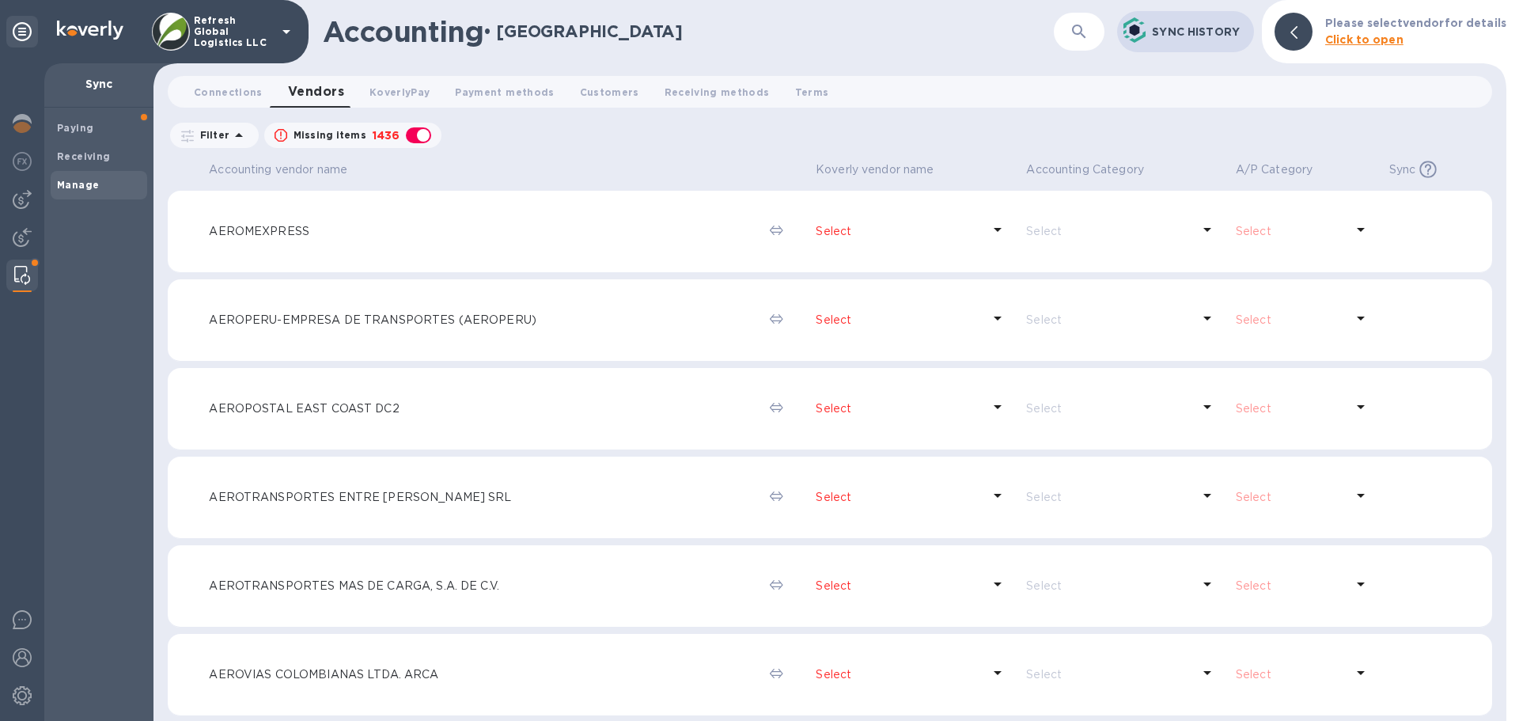
scroll to position [3007, 0]
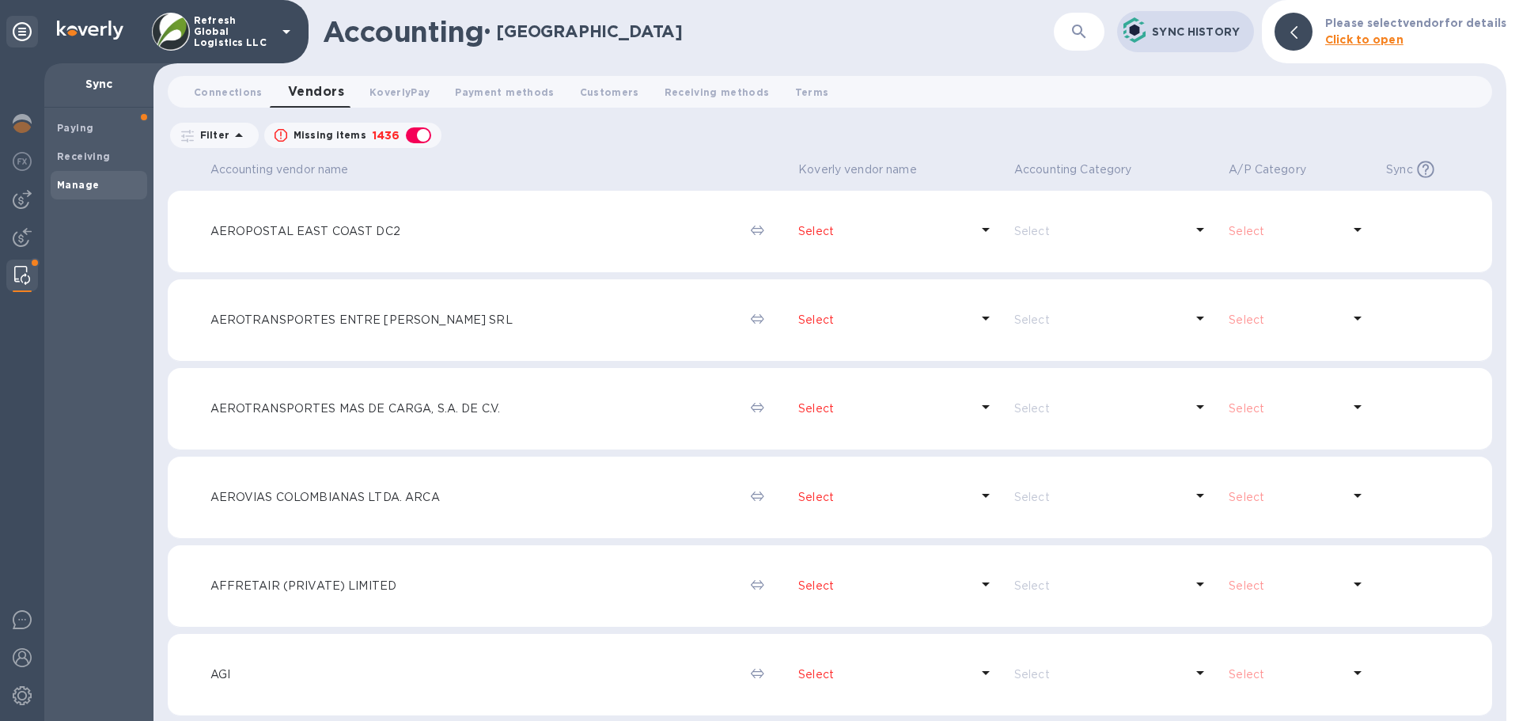
click at [418, 136] on div "button" at bounding box center [419, 135] width 32 height 22
checkbox input "false"
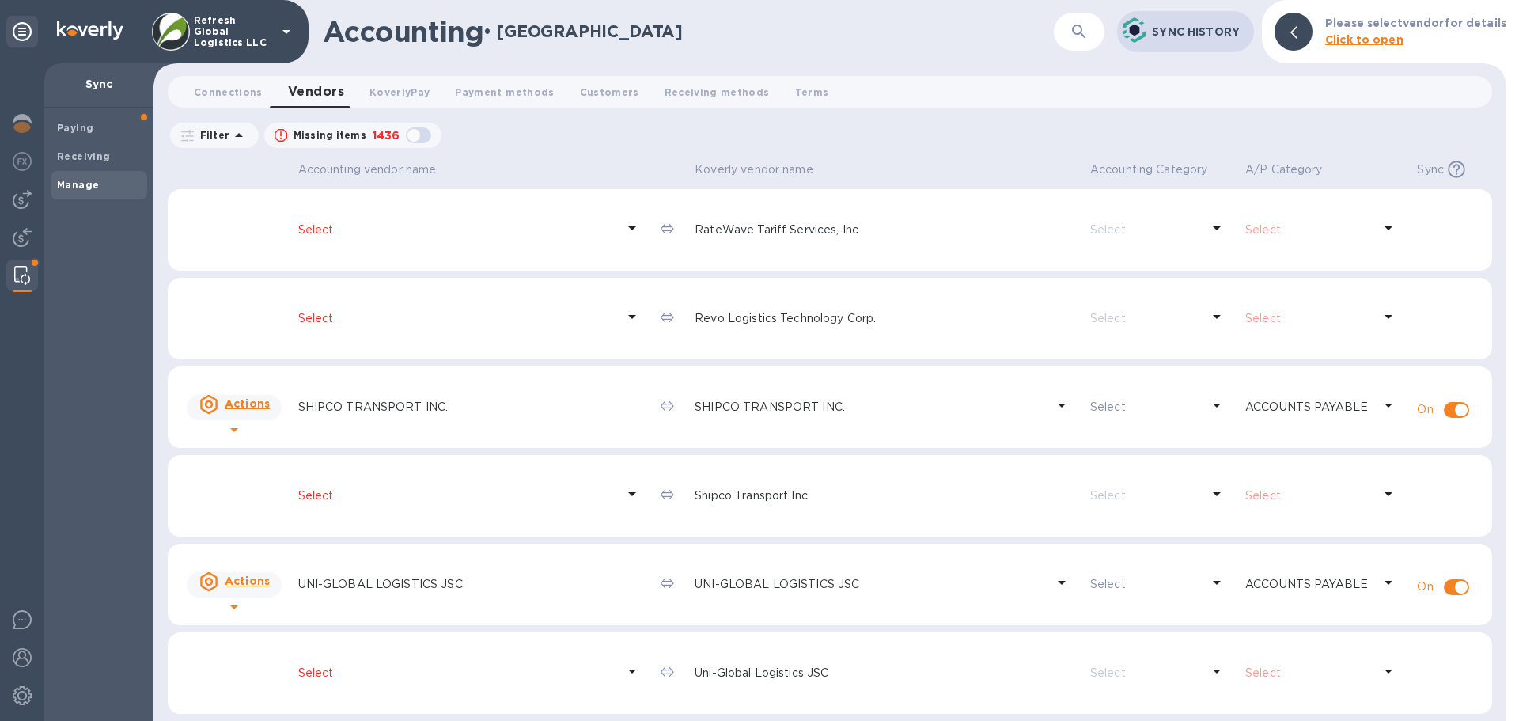
scroll to position [0, 0]
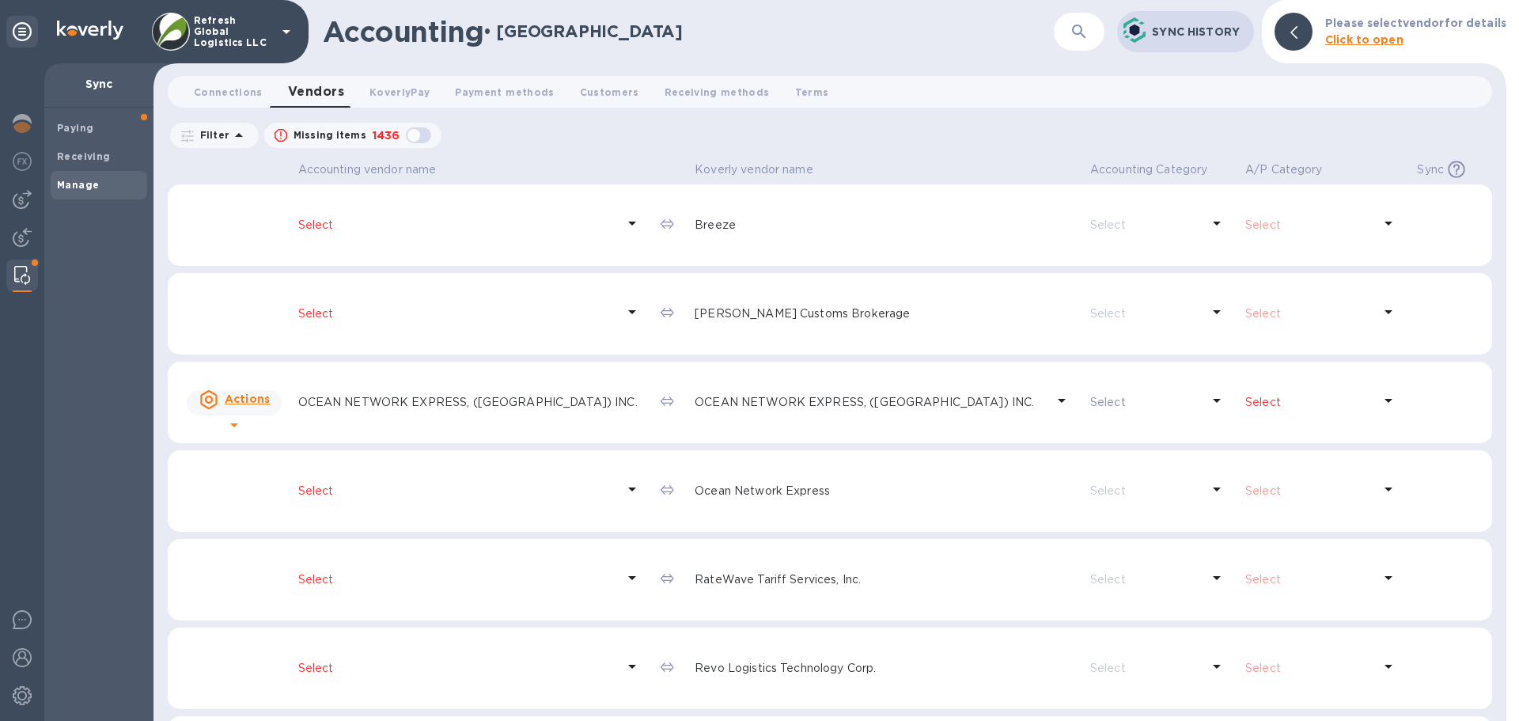
click at [327, 222] on p "Select" at bounding box center [457, 225] width 318 height 17
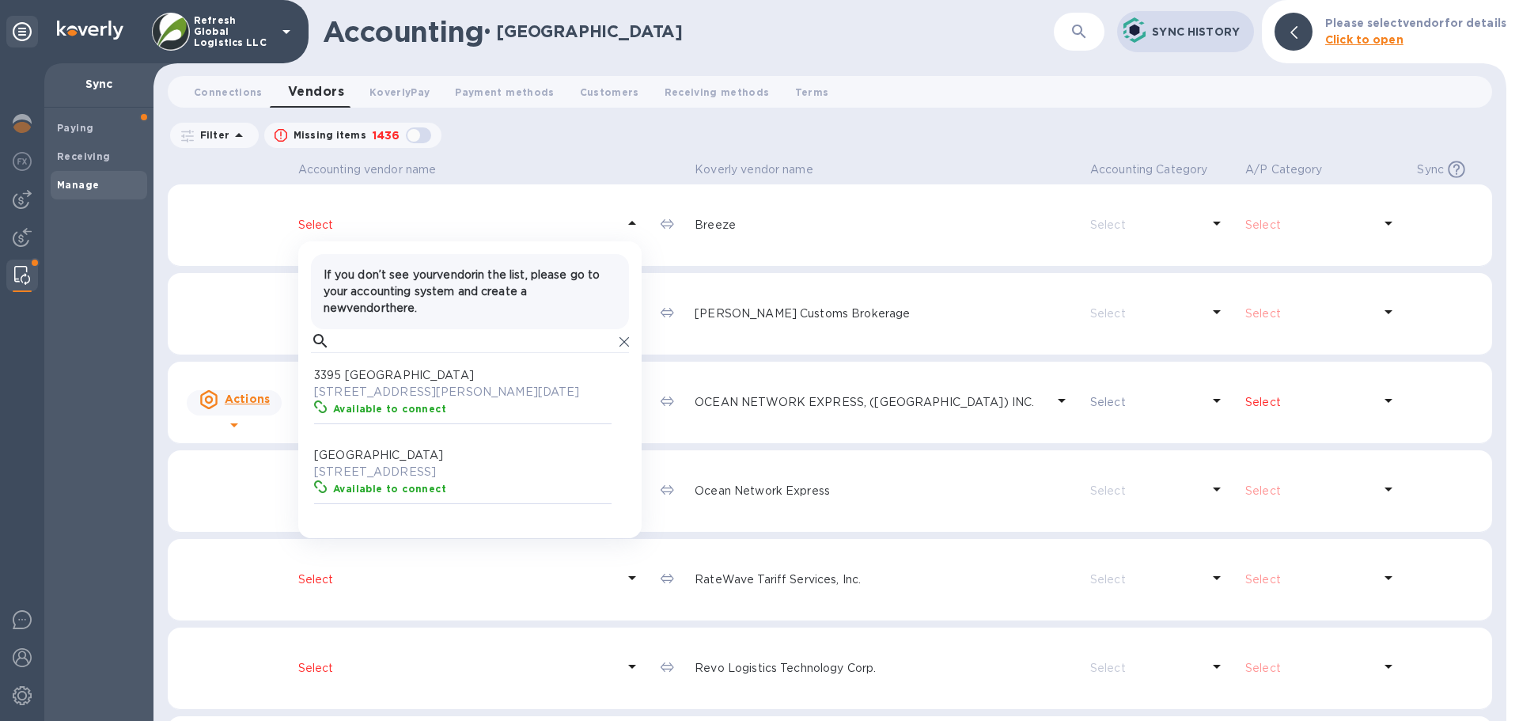
scroll to position [146, 294]
click at [364, 342] on input "text" at bounding box center [474, 341] width 277 height 24
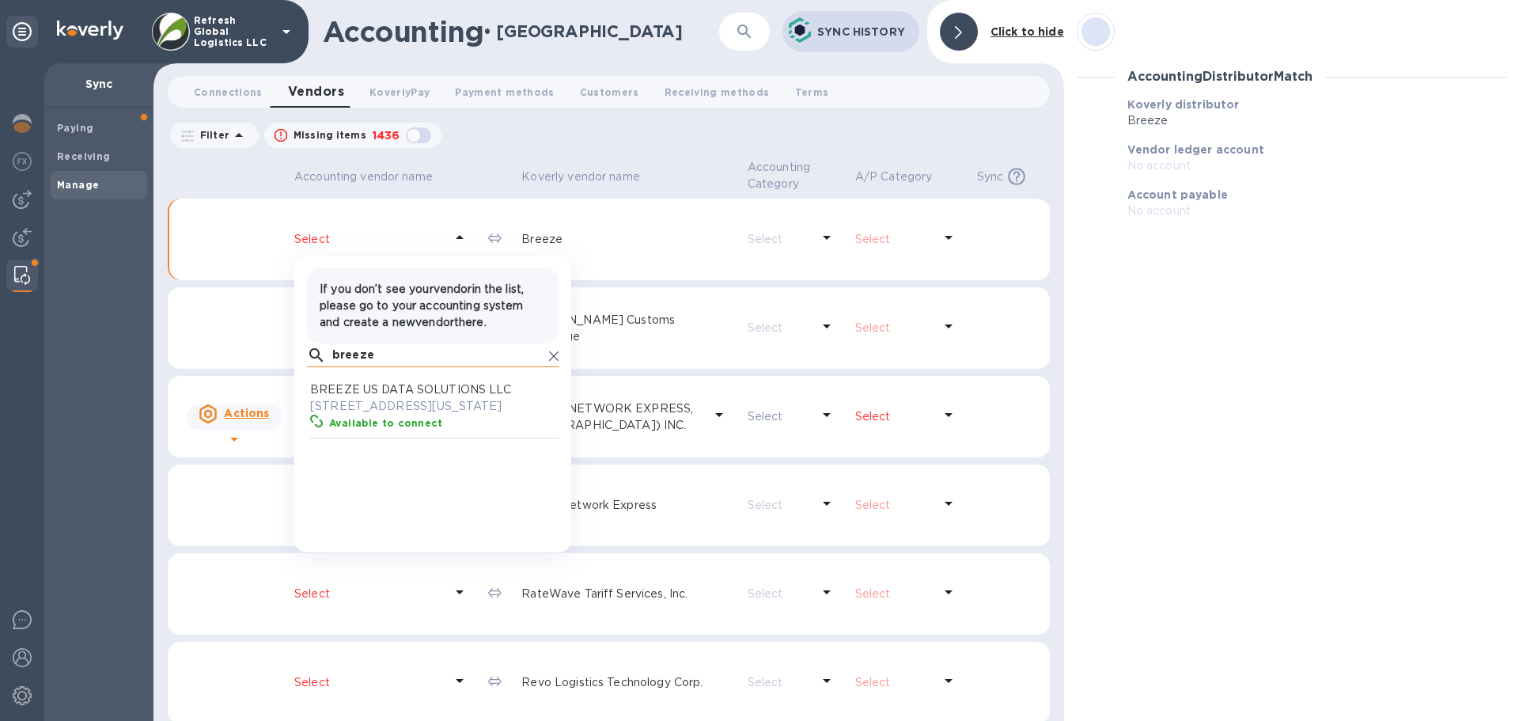
scroll to position [146, 245]
type input "breeze"
click at [460, 415] on p "[STREET_ADDRESS][US_STATE]" at bounding box center [436, 406] width 252 height 17
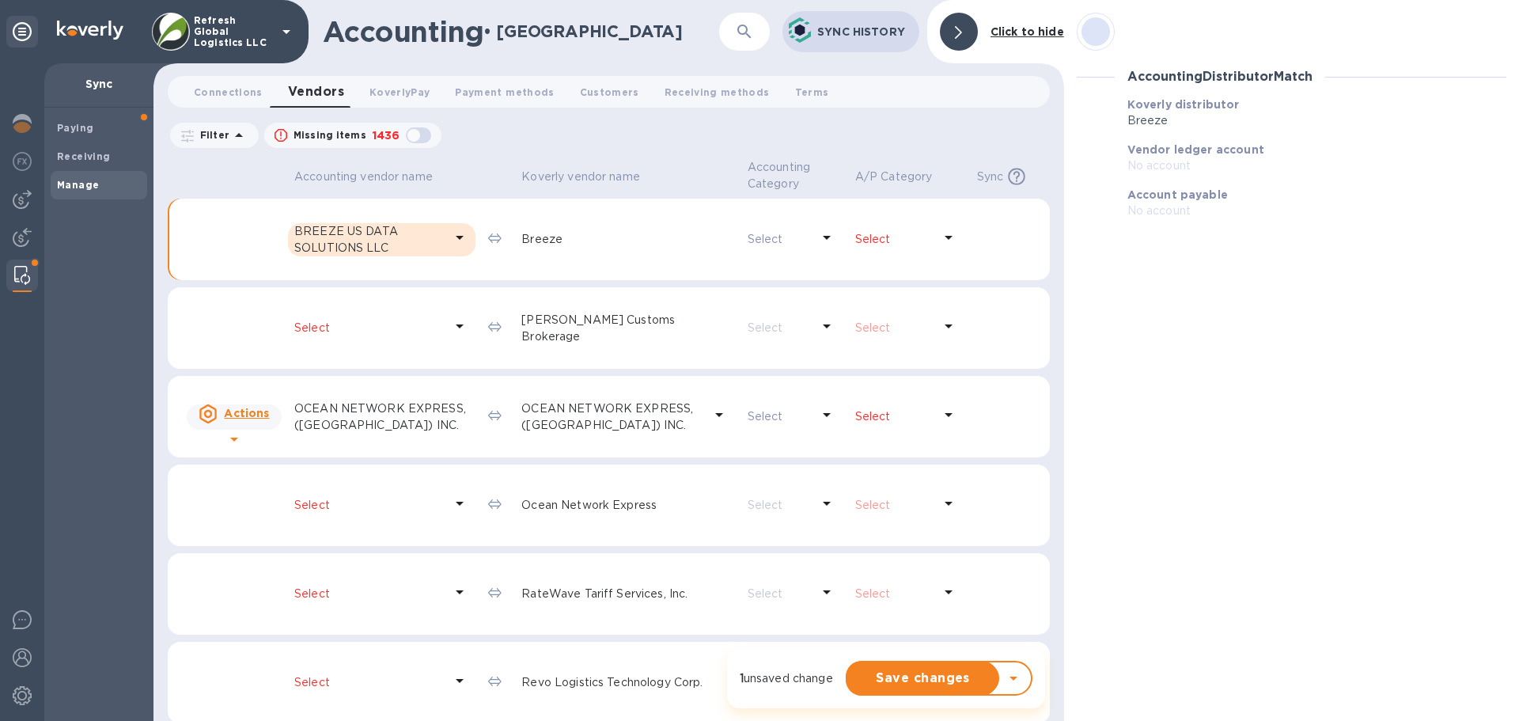
click at [871, 236] on p "Select" at bounding box center [894, 239] width 78 height 17
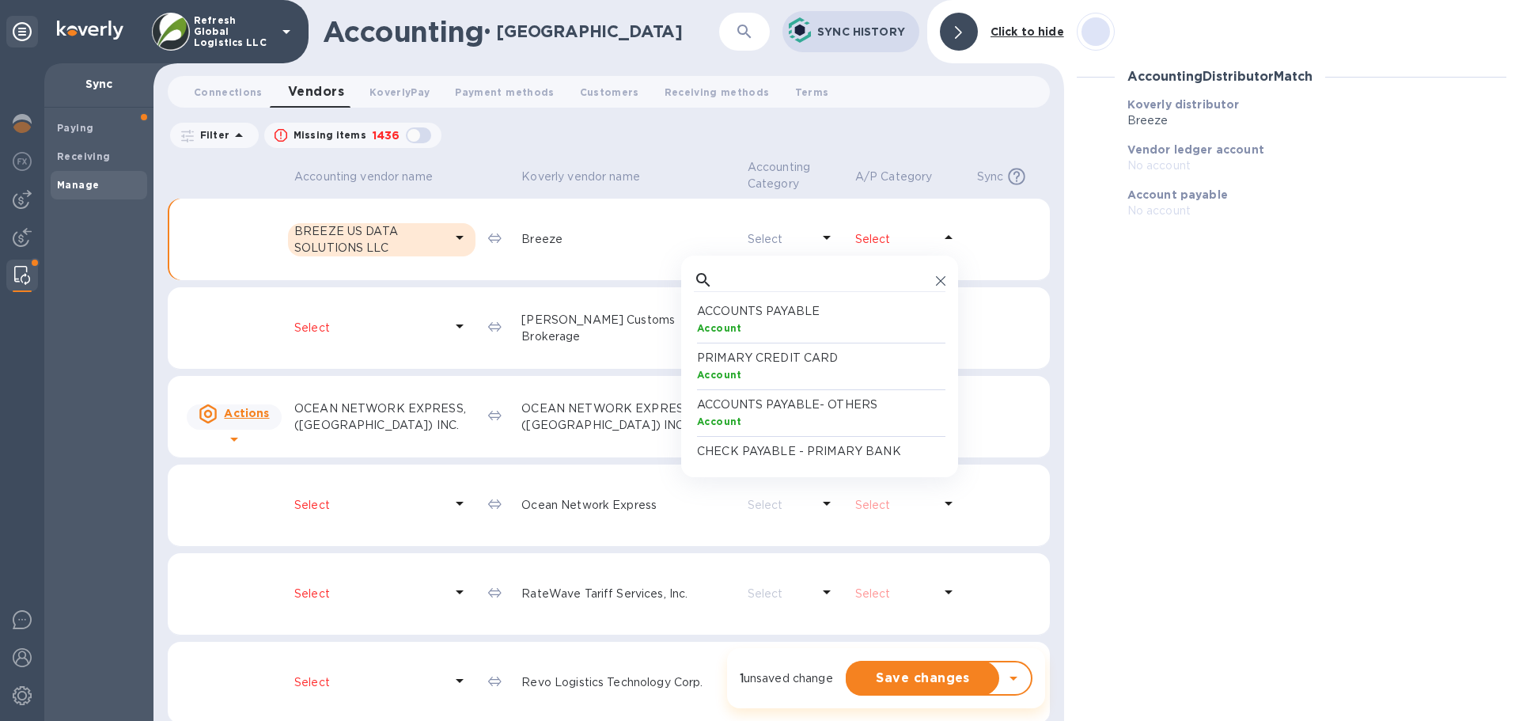
click at [798, 322] on div "Account" at bounding box center [823, 328] width 252 height 17
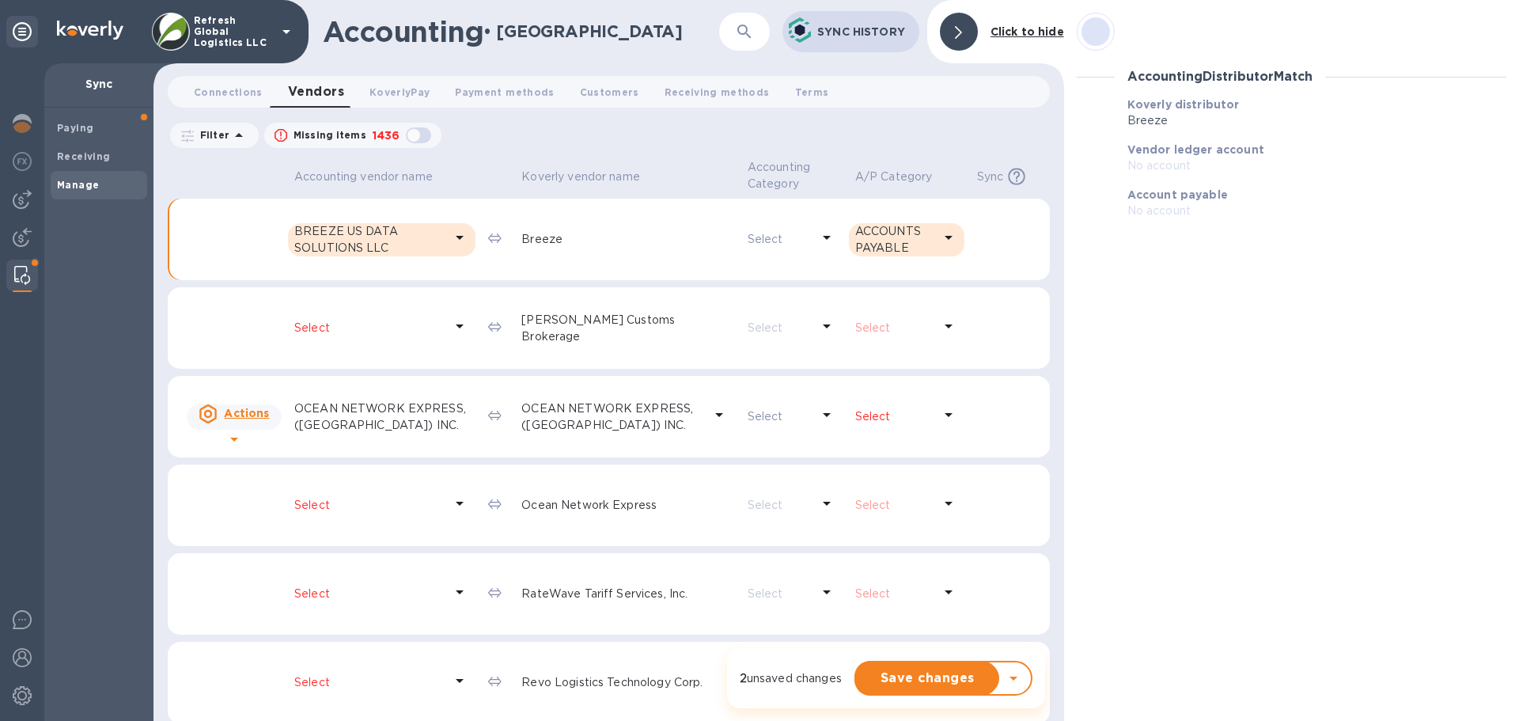
click at [297, 320] on p "Select" at bounding box center [369, 328] width 150 height 17
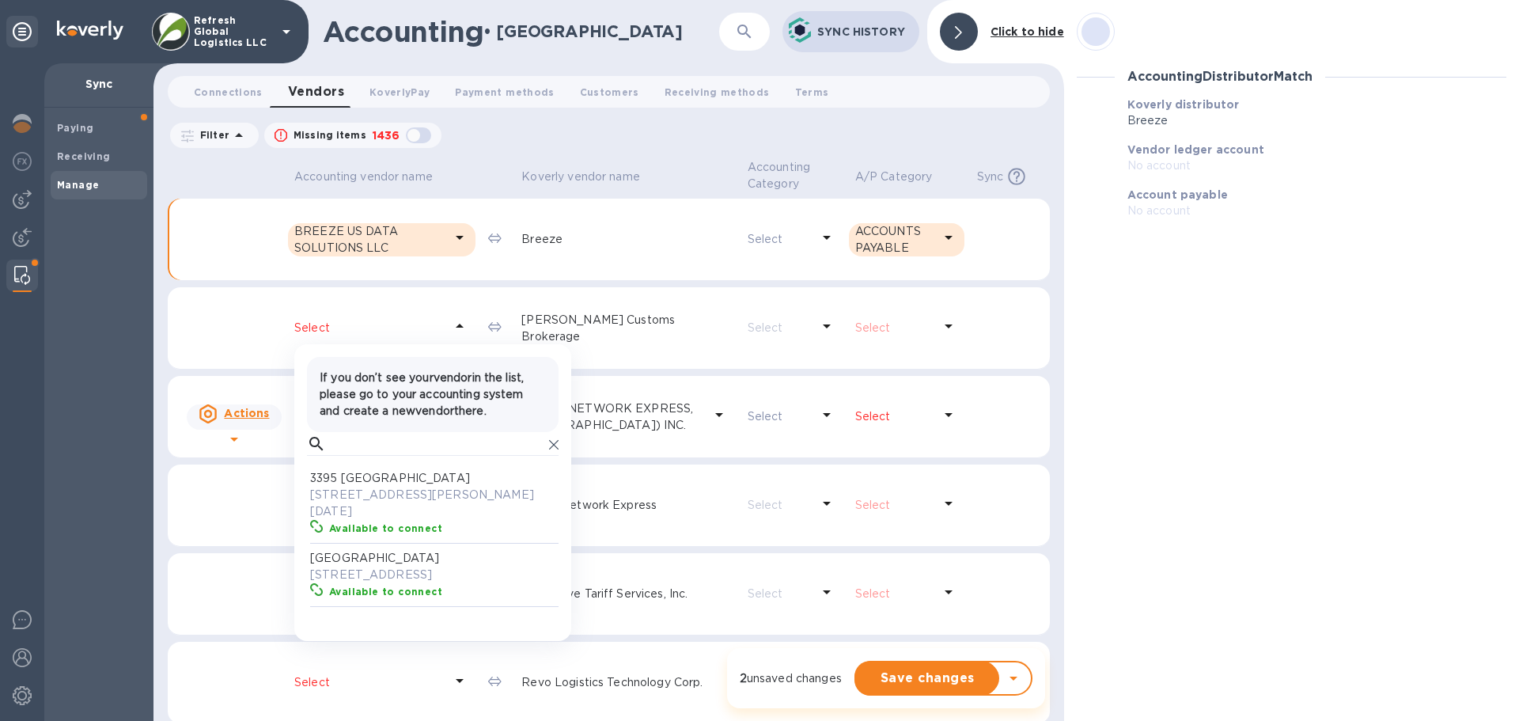
scroll to position [146, 245]
click at [389, 448] on input "text" at bounding box center [437, 444] width 211 height 24
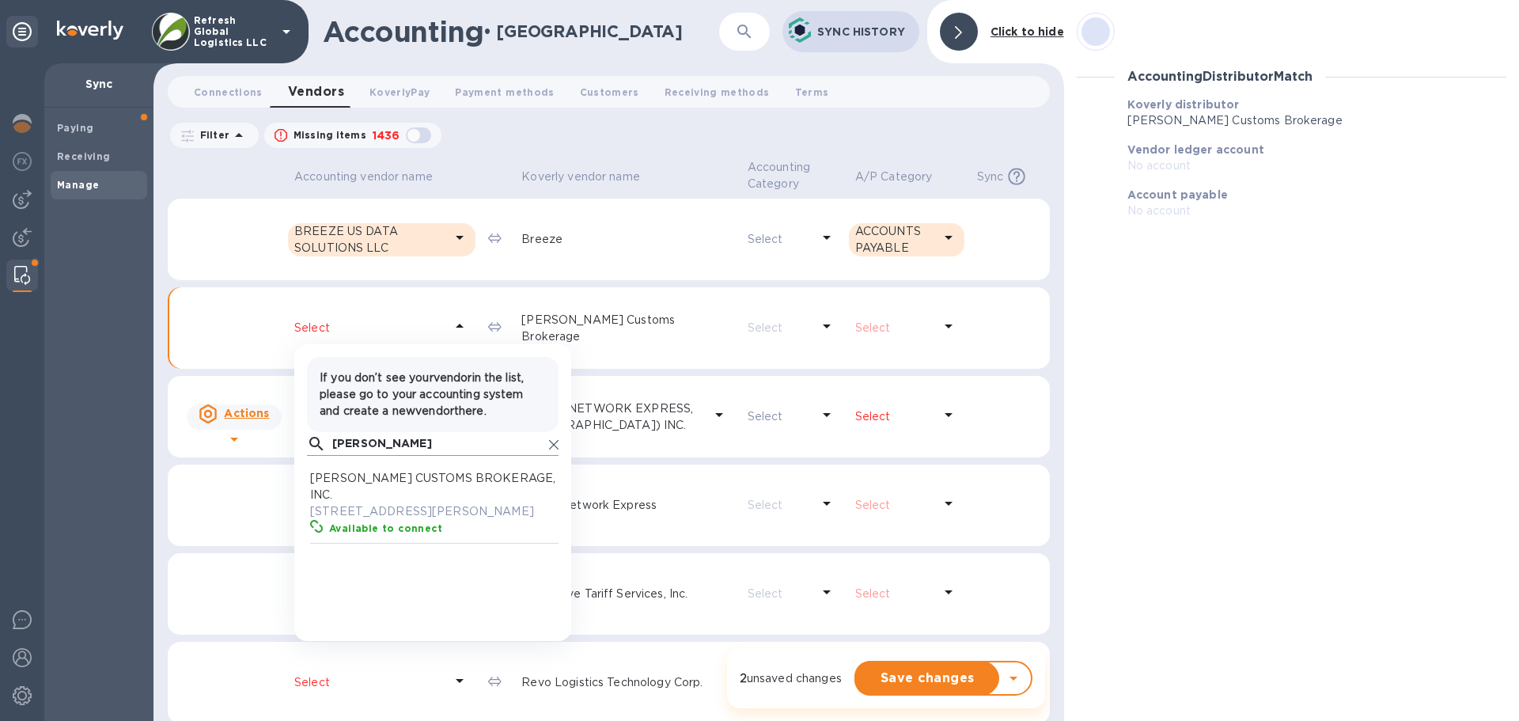
scroll to position [146, 245]
type input "[PERSON_NAME]"
click at [388, 486] on p "[PERSON_NAME] CUSTOMS BROKERAGE, INC." at bounding box center [436, 486] width 252 height 33
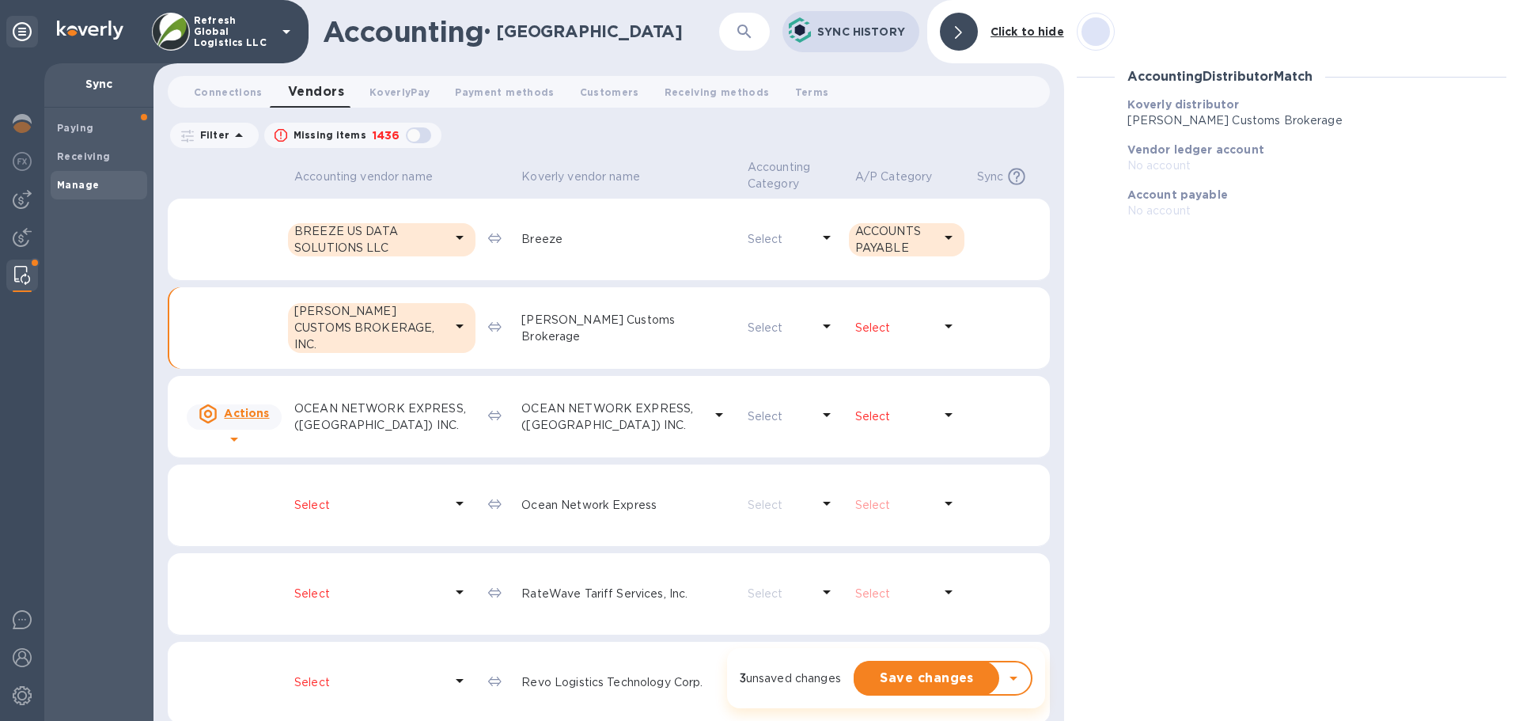
click at [875, 330] on p "Select" at bounding box center [894, 328] width 78 height 17
click at [791, 415] on div "Account" at bounding box center [823, 416] width 252 height 17
click at [882, 414] on p "Select" at bounding box center [894, 416] width 78 height 17
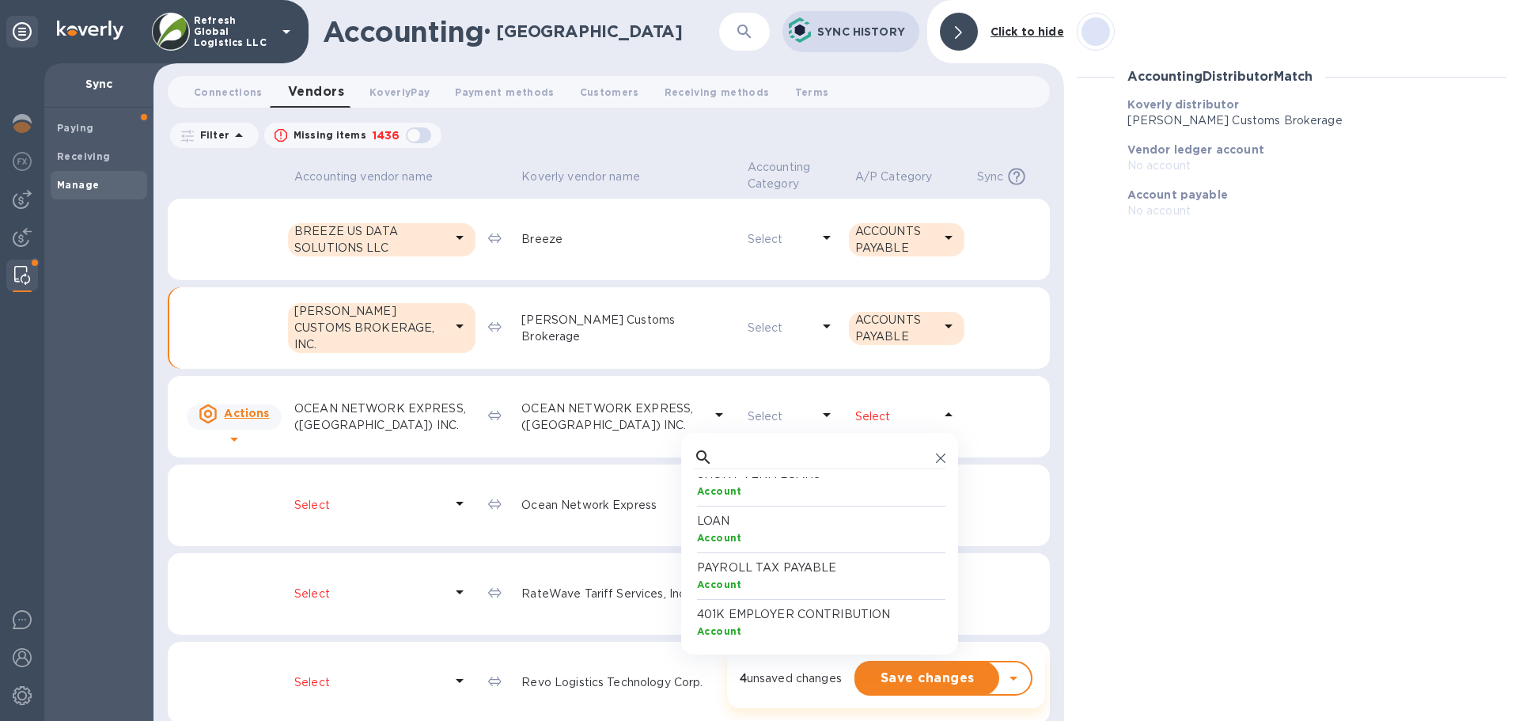
scroll to position [1425, 0]
drag, startPoint x: 734, startPoint y: 460, endPoint x: 726, endPoint y: 463, distance: 8.5
click at [734, 460] on input "text" at bounding box center [824, 458] width 211 height 24
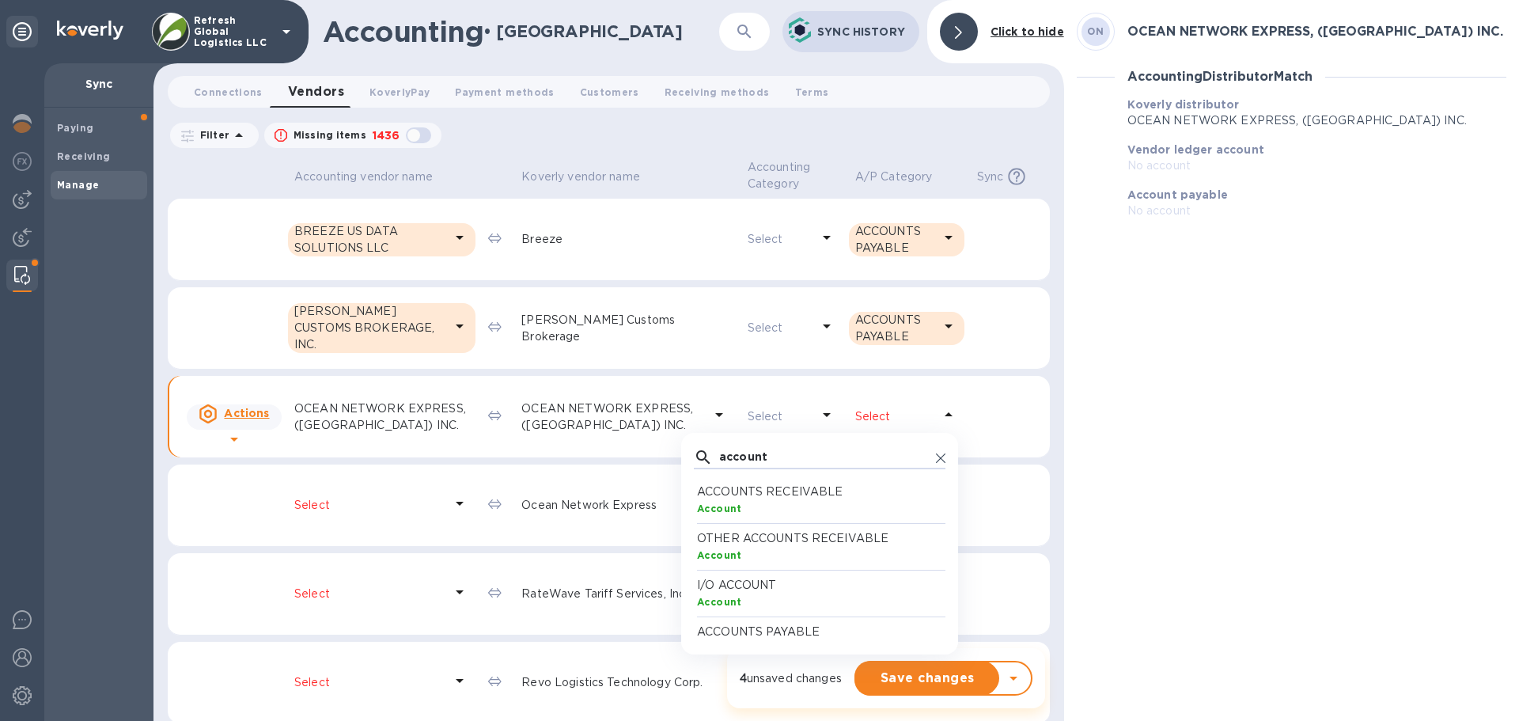
scroll to position [79, 0]
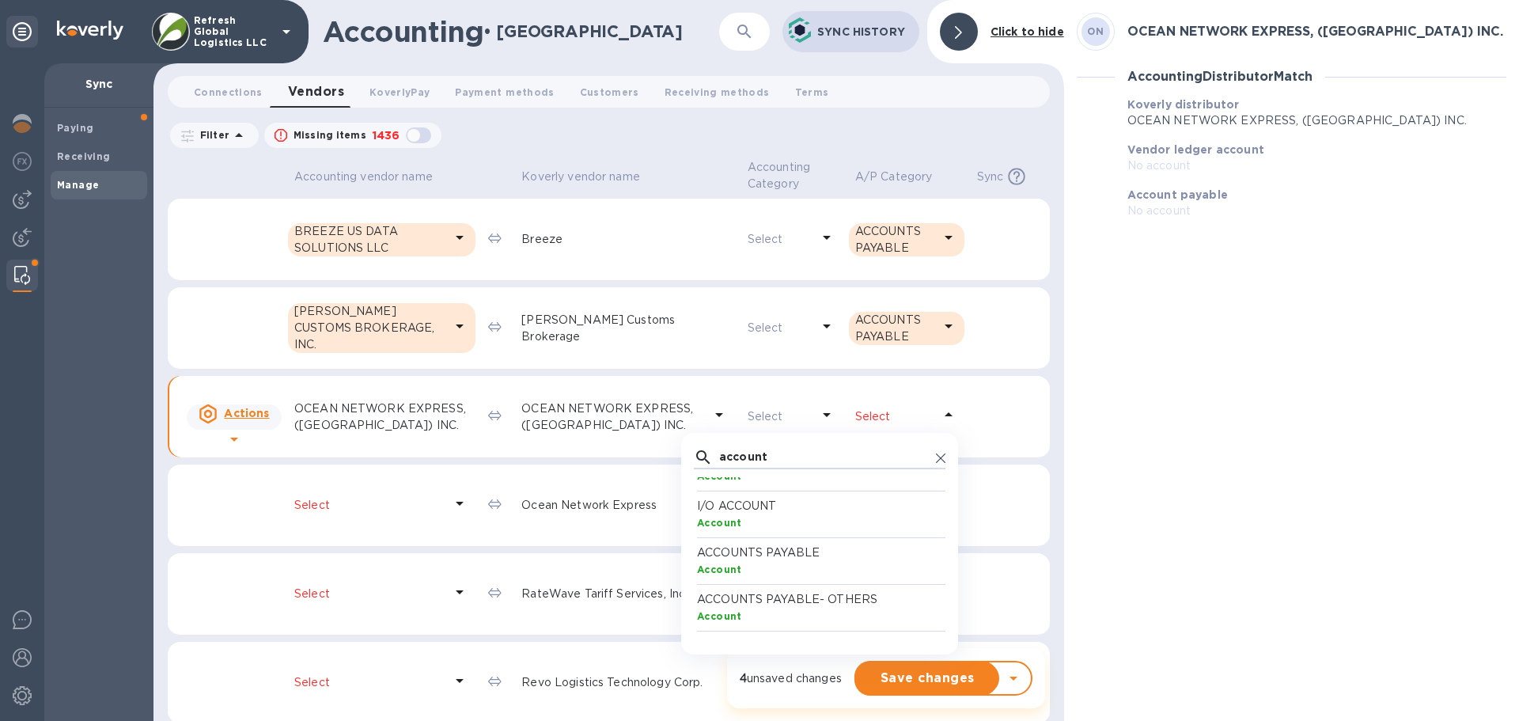
type input "account"
click at [780, 560] on p "ACCOUNTS PAYABLE" at bounding box center [823, 552] width 252 height 17
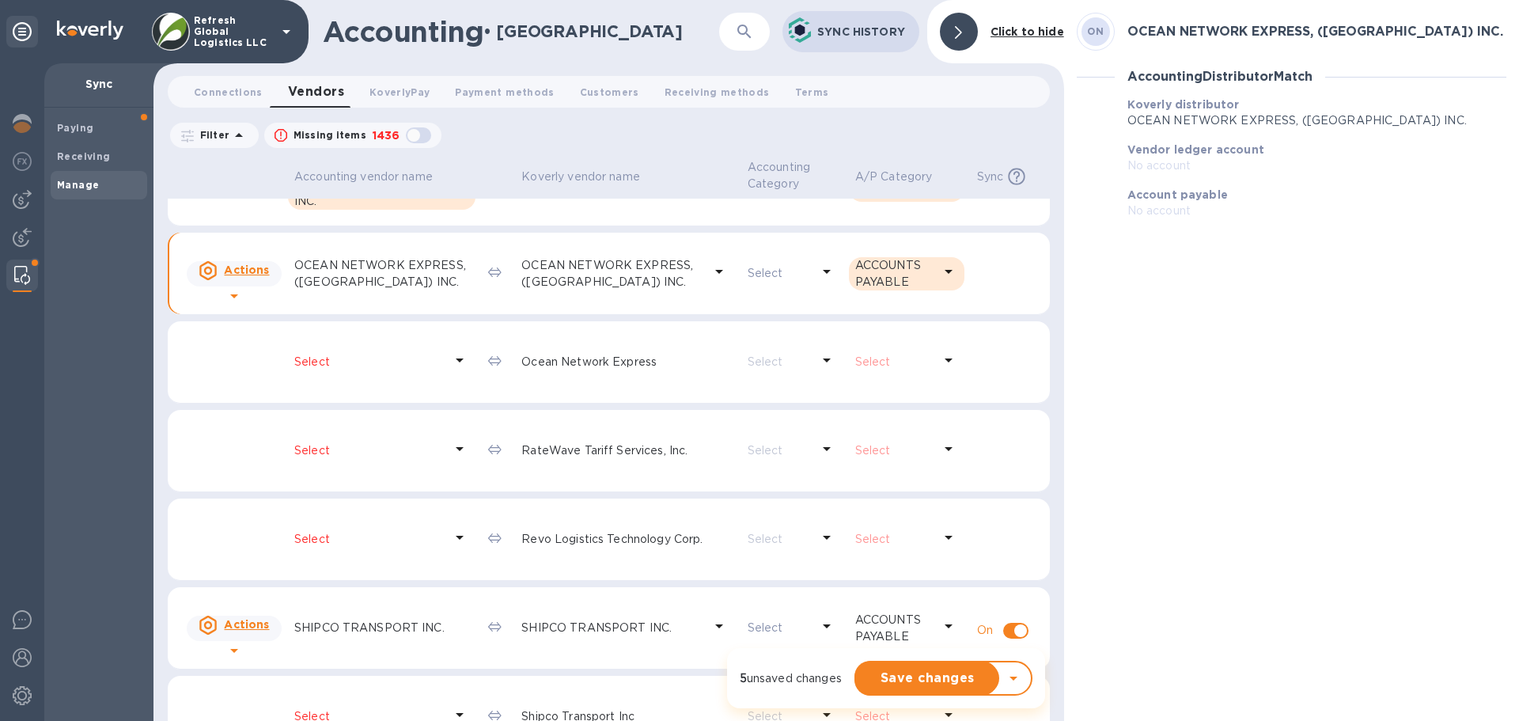
scroll to position [158, 0]
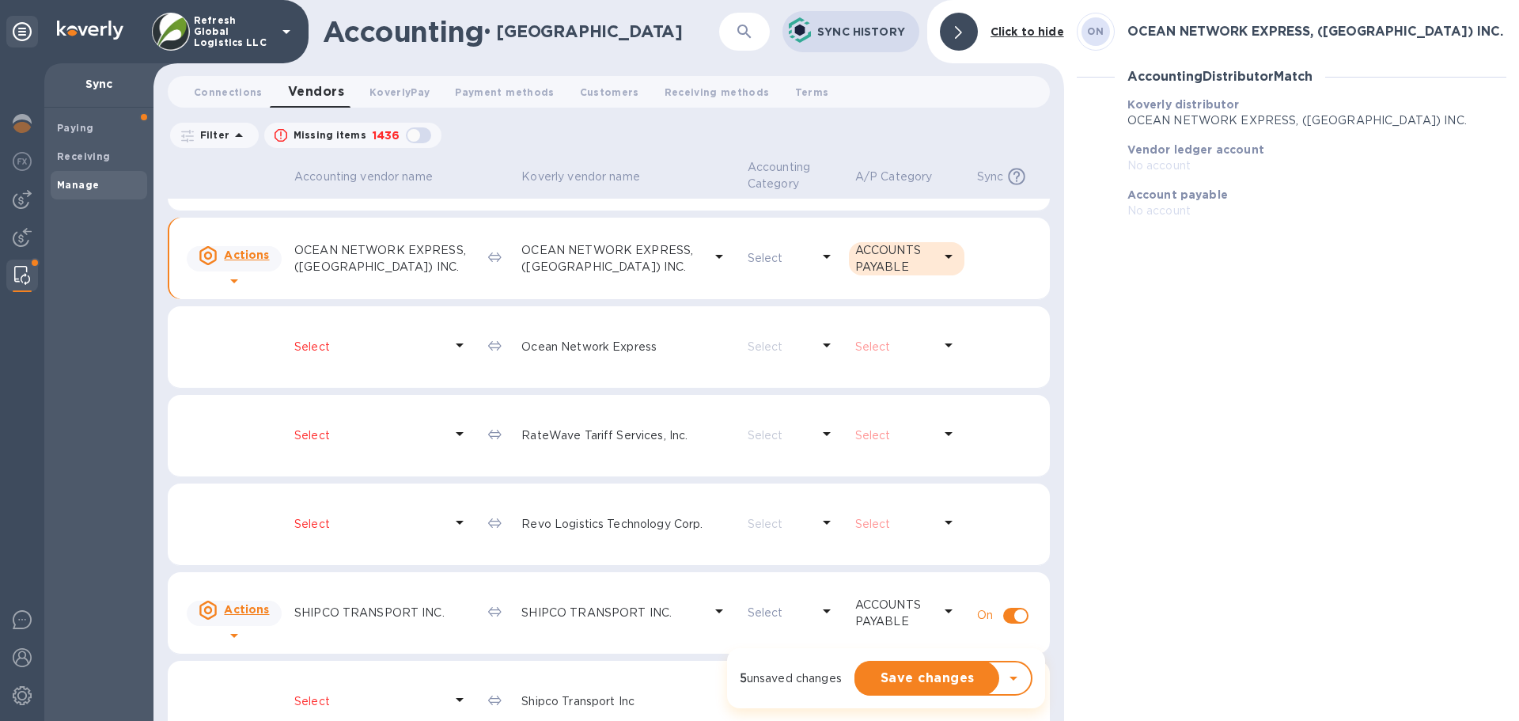
click at [312, 437] on p "Select" at bounding box center [369, 435] width 150 height 17
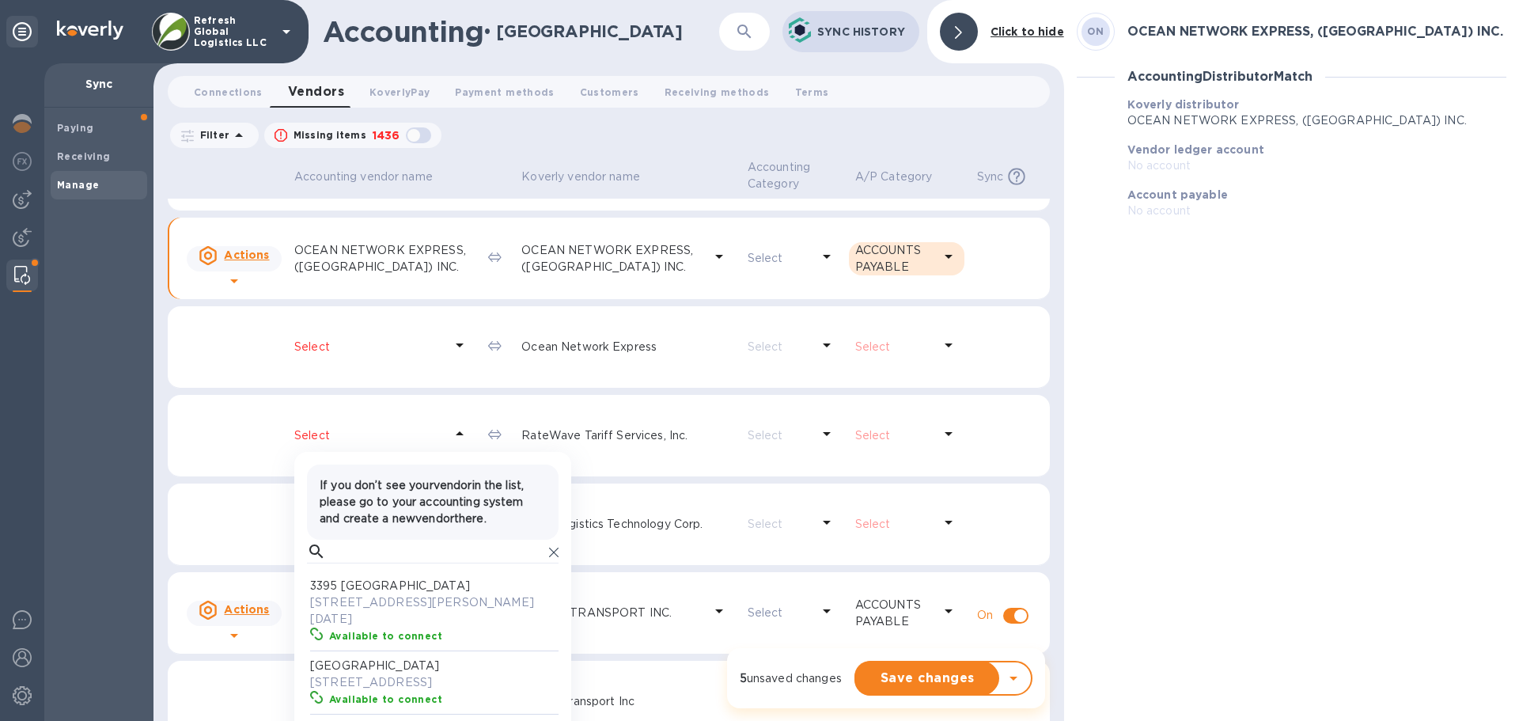
scroll to position [146, 245]
click at [353, 552] on input "text" at bounding box center [437, 552] width 211 height 24
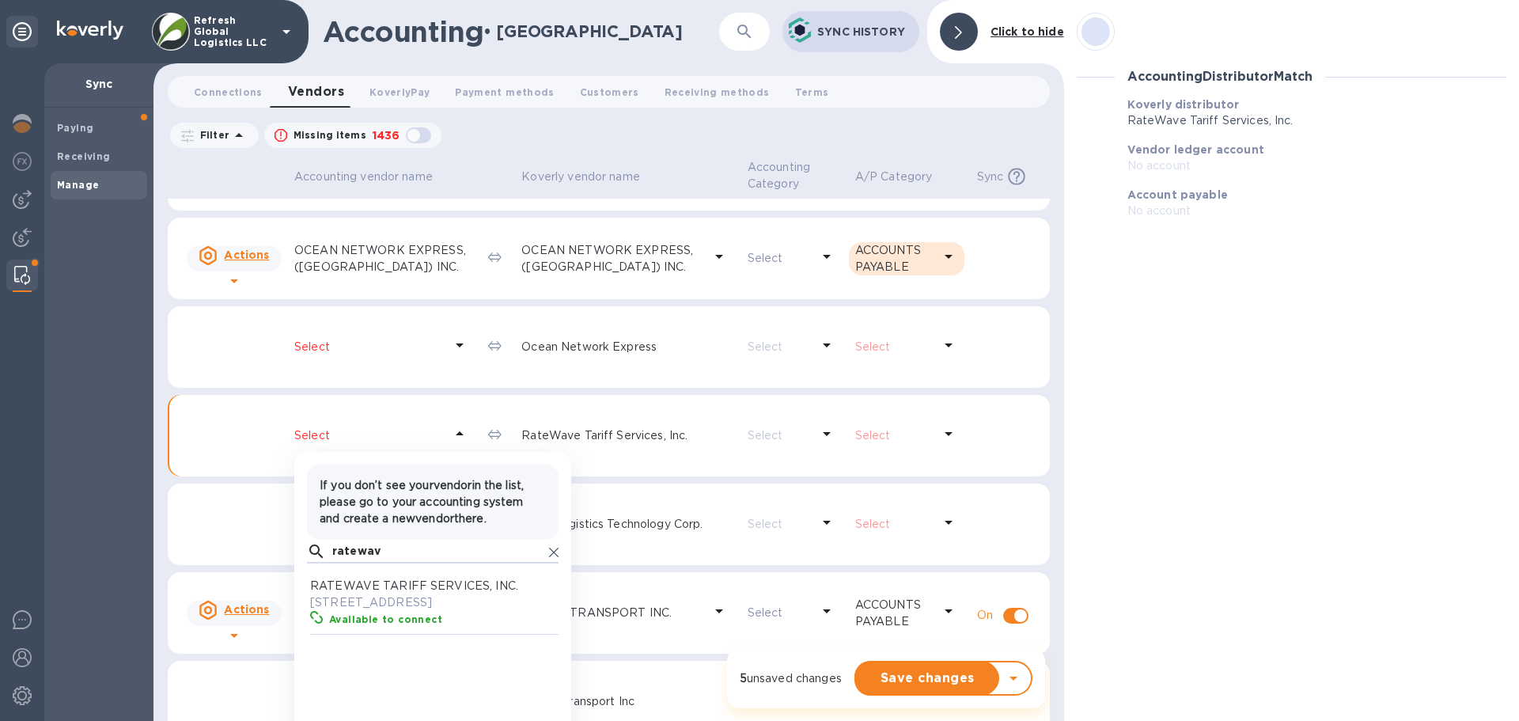
scroll to position [146, 245]
type input "ratewav"
click at [368, 598] on p "[STREET_ADDRESS]" at bounding box center [436, 602] width 252 height 17
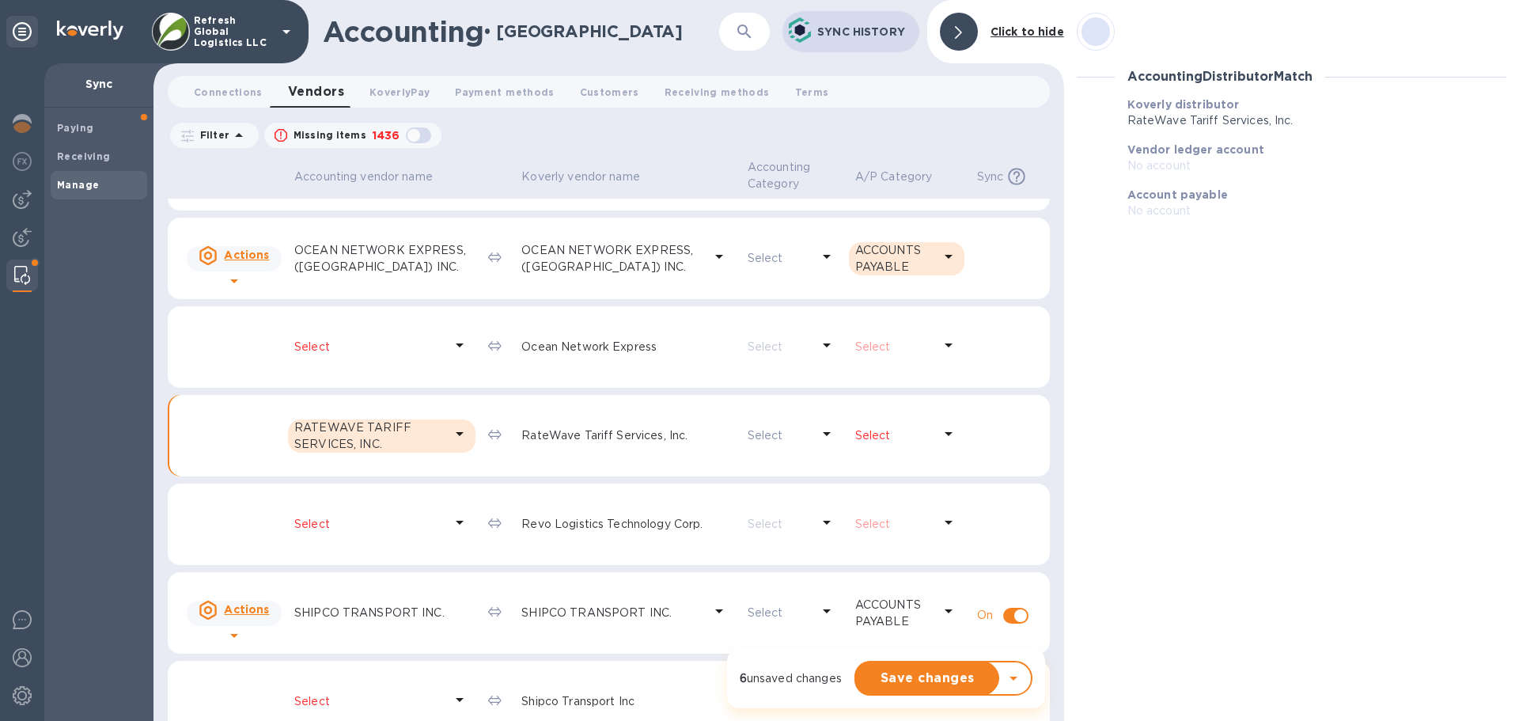
click at [858, 436] on p "Select" at bounding box center [894, 435] width 78 height 17
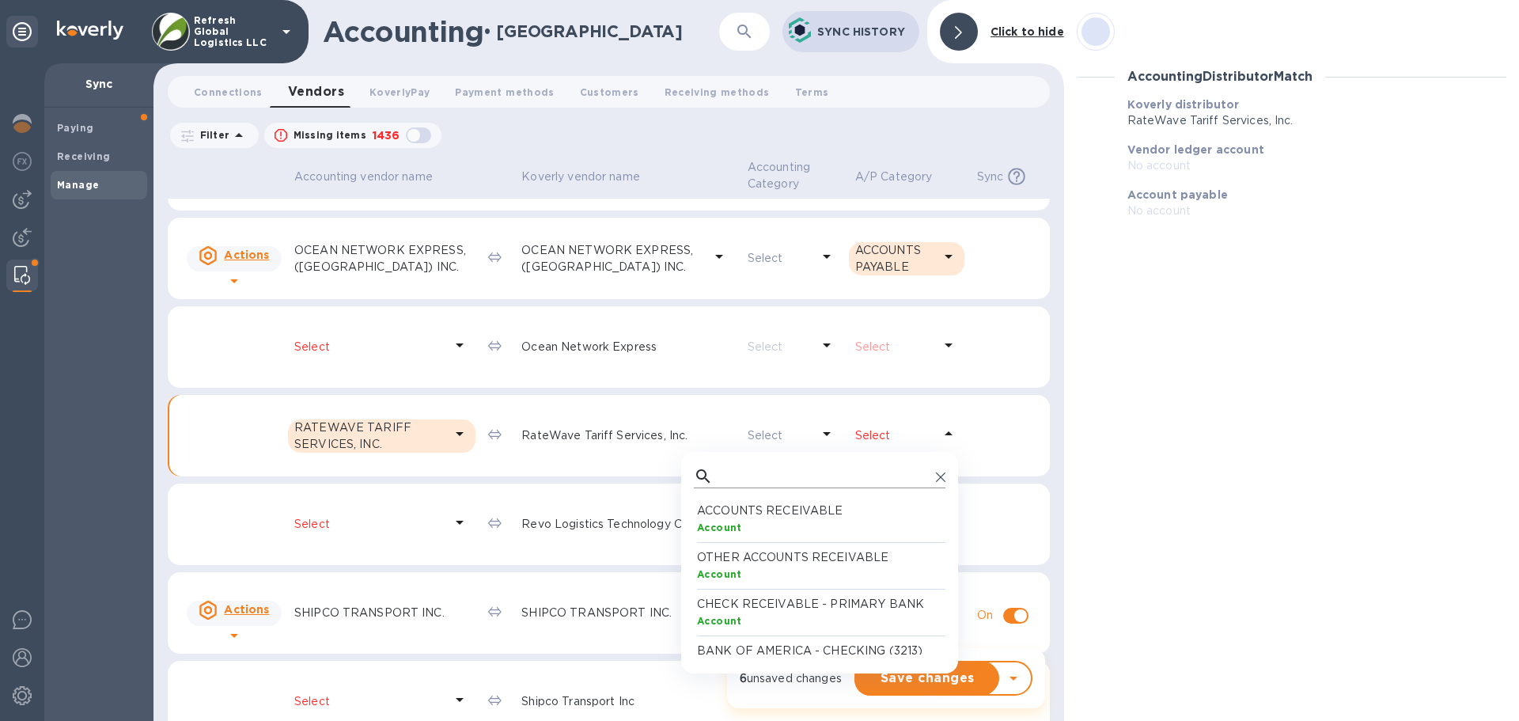
click at [789, 480] on input "text" at bounding box center [824, 477] width 211 height 24
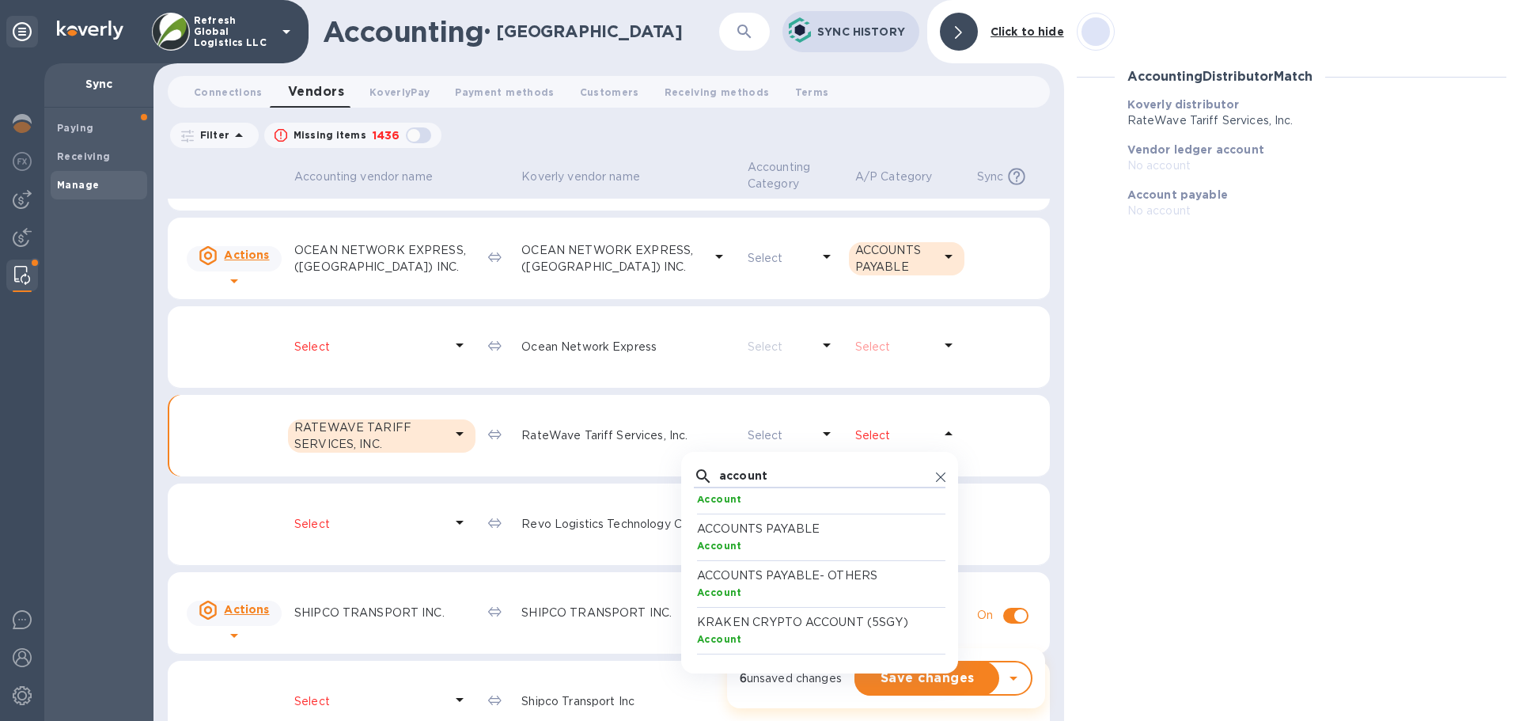
type input "account"
click at [728, 534] on p "ACCOUNTS PAYABLE" at bounding box center [823, 529] width 252 height 17
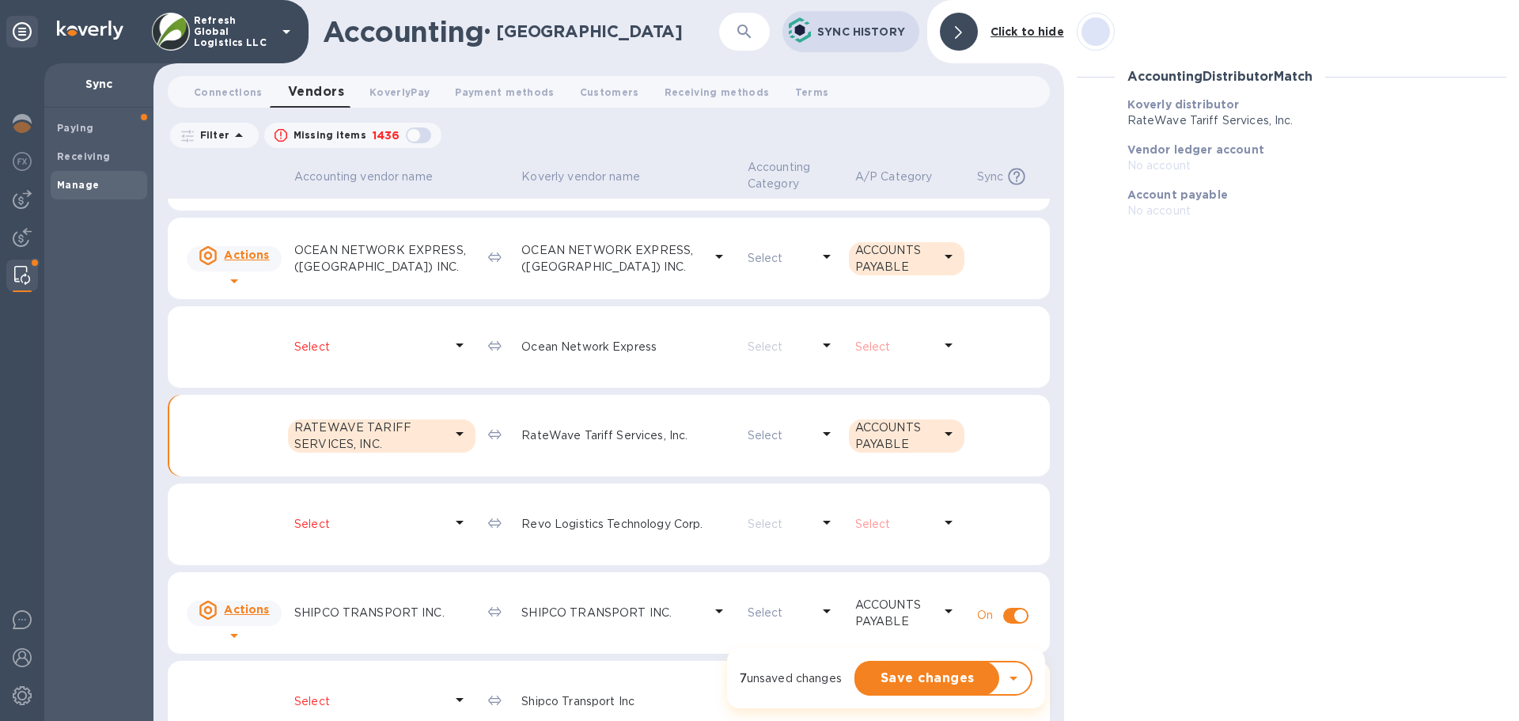
click at [309, 525] on p "Select" at bounding box center [369, 524] width 150 height 17
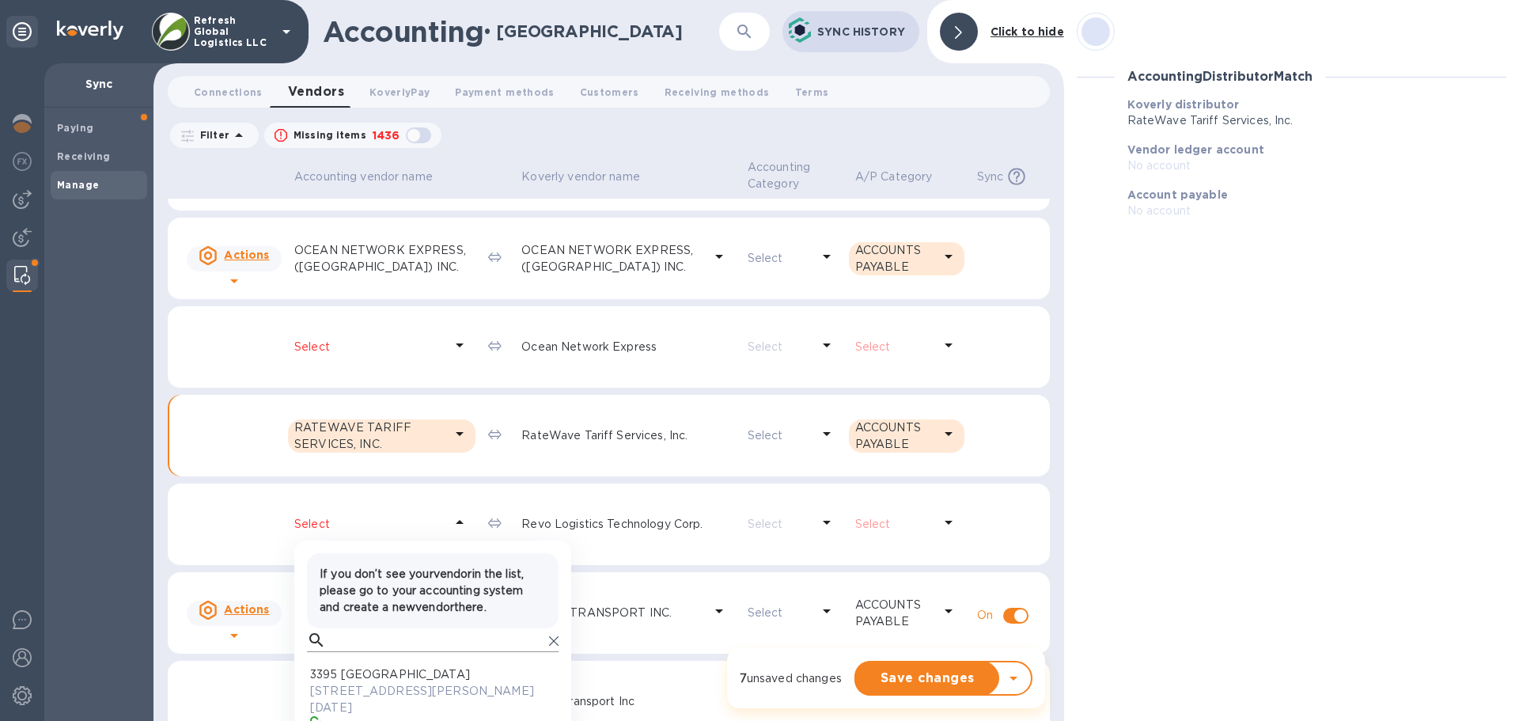
scroll to position [146, 245]
click at [351, 640] on input "text" at bounding box center [437, 640] width 211 height 24
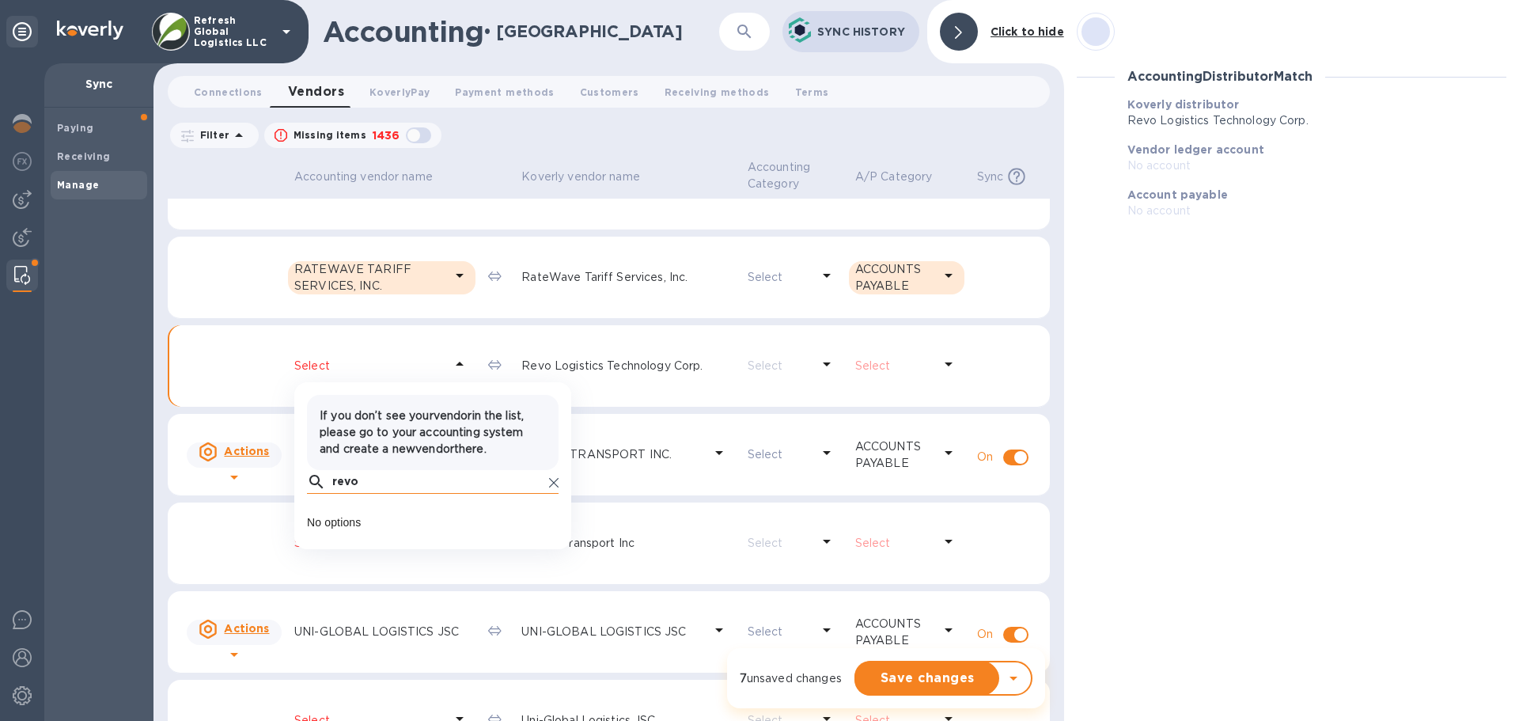
type input "revo"
click at [556, 484] on icon at bounding box center [553, 482] width 9 height 9
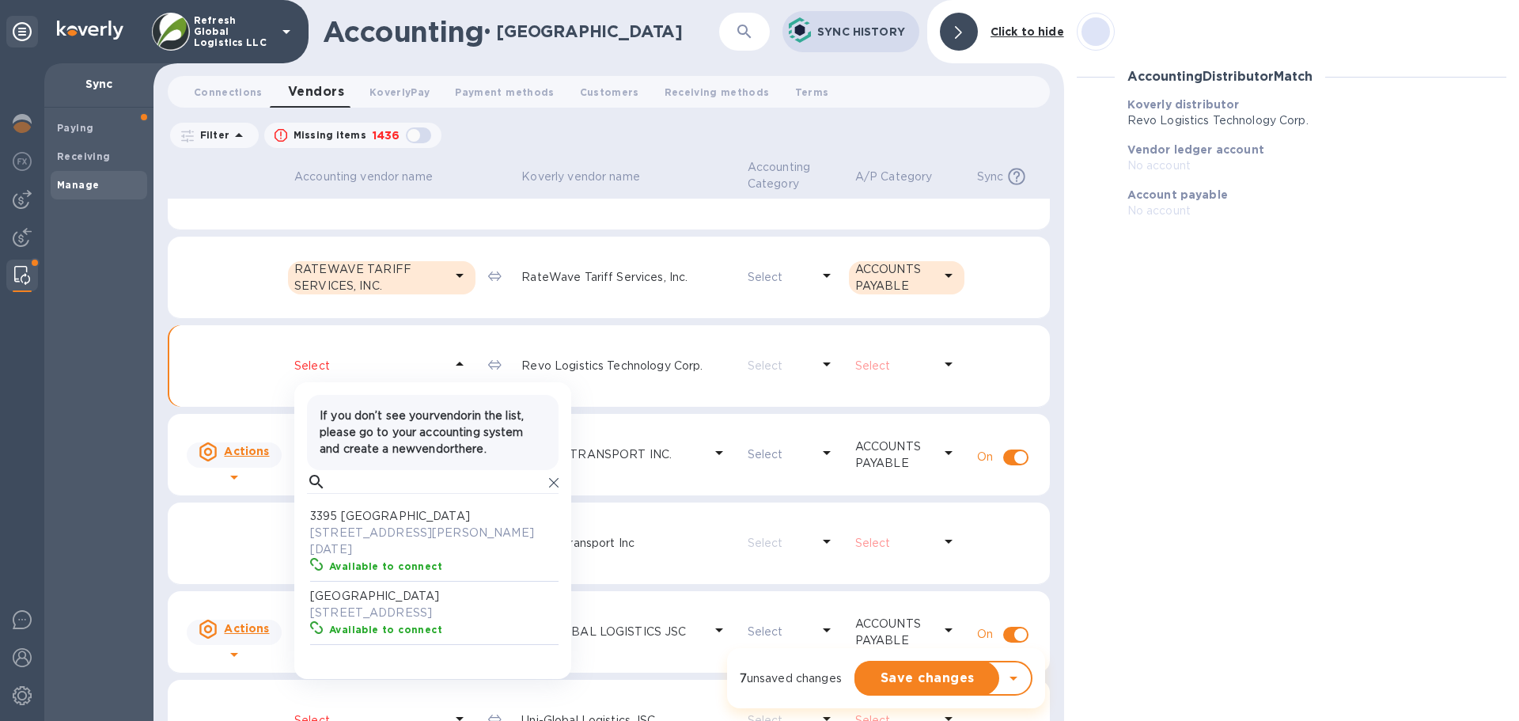
scroll to position [146, 245]
click at [704, 487] on td "SHIPCO TRANSPORT INC." at bounding box center [628, 455] width 226 height 82
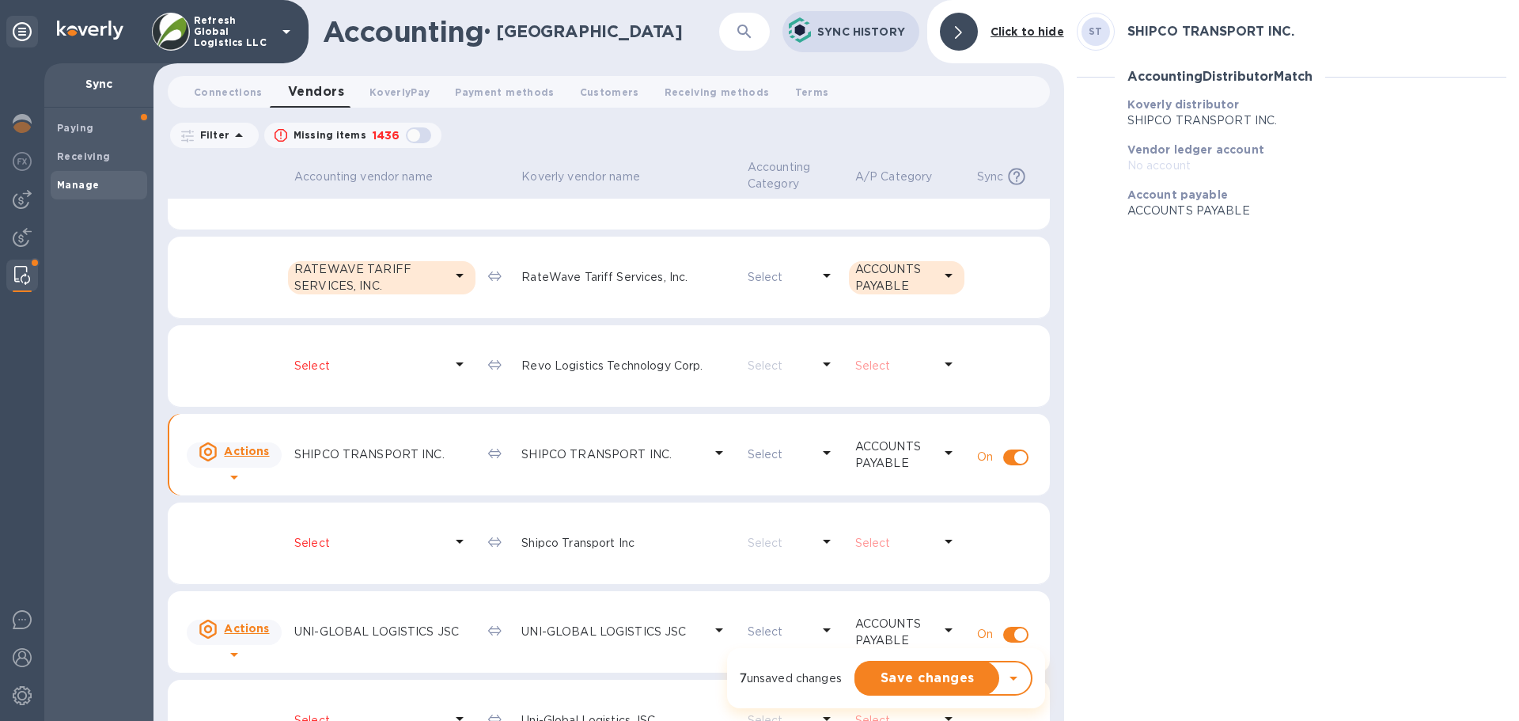
click at [457, 366] on icon at bounding box center [459, 364] width 19 height 19
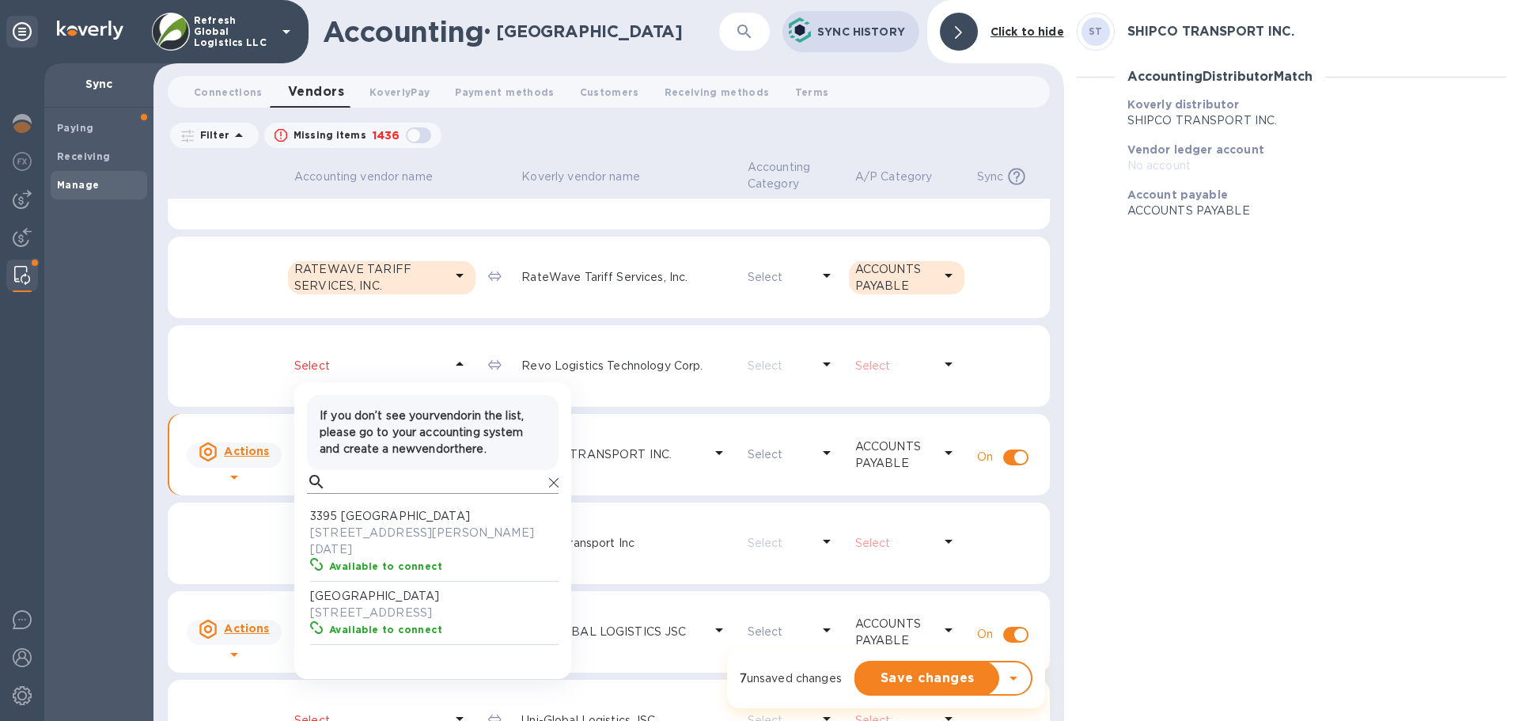
scroll to position [146, 245]
drag, startPoint x: 374, startPoint y: 476, endPoint x: 367, endPoint y: 465, distance: 13.2
click at [374, 476] on input "text" at bounding box center [437, 482] width 211 height 24
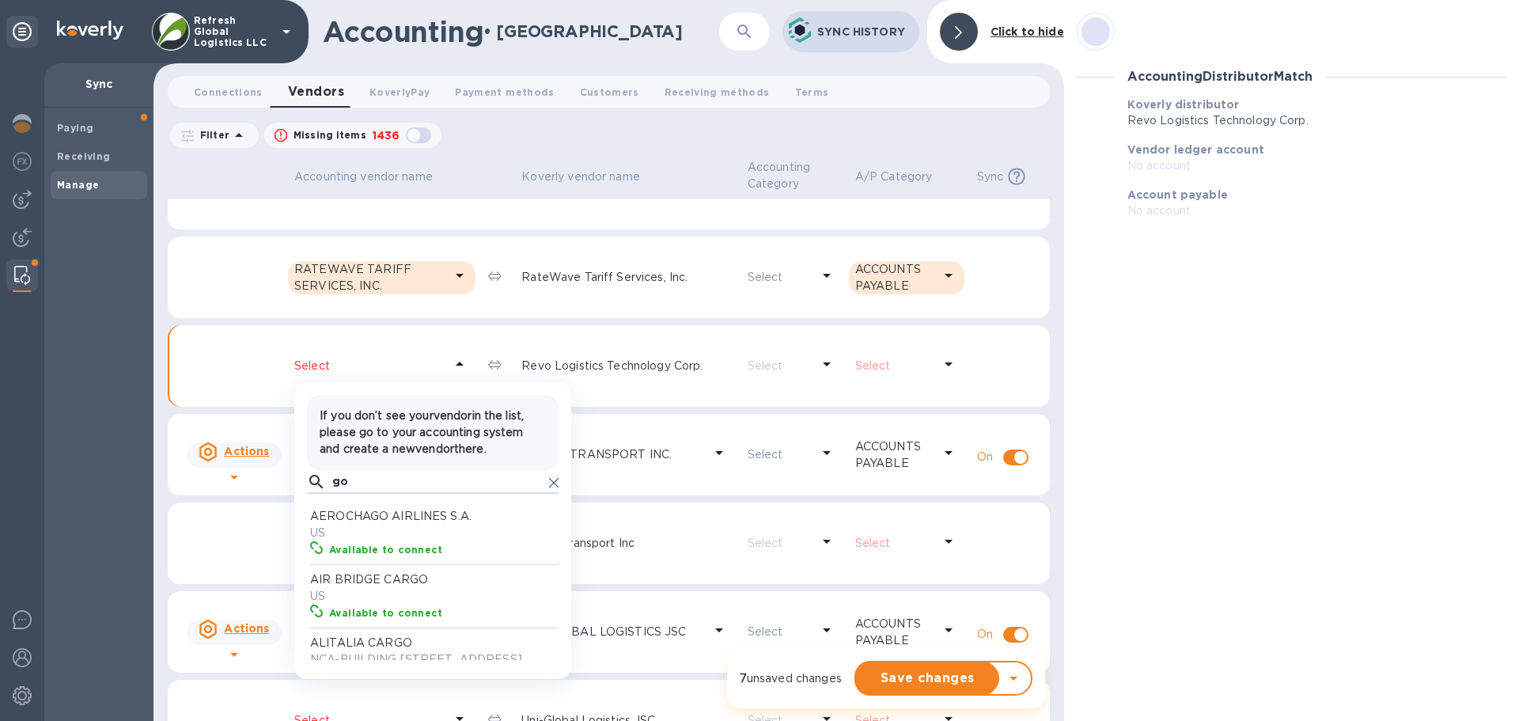
scroll to position [146, 245]
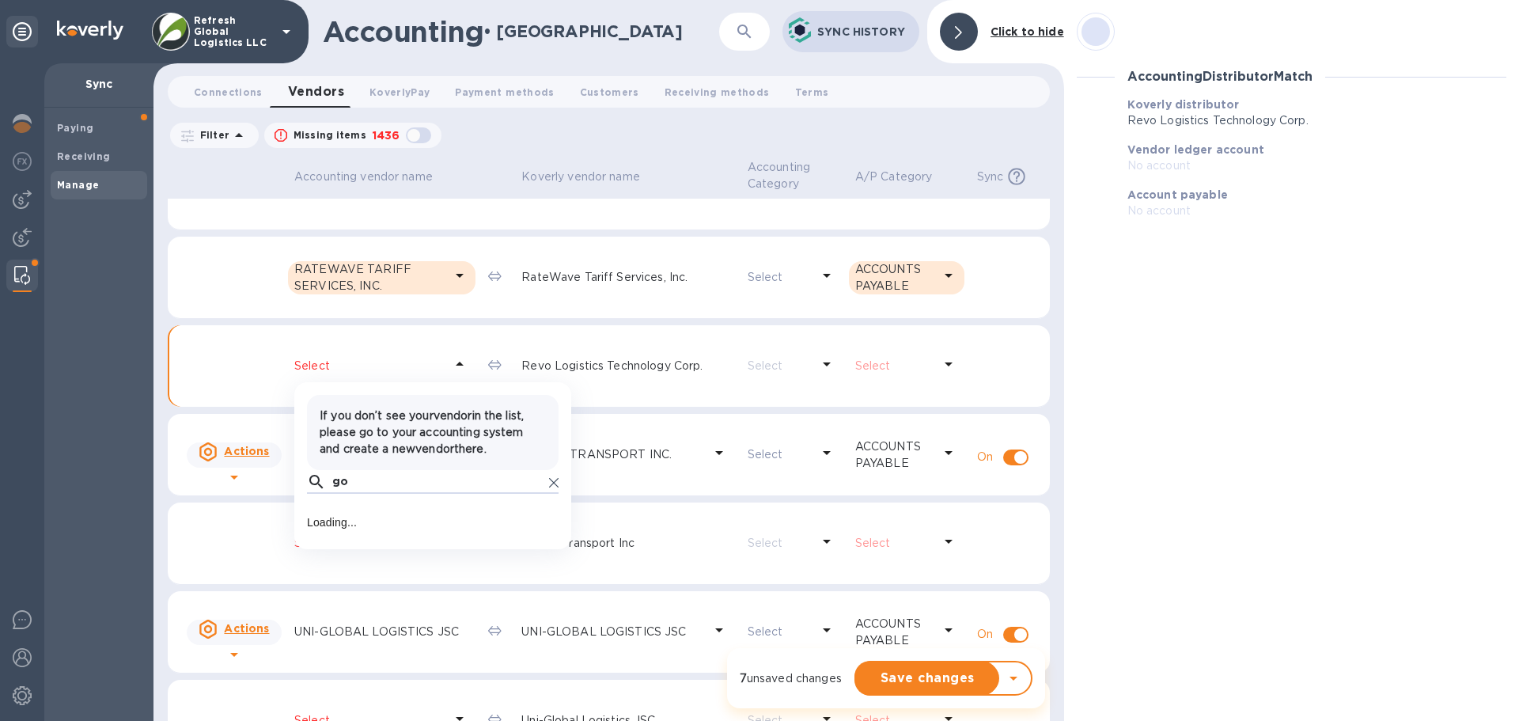
type input "g"
type input "revo"
click at [552, 480] on icon at bounding box center [553, 482] width 9 height 9
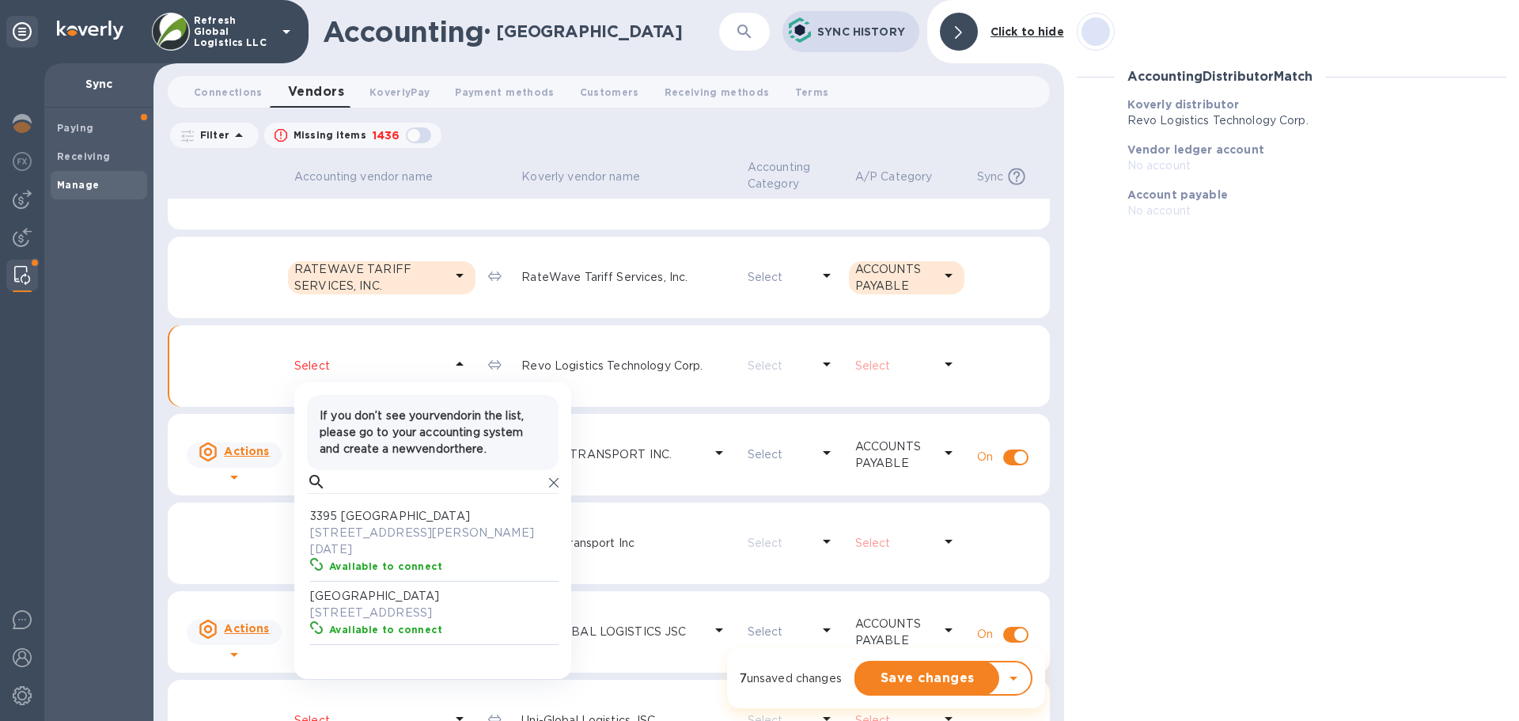
click at [656, 412] on table "Accounting vendor name [PERSON_NAME] vendor name Accounting Category A/P Catego…" at bounding box center [609, 304] width 882 height 928
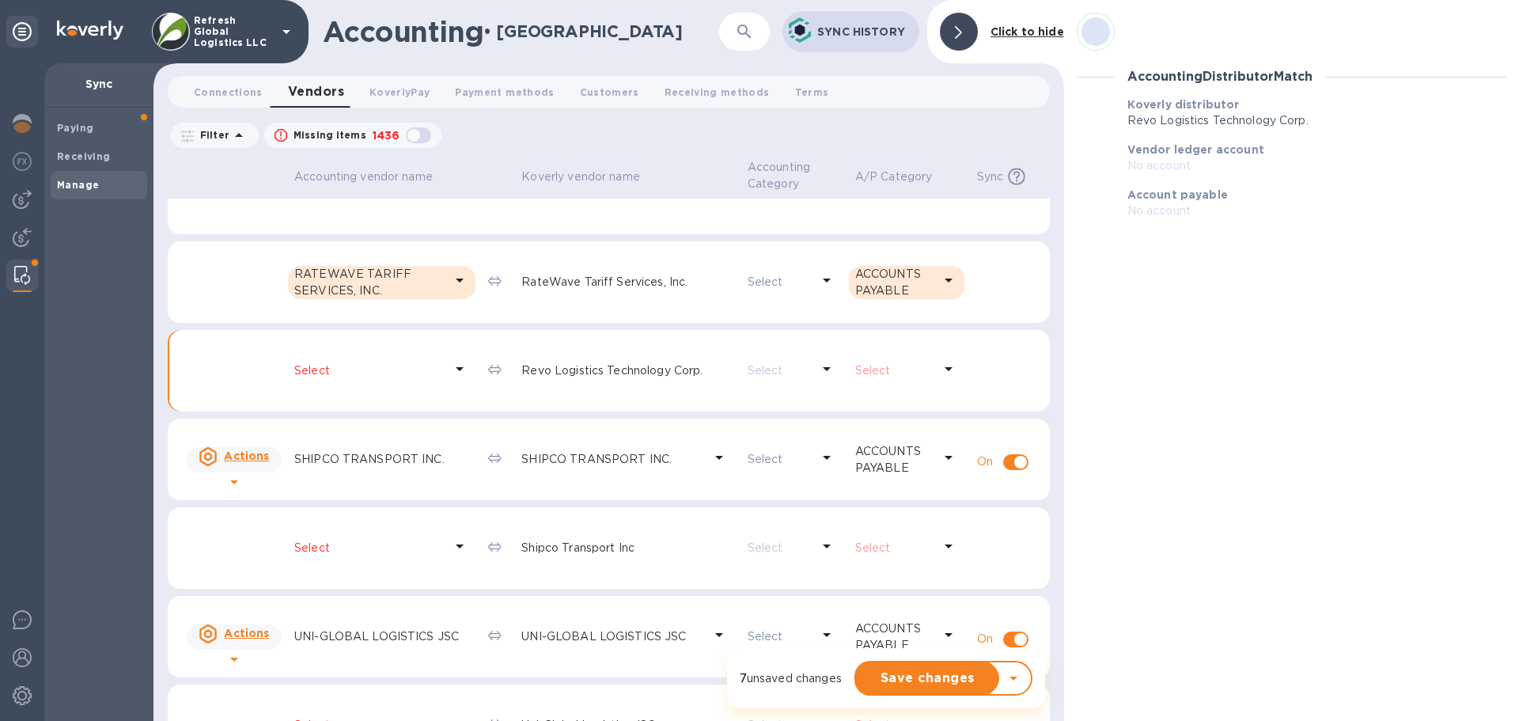
scroll to position [437, 0]
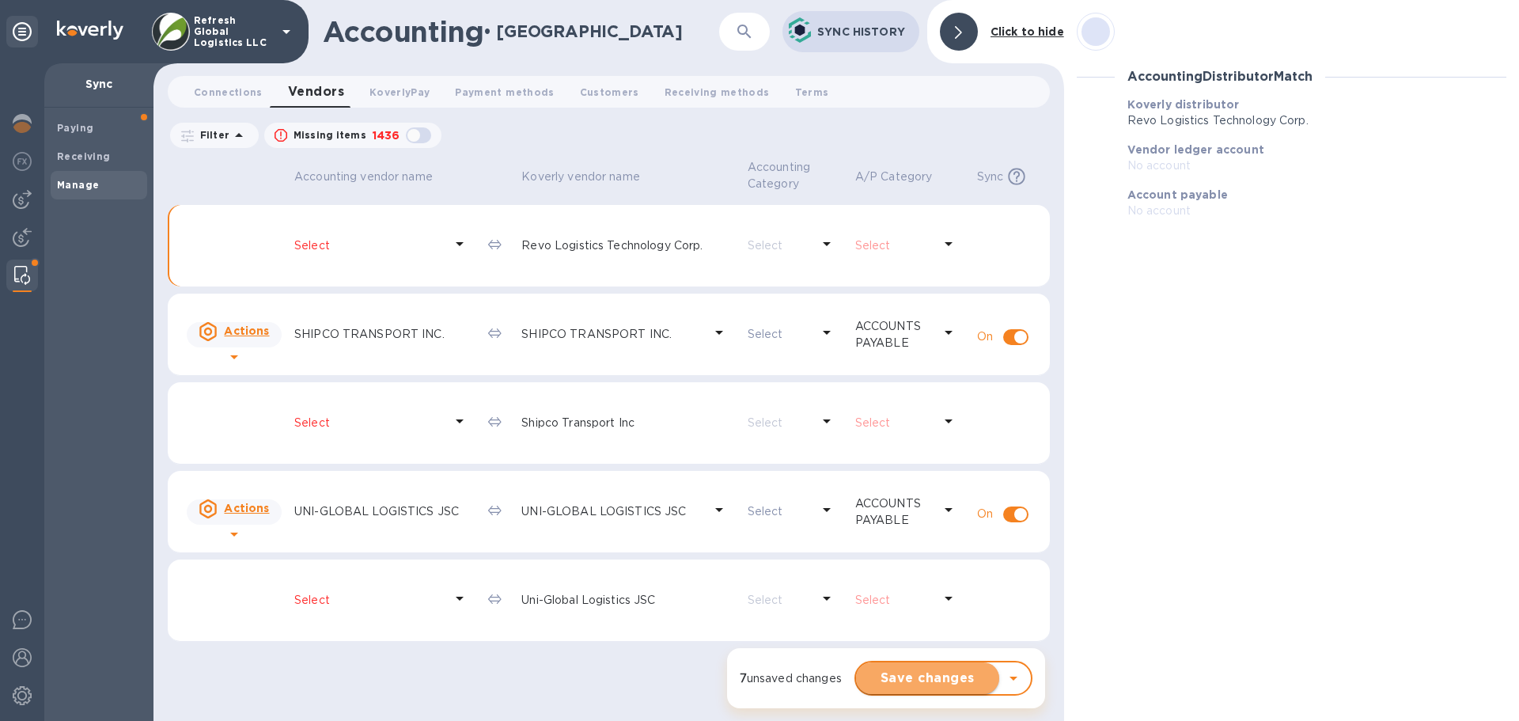
click at [943, 675] on span "Save changes" at bounding box center [928, 678] width 118 height 19
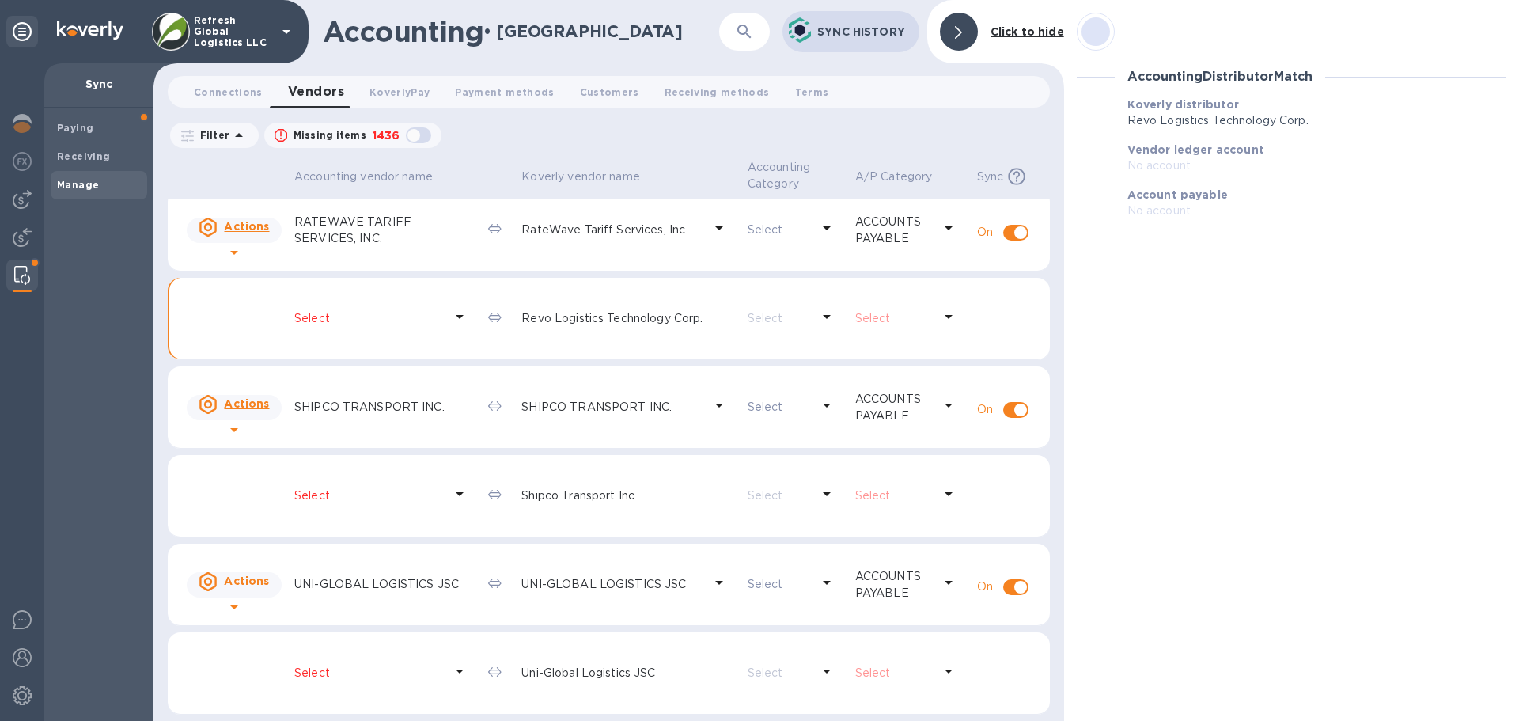
scroll to position [0, 0]
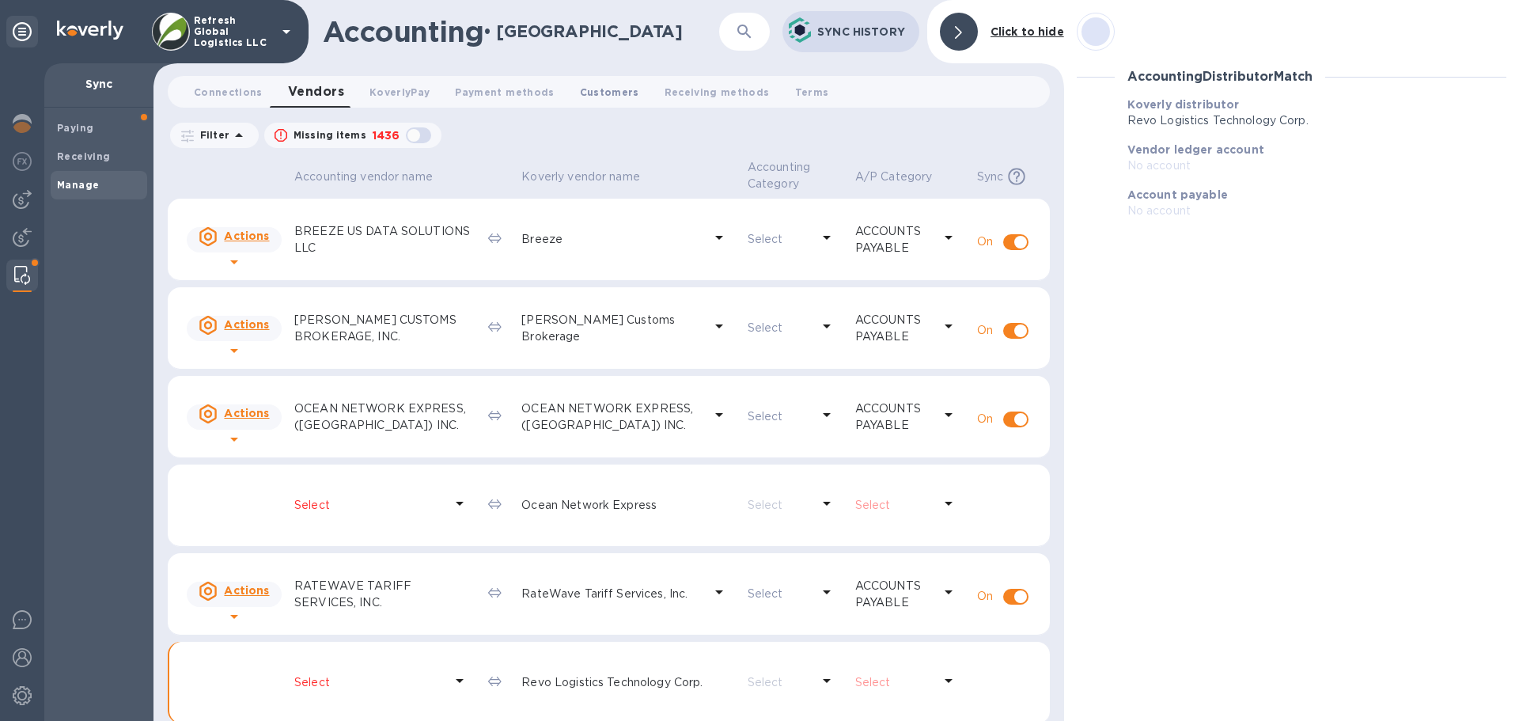
click at [602, 95] on span "Customers 0" at bounding box center [609, 92] width 59 height 17
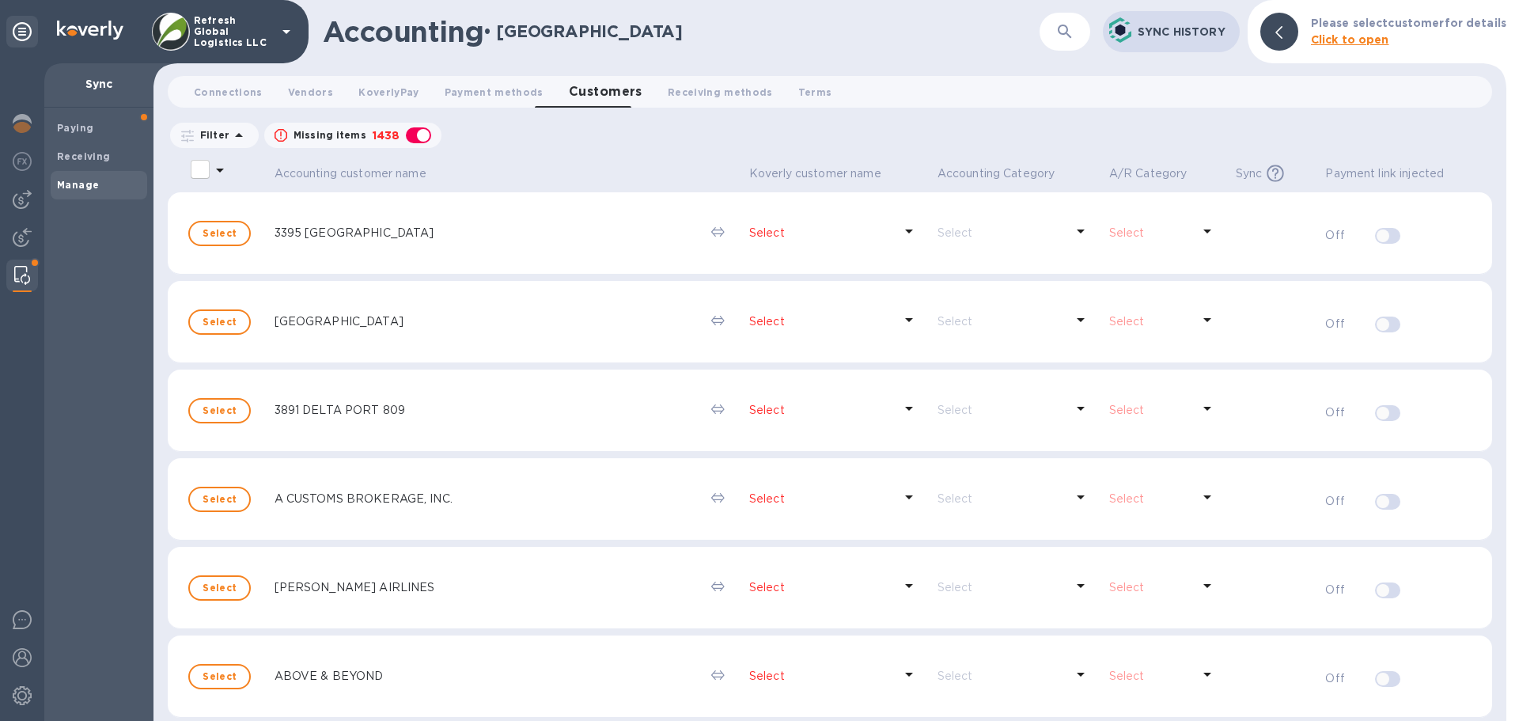
click at [424, 139] on div "button" at bounding box center [419, 135] width 32 height 22
checkbox input "false"
